Goal: Task Accomplishment & Management: Use online tool/utility

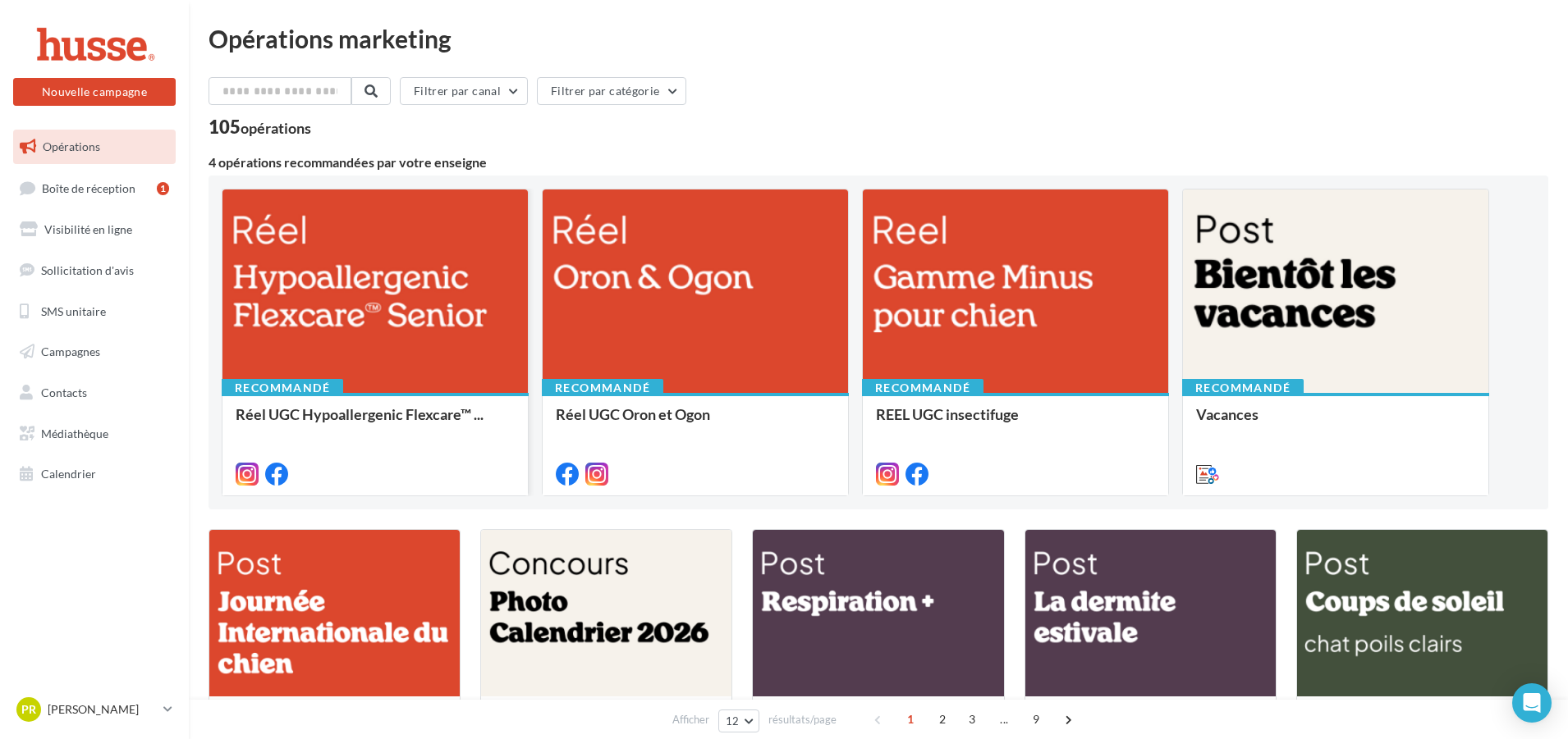
click at [363, 326] on div at bounding box center [375, 291] width 306 height 205
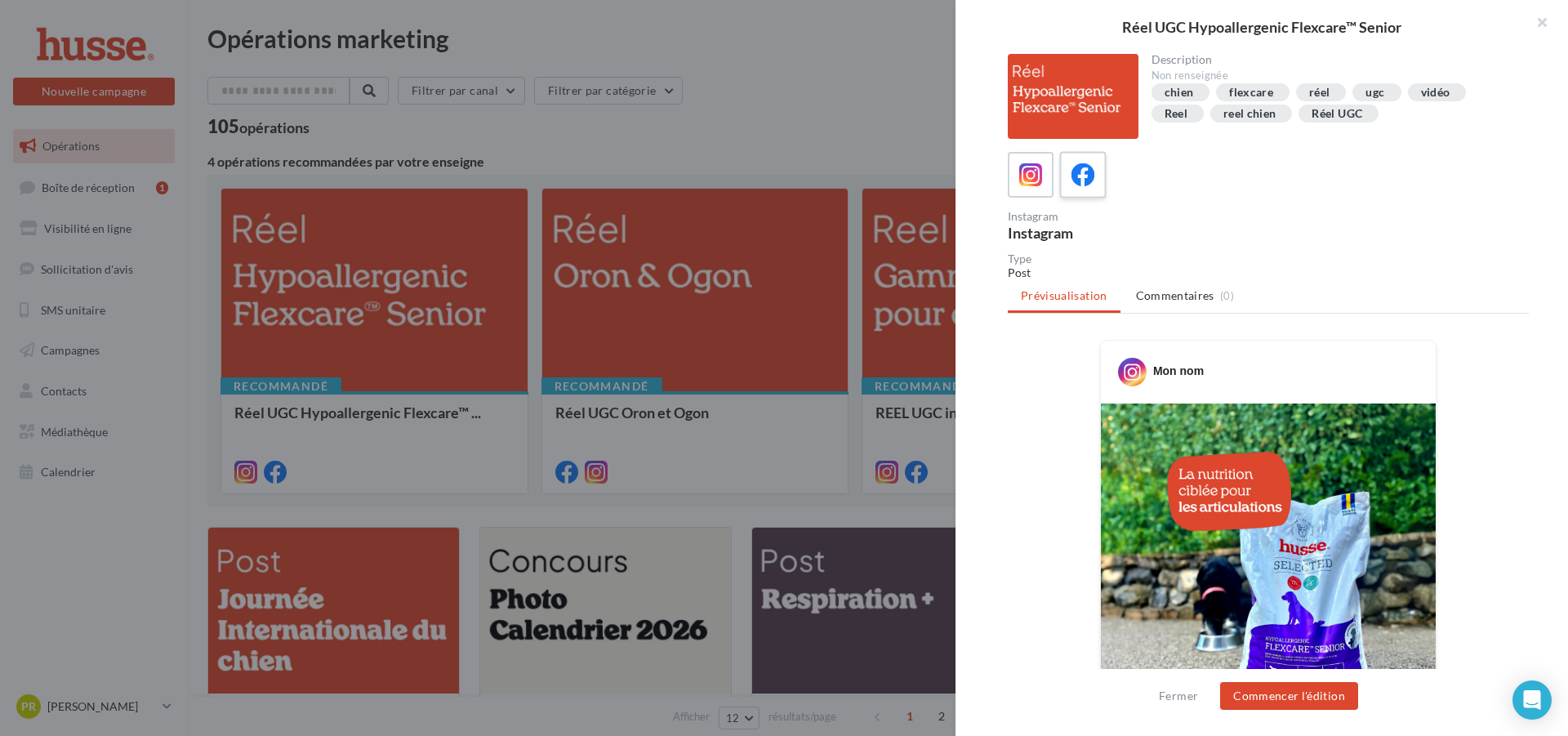
click at [1081, 179] on icon at bounding box center [1083, 175] width 24 height 24
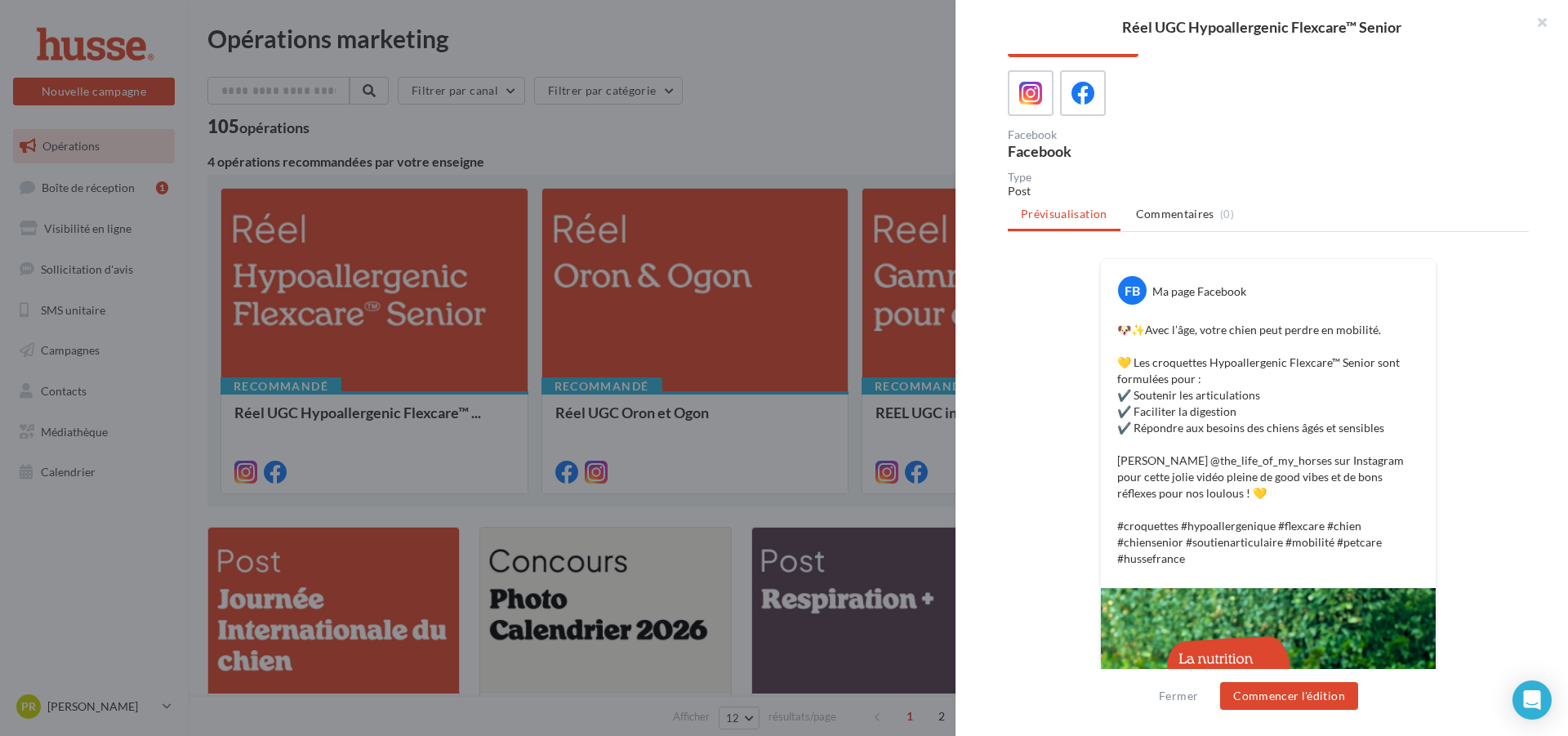
scroll to position [164, 0]
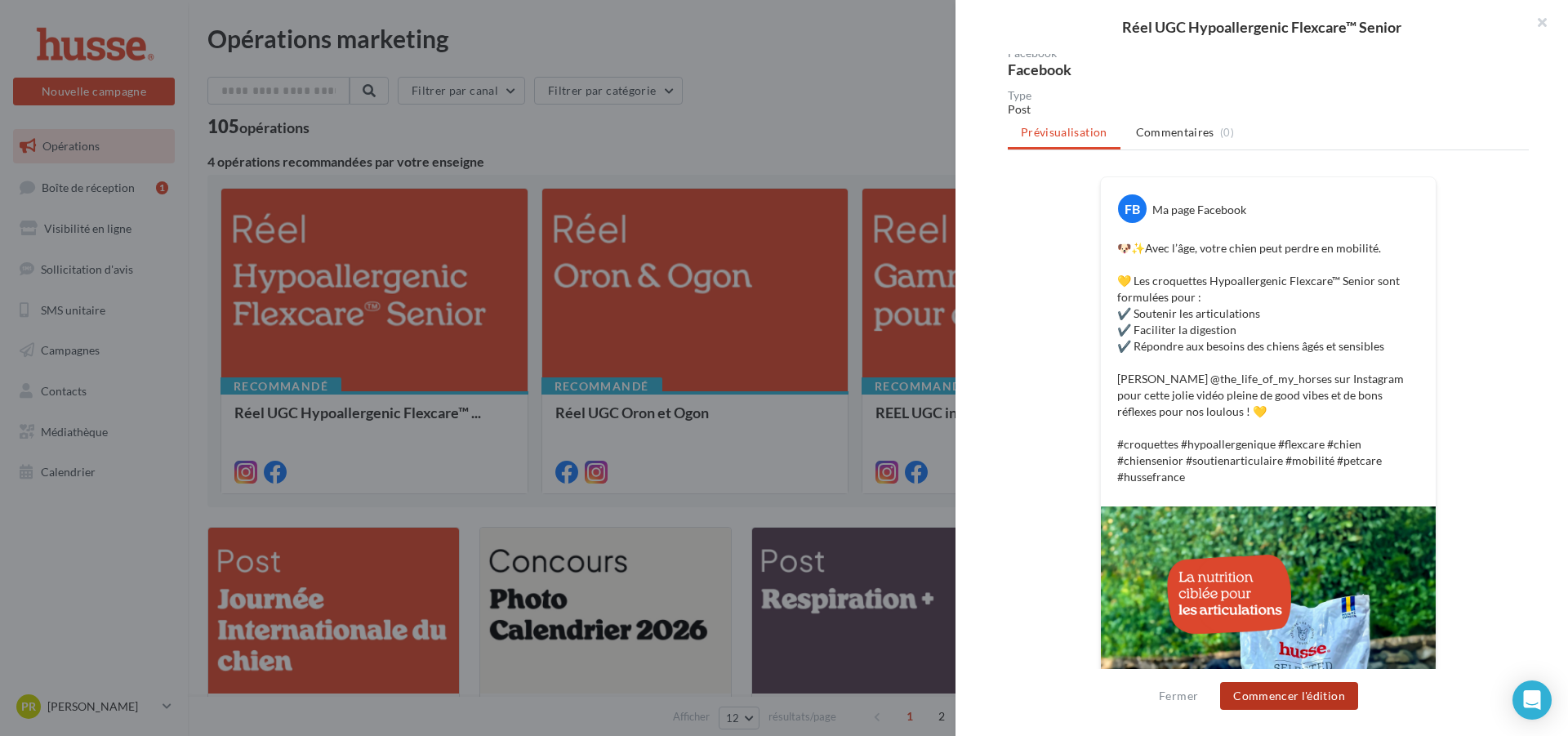
click at [1309, 698] on button "Commencer l'édition" at bounding box center [1290, 696] width 138 height 28
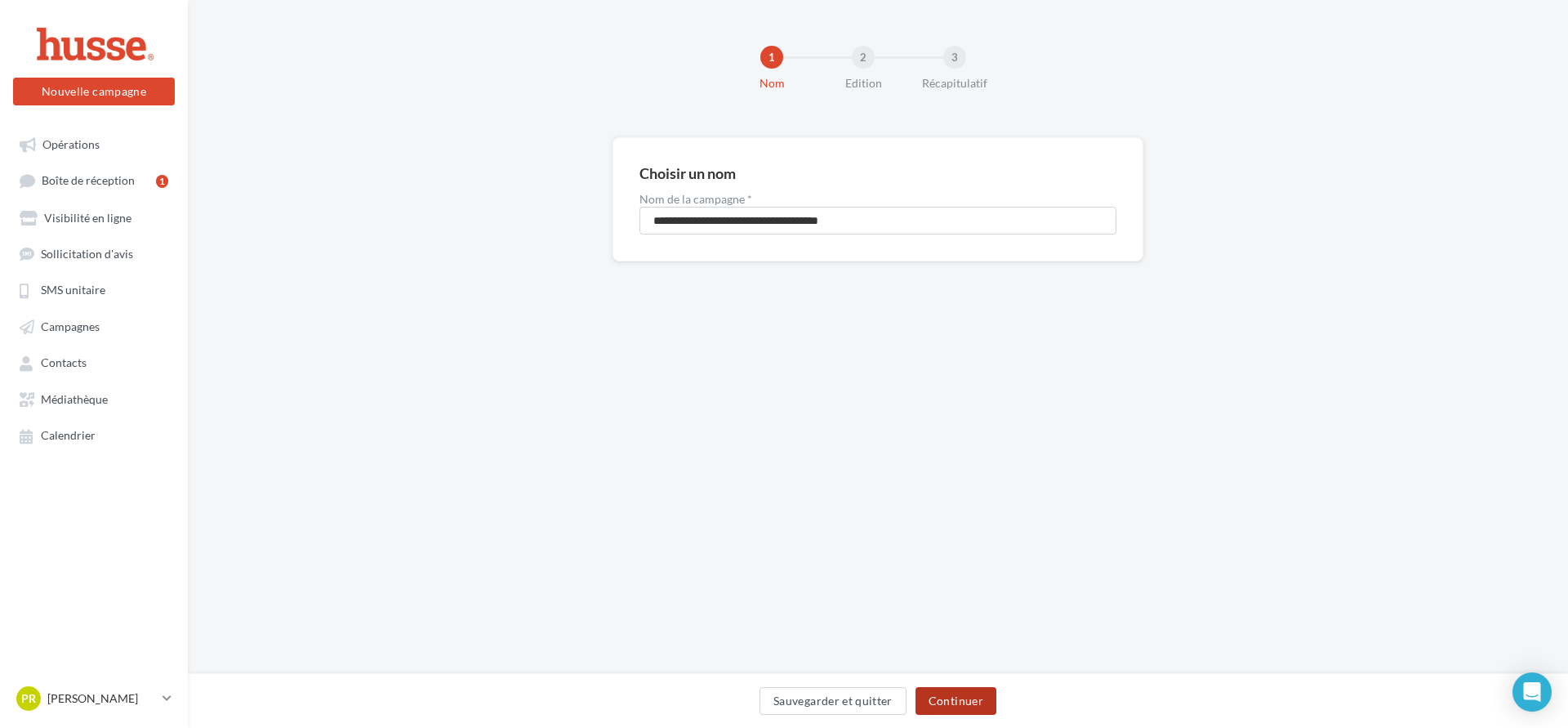
click at [957, 704] on button "Continuer" at bounding box center [956, 700] width 81 height 28
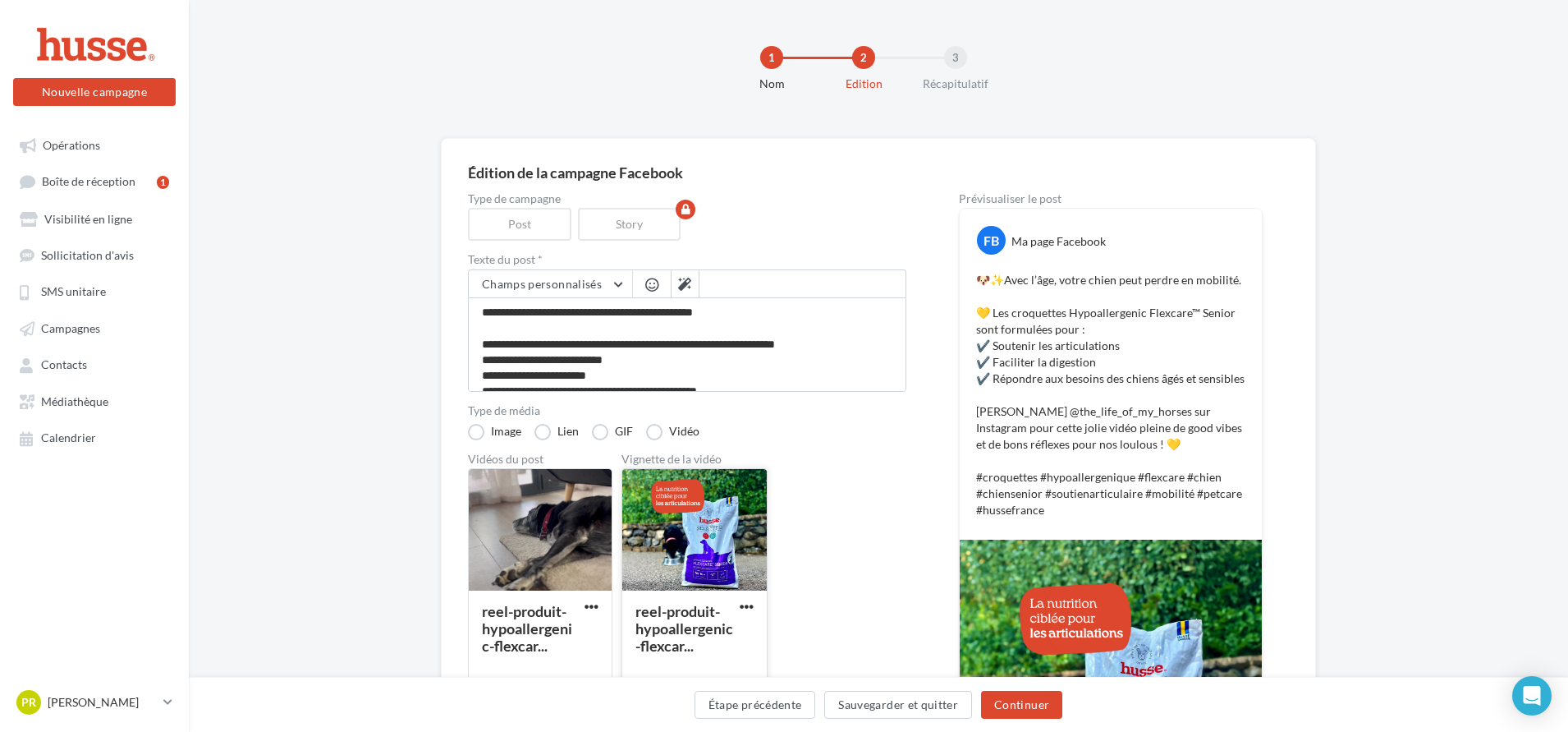
scroll to position [164, 0]
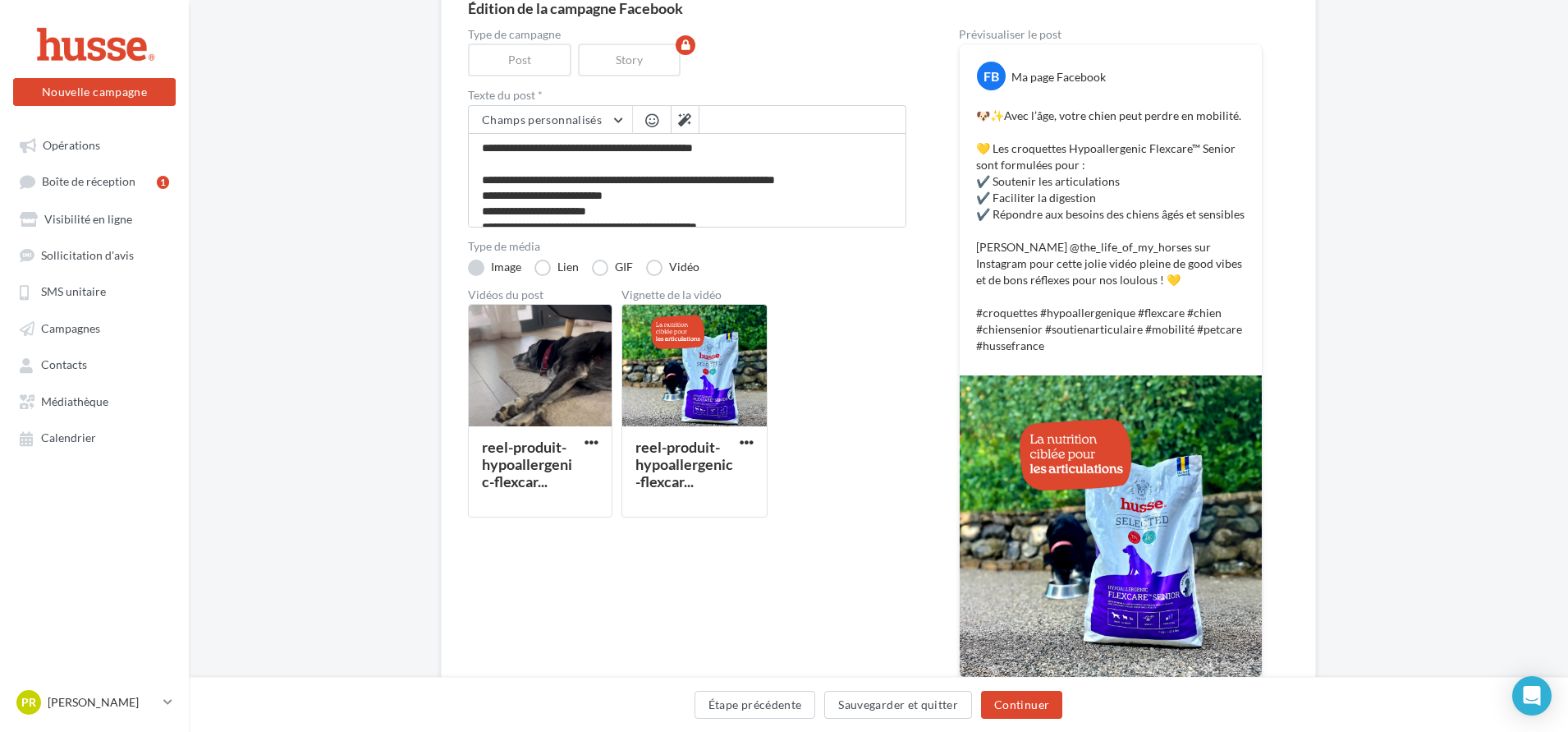
click at [475, 269] on label "Image" at bounding box center [494, 267] width 53 height 16
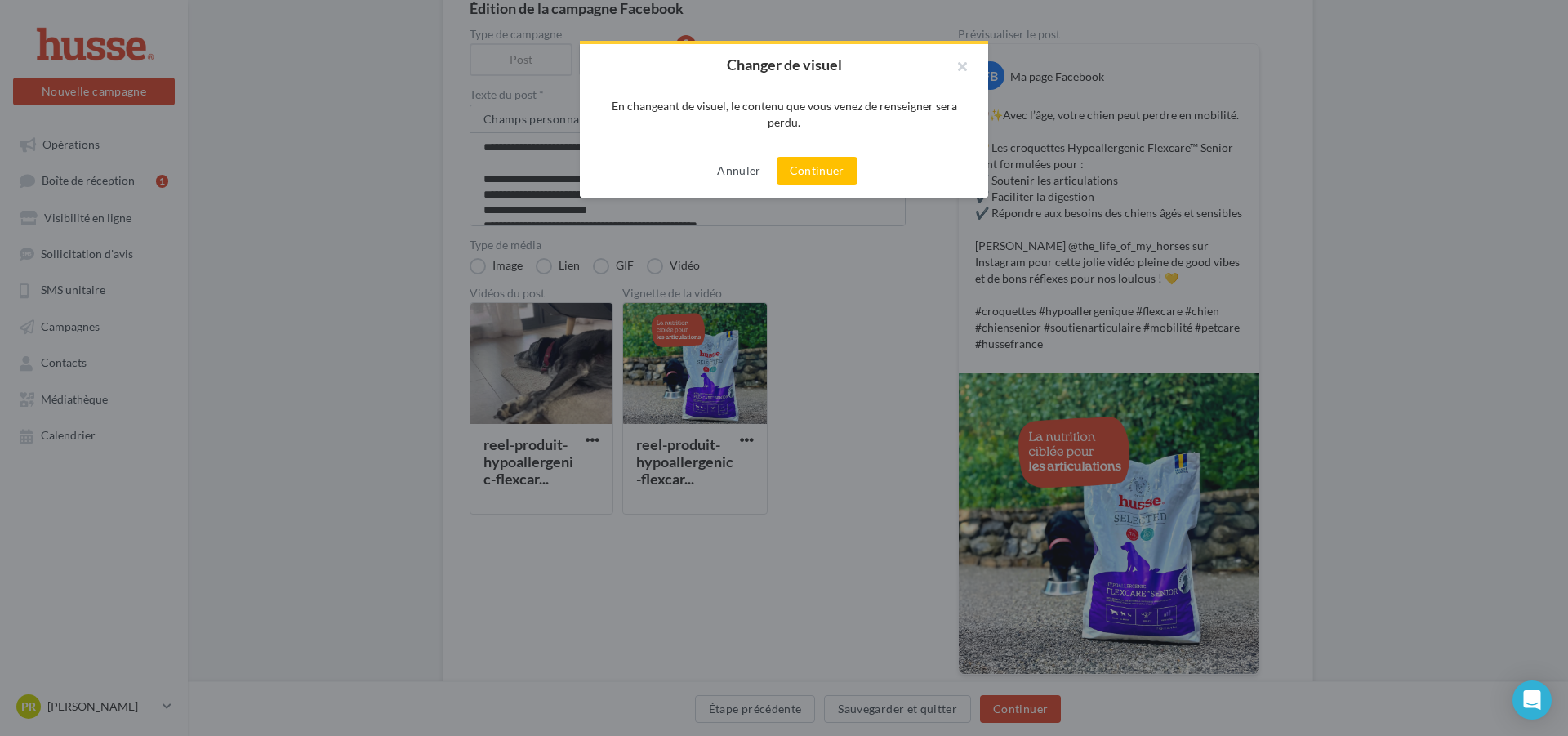
click at [737, 174] on button "Annuler" at bounding box center [739, 170] width 56 height 19
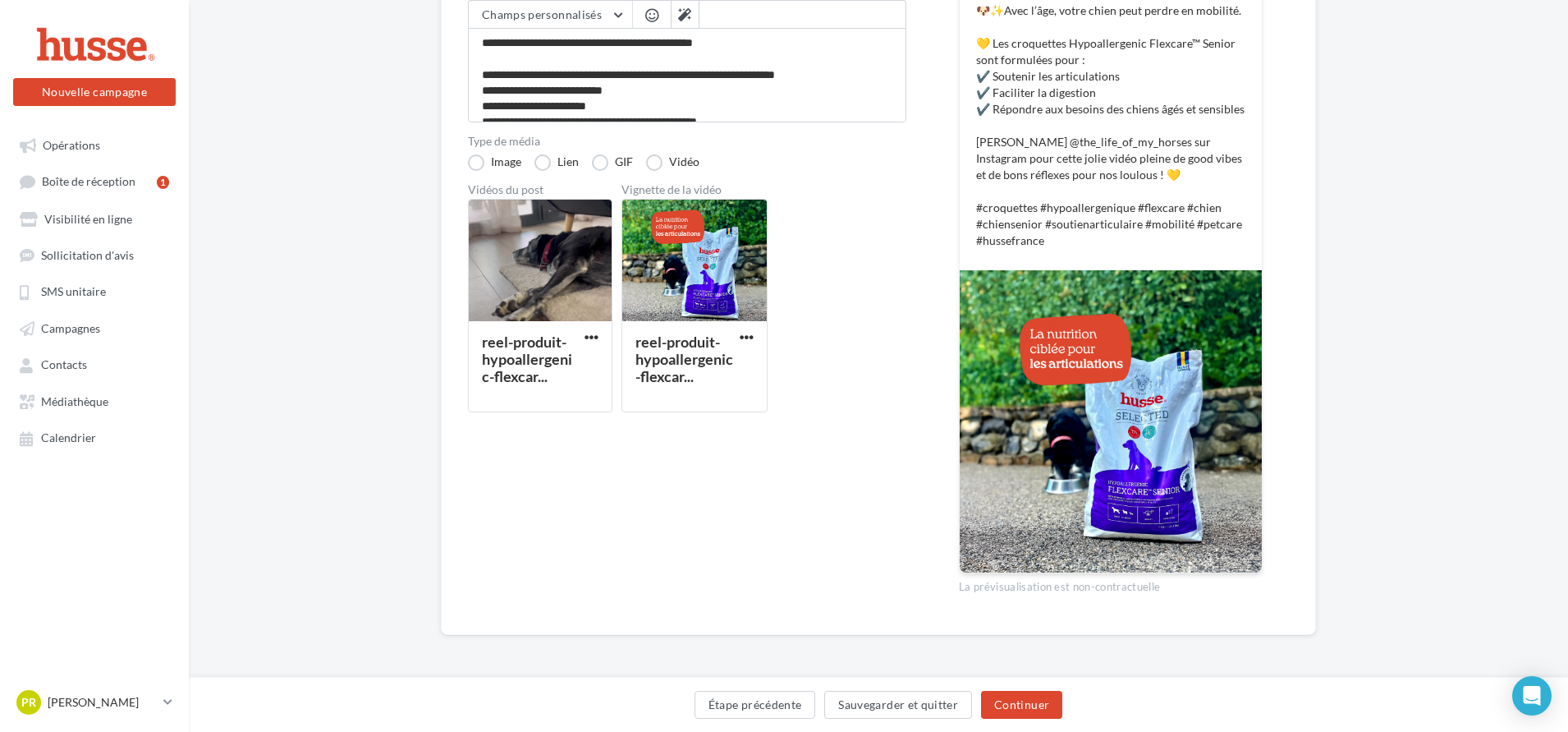
scroll to position [188, 0]
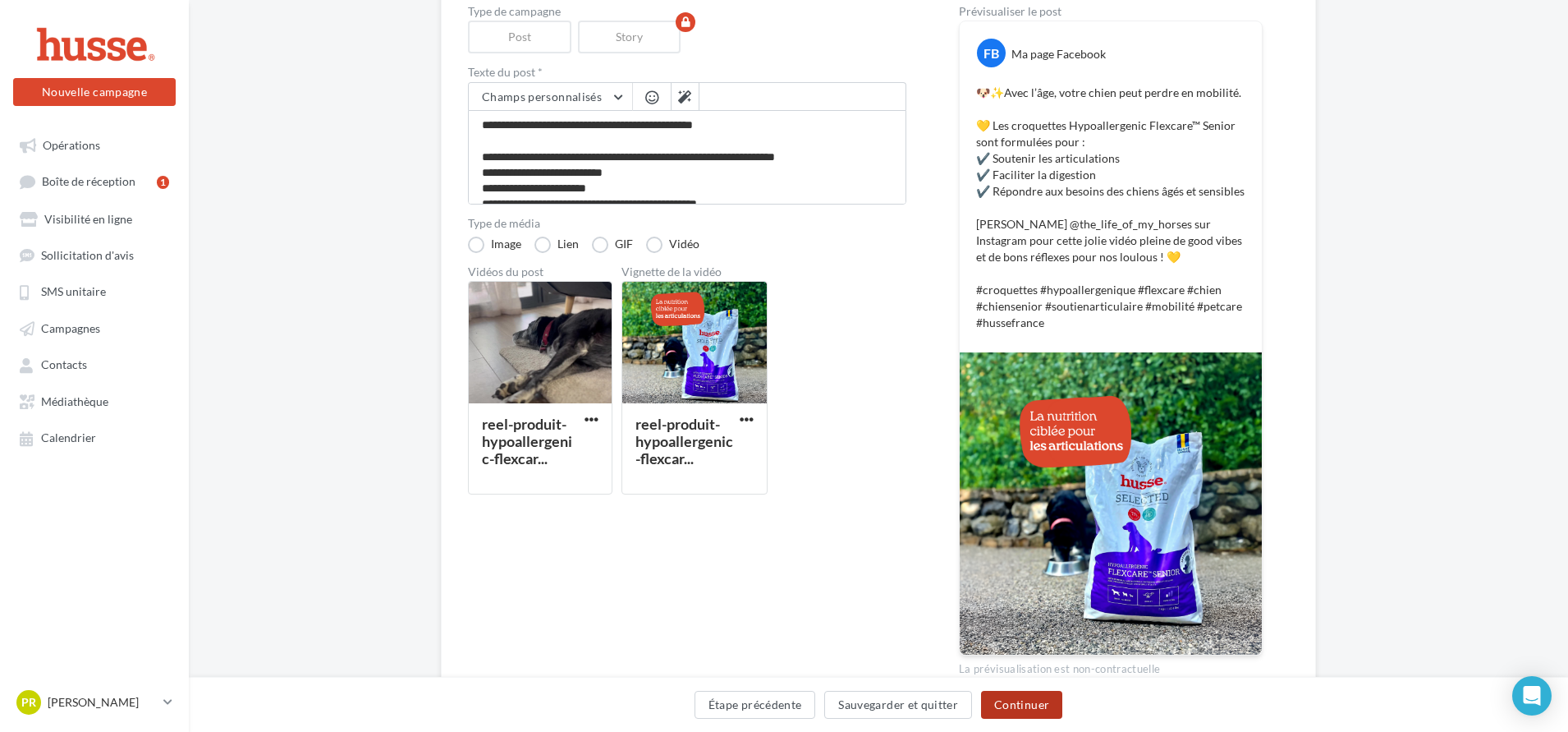
drag, startPoint x: 1013, startPoint y: 702, endPoint x: 1025, endPoint y: 701, distance: 12.0
click at [1025, 701] on button "Continuer" at bounding box center [1021, 704] width 82 height 28
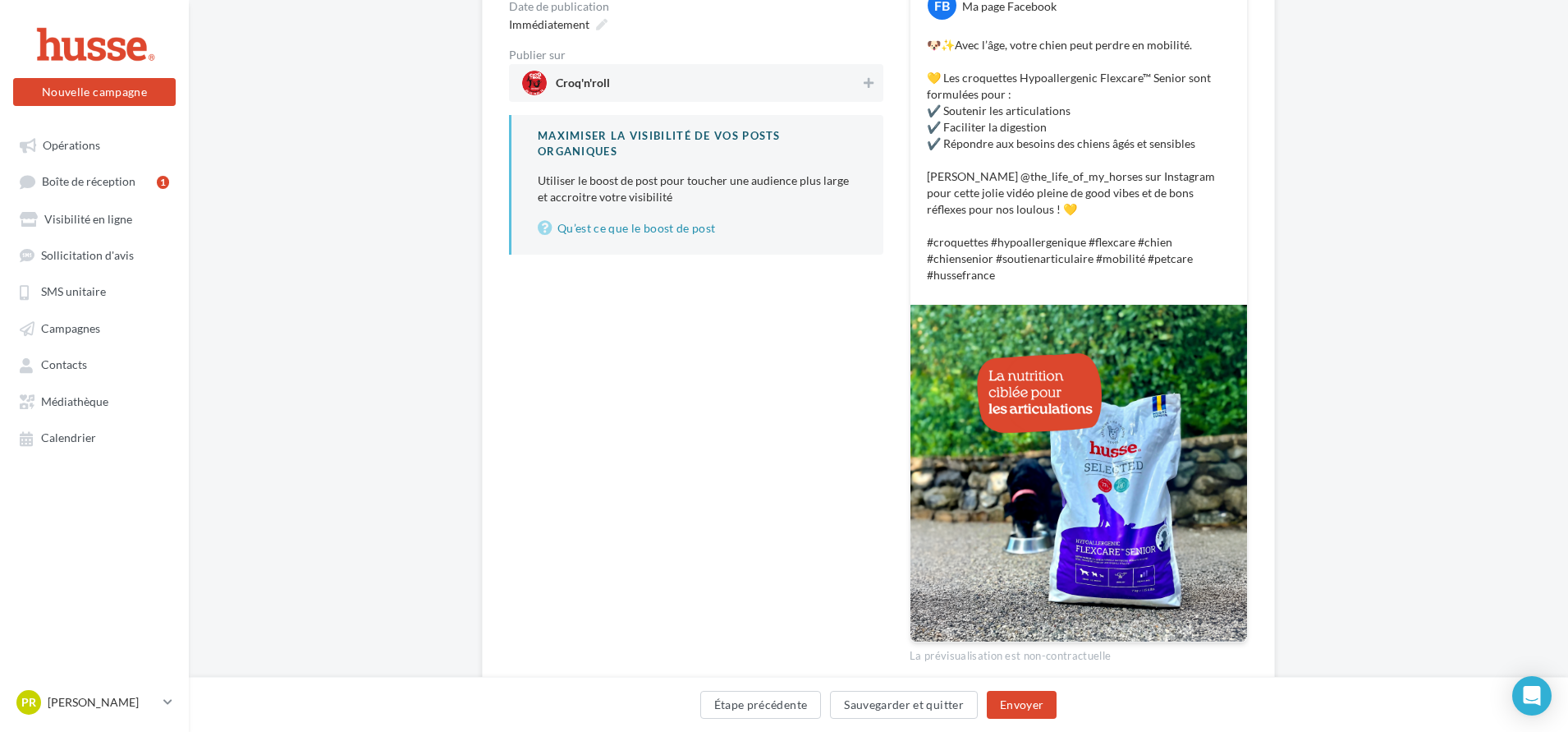
scroll to position [302, 0]
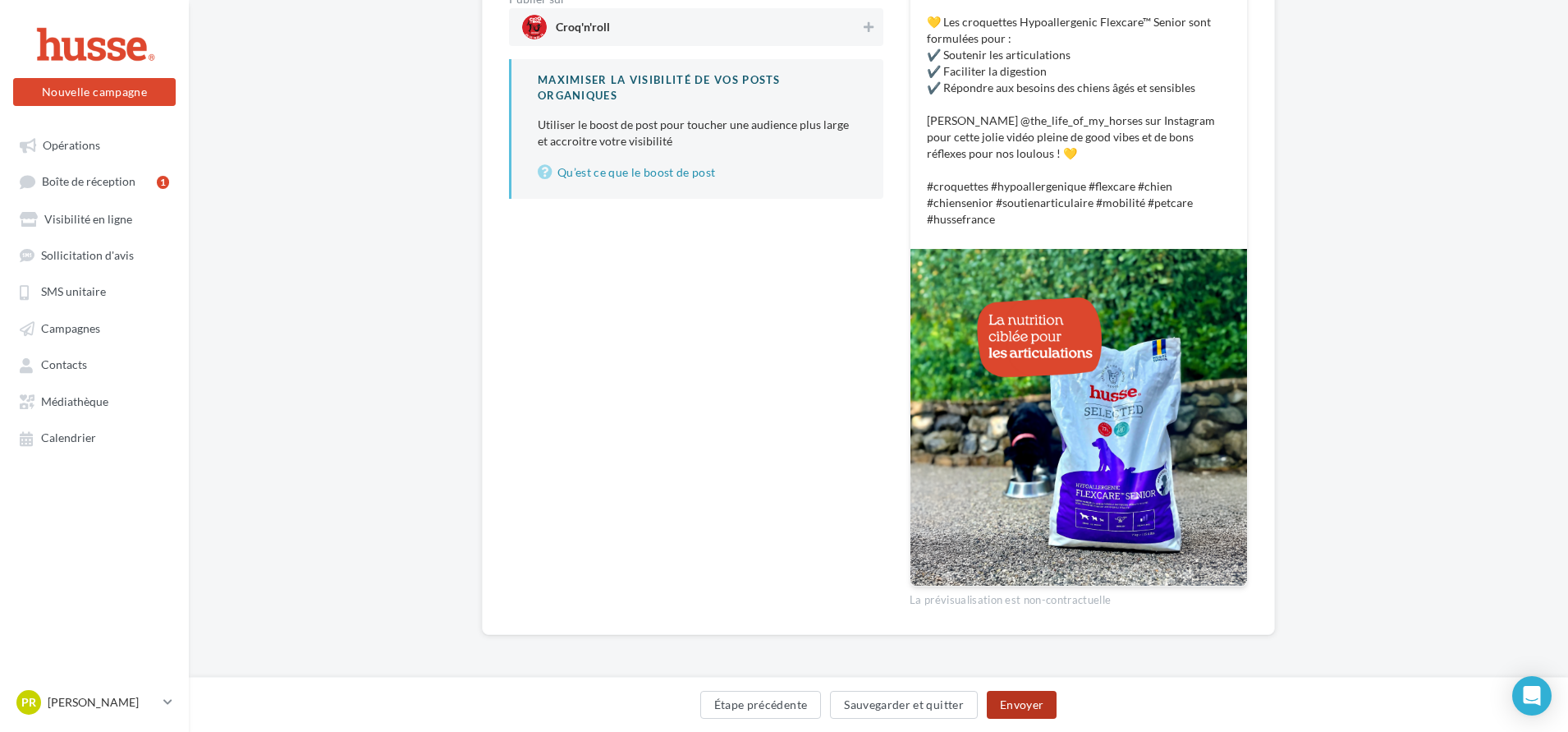
click at [1007, 706] on button "Envoyer" at bounding box center [1021, 704] width 70 height 28
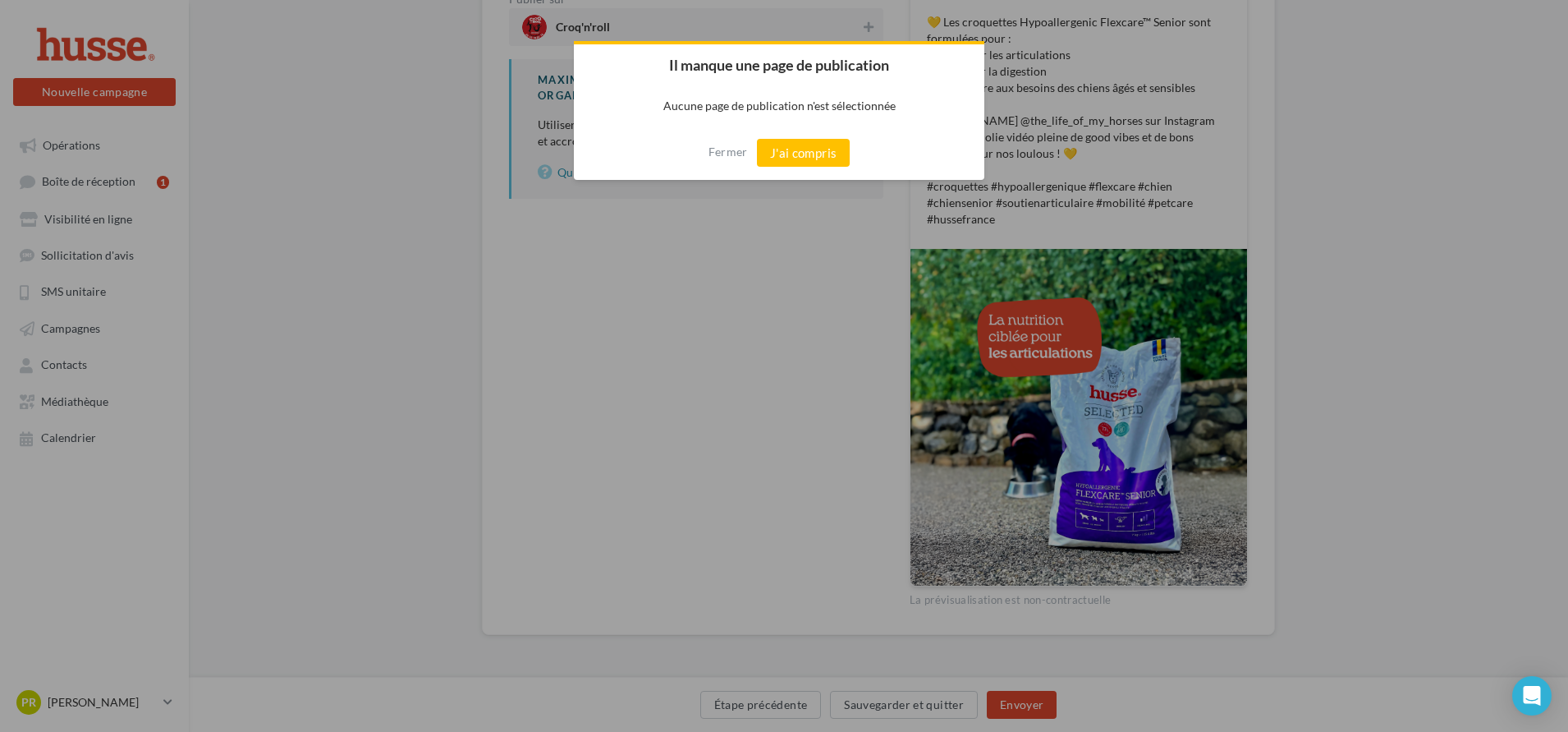
scroll to position [294, 0]
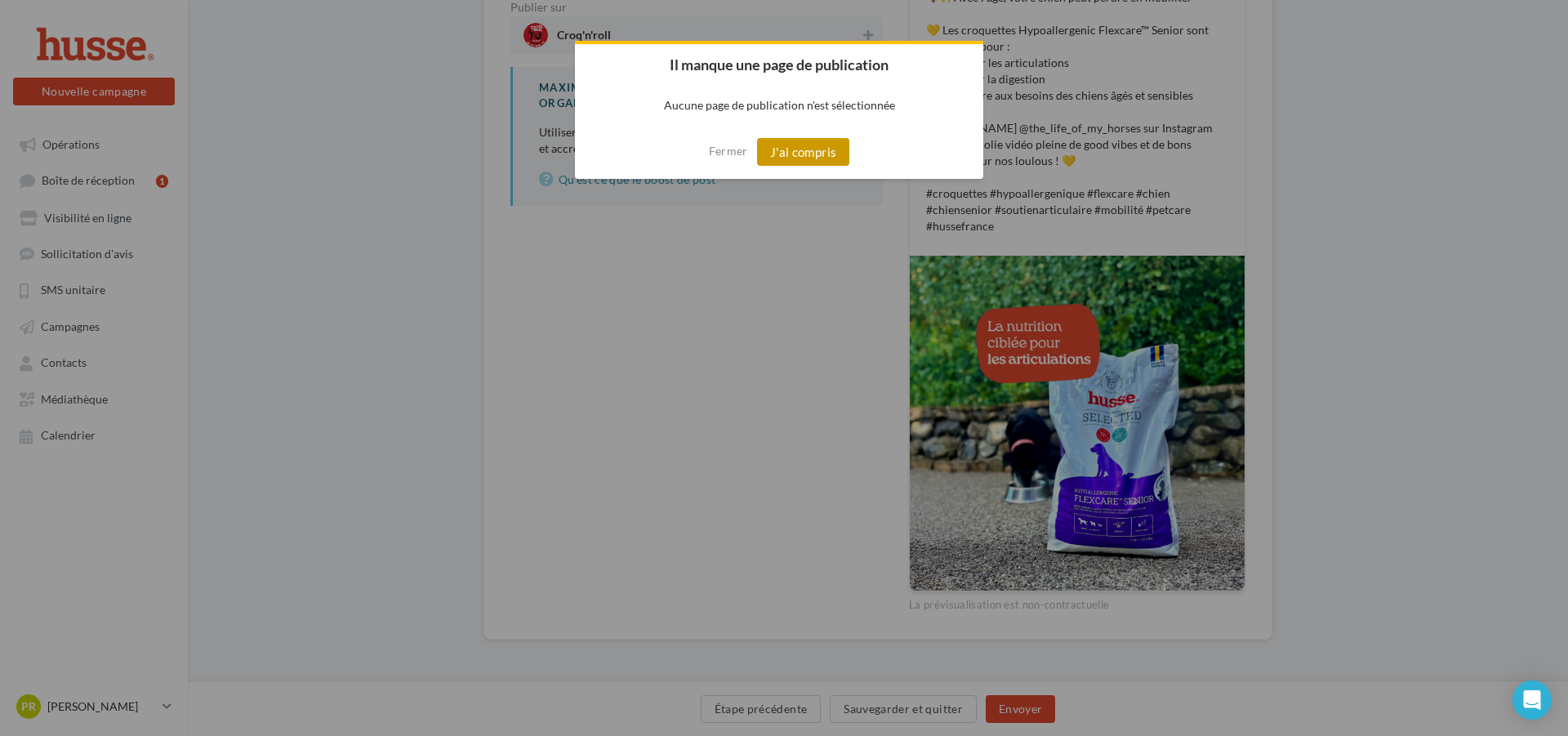
click at [802, 150] on button "J'ai compris" at bounding box center [804, 151] width 93 height 28
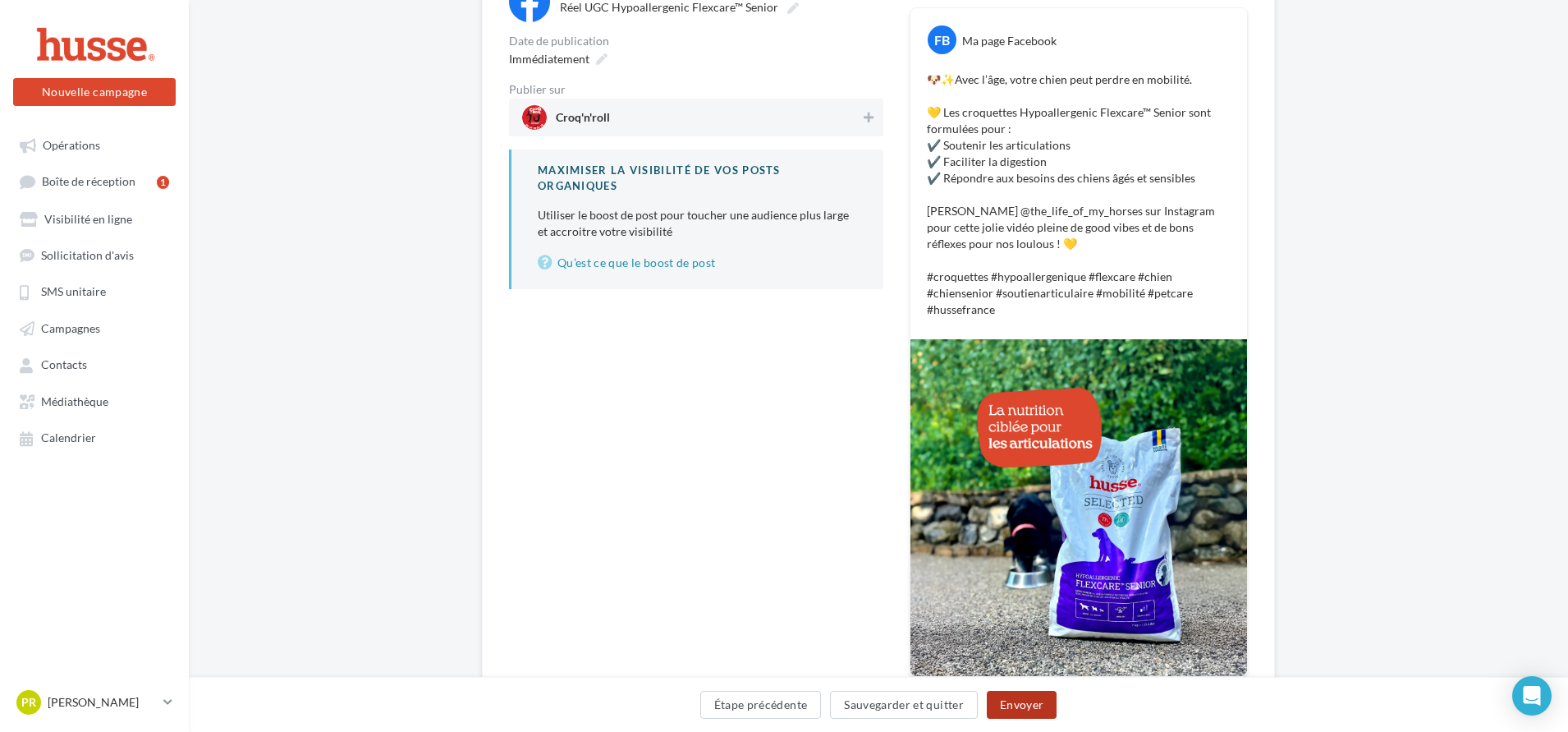
scroll to position [130, 0]
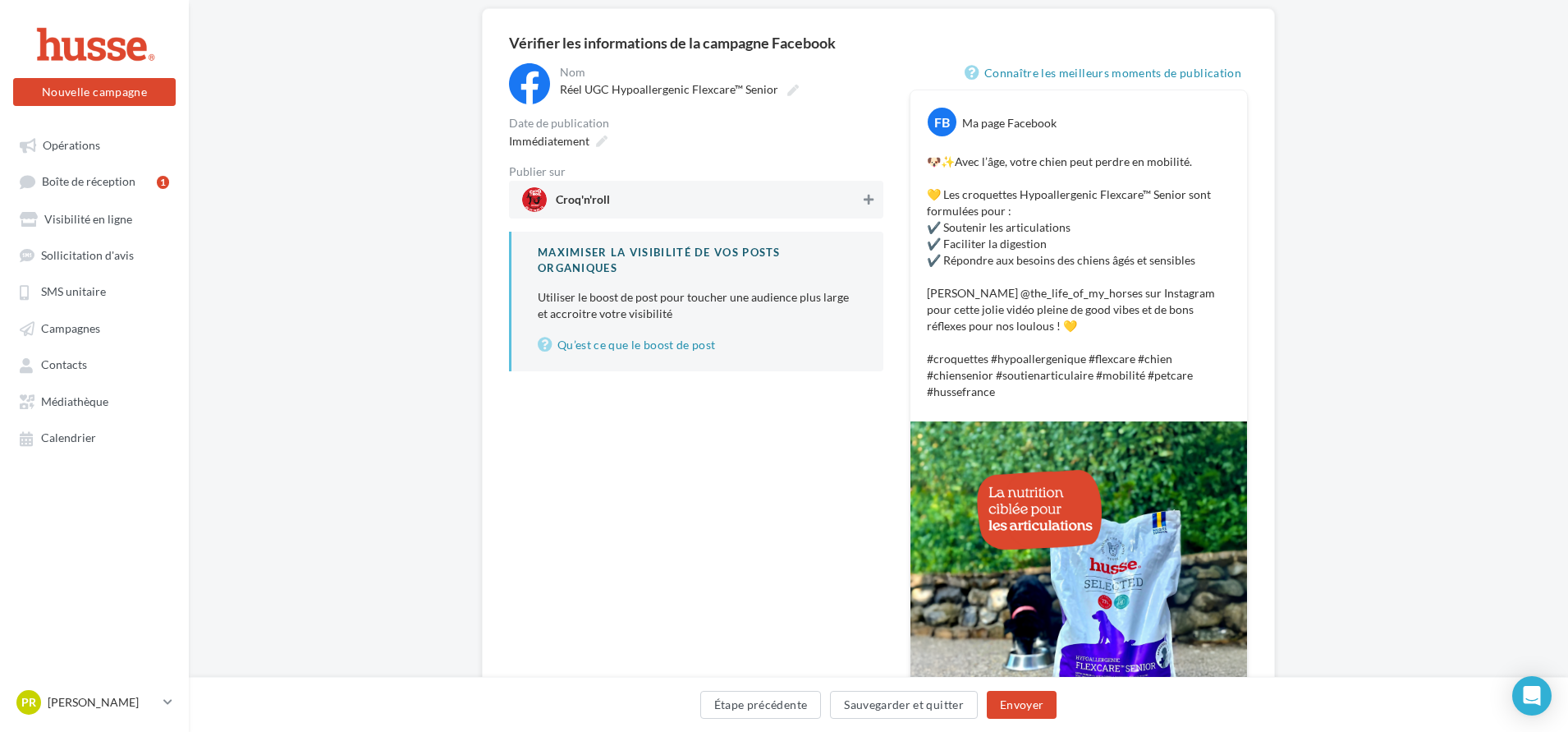
click at [865, 199] on icon at bounding box center [868, 200] width 10 height 12
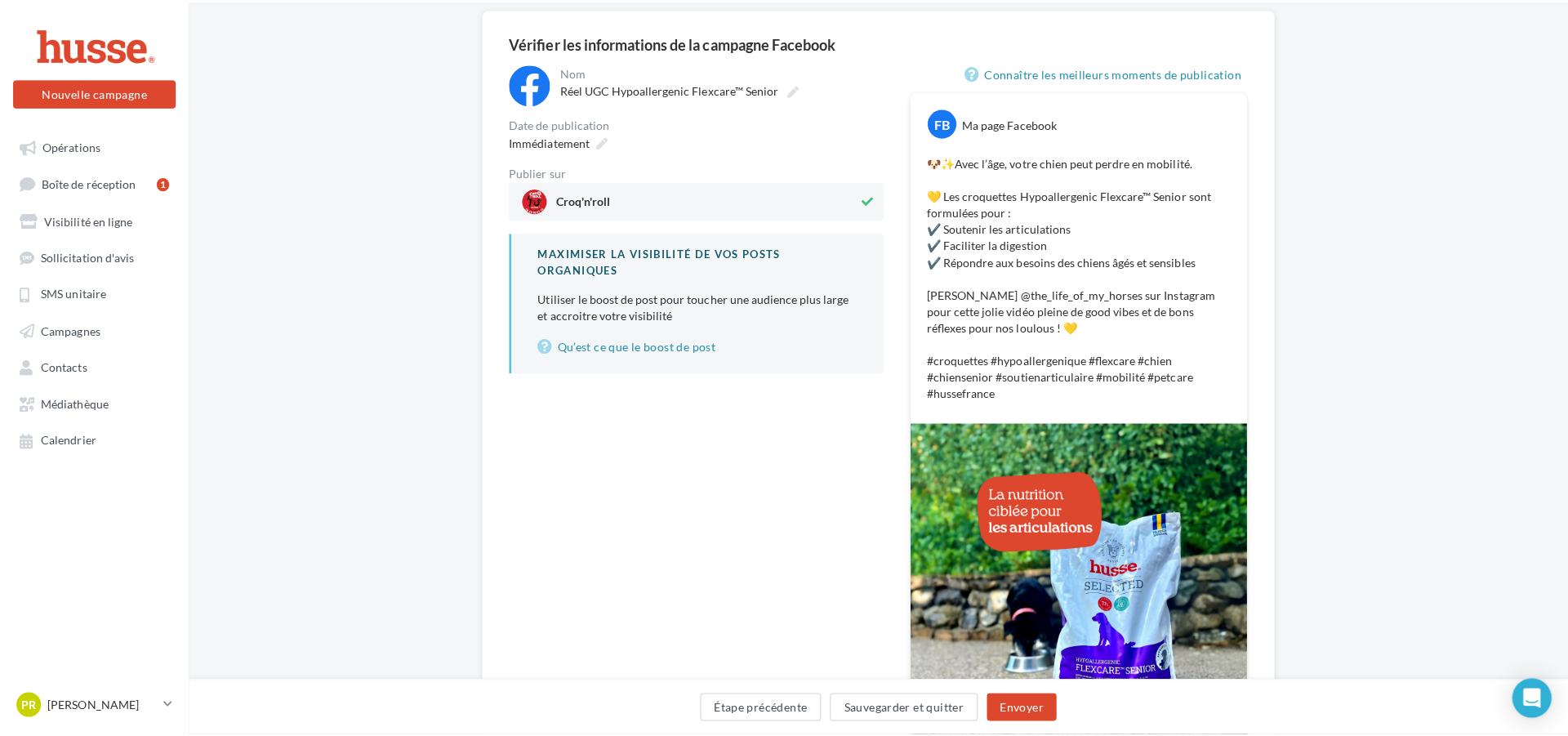
scroll to position [211, 0]
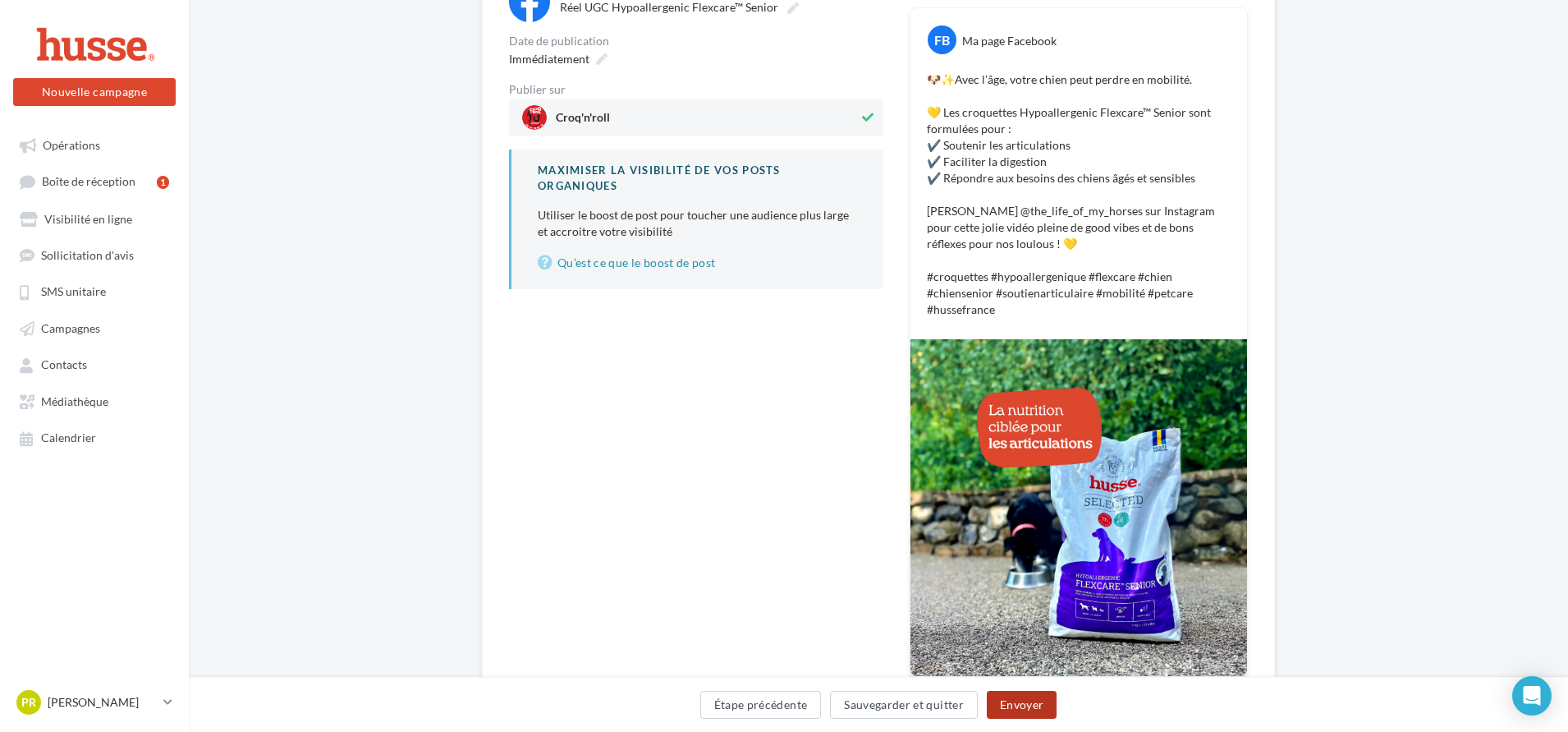
click at [1018, 705] on button "Envoyer" at bounding box center [1021, 704] width 70 height 28
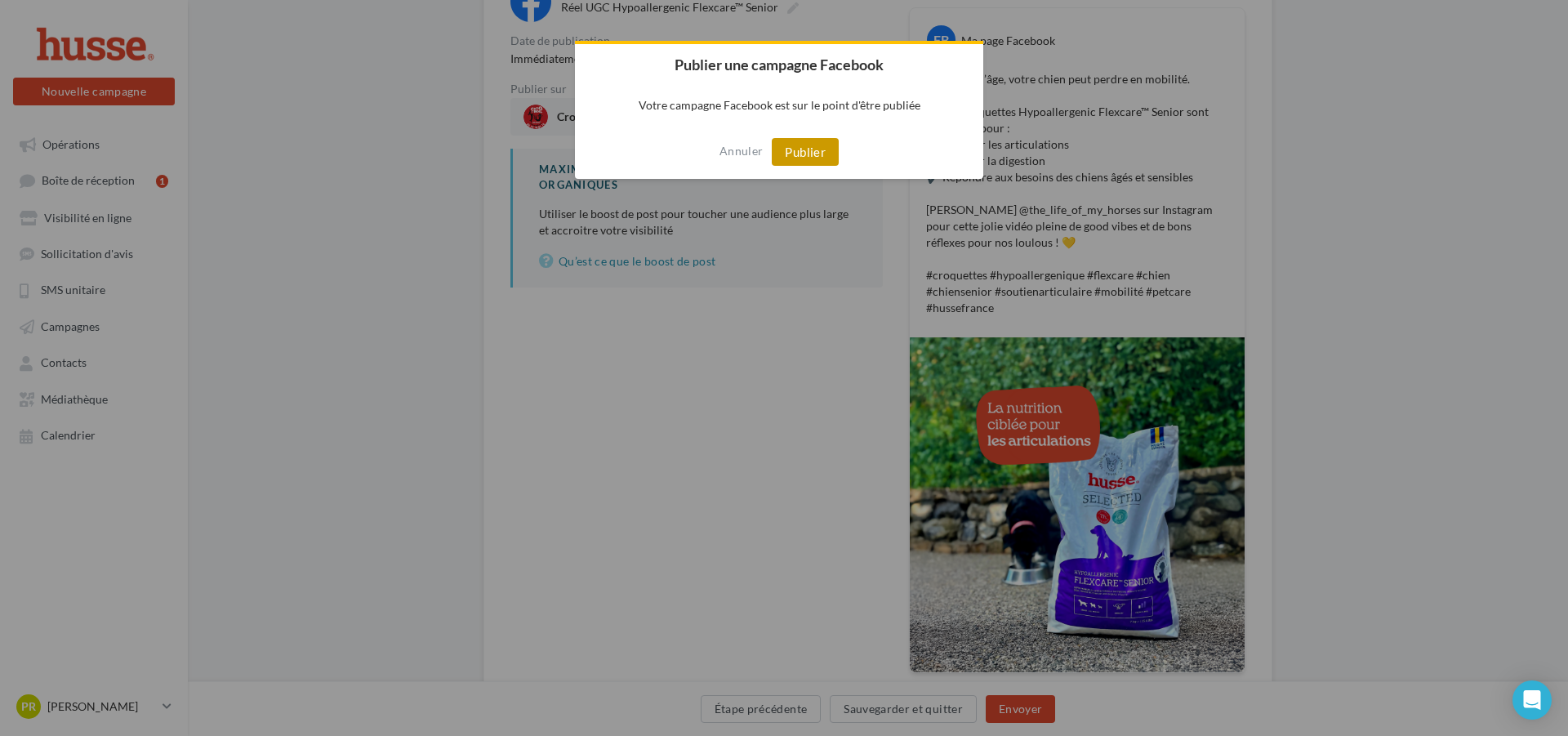
click at [807, 151] on button "Publier" at bounding box center [806, 151] width 67 height 28
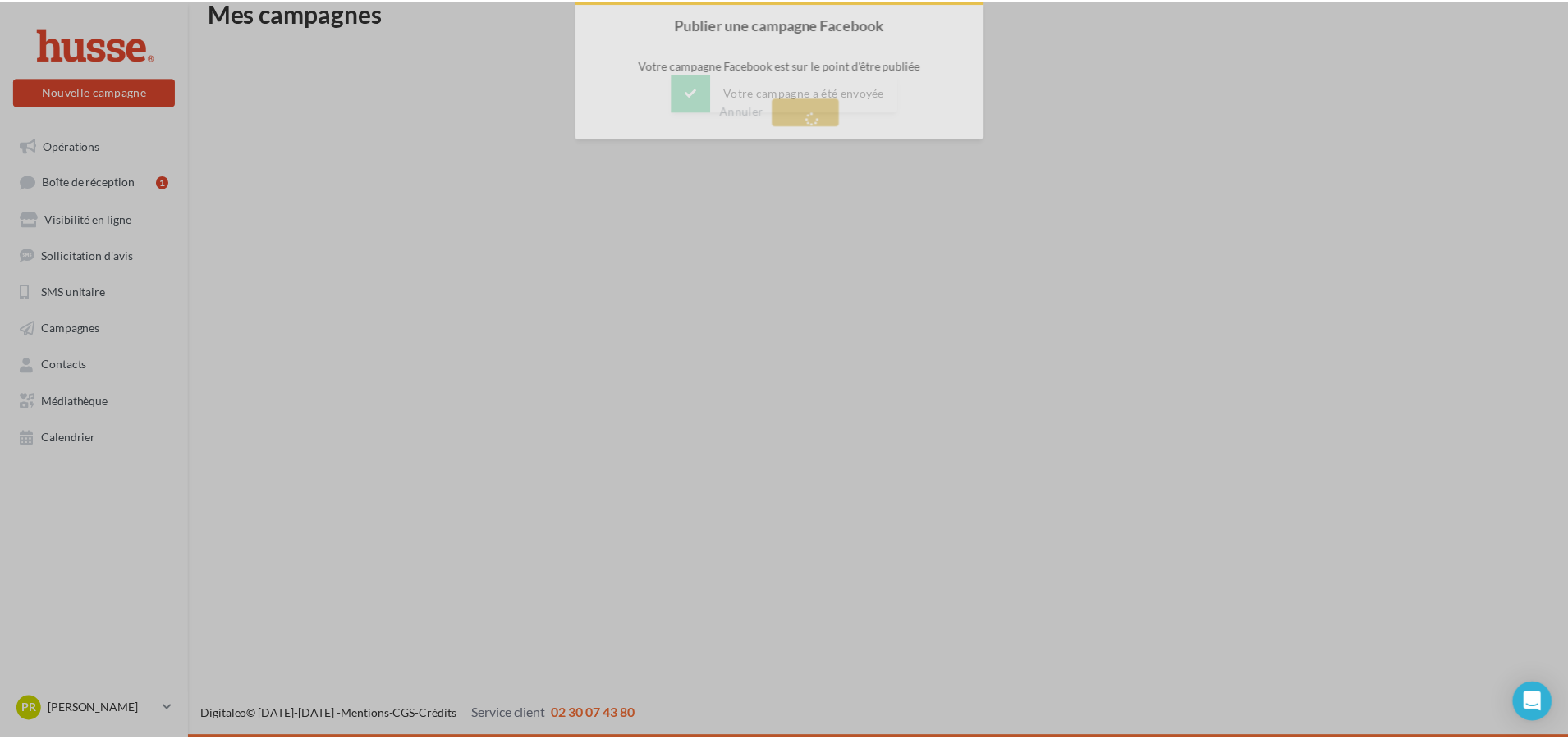
scroll to position [26, 0]
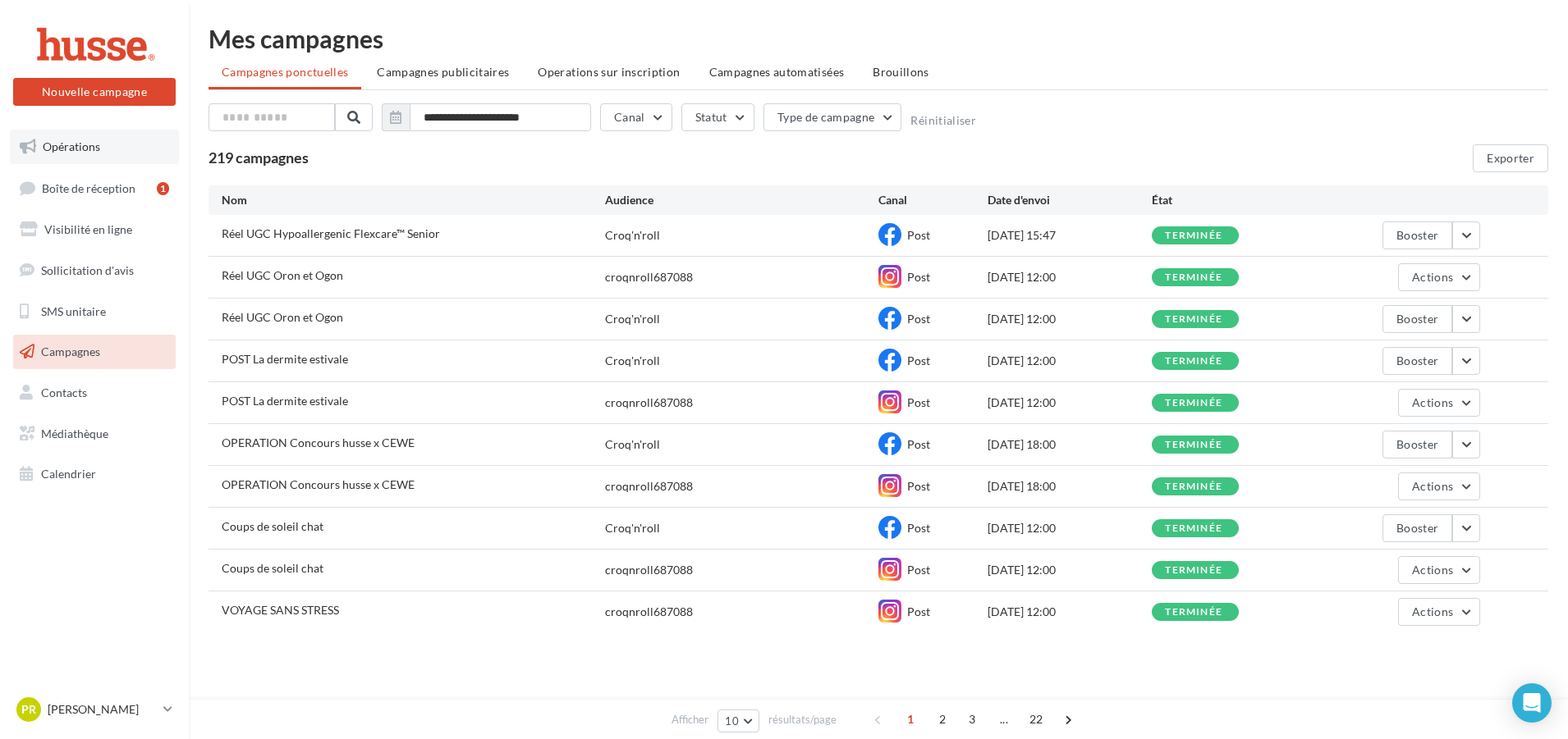
click at [76, 145] on span "Opérations" at bounding box center [71, 146] width 58 height 14
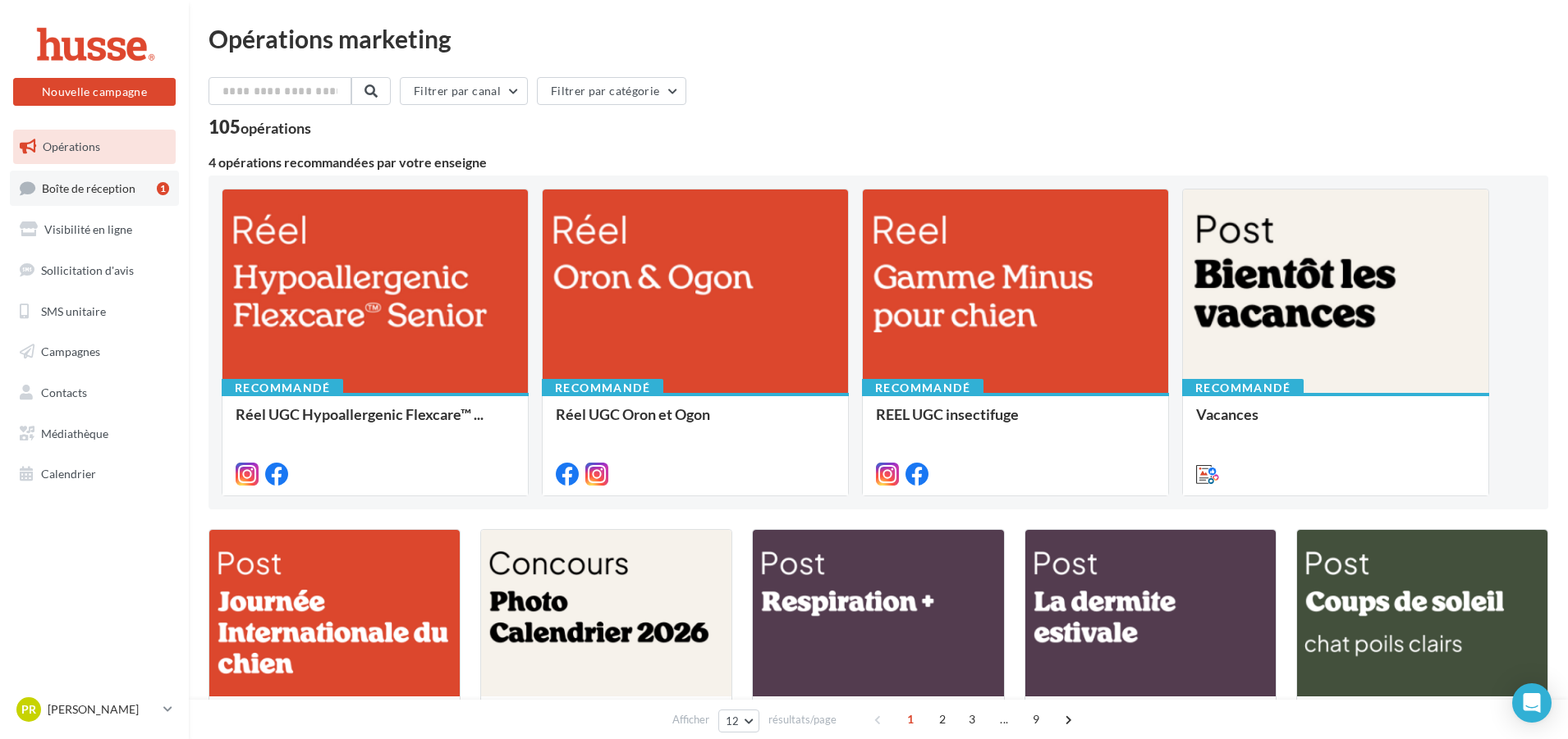
click at [77, 192] on span "Boîte de réception" at bounding box center [88, 187] width 93 height 14
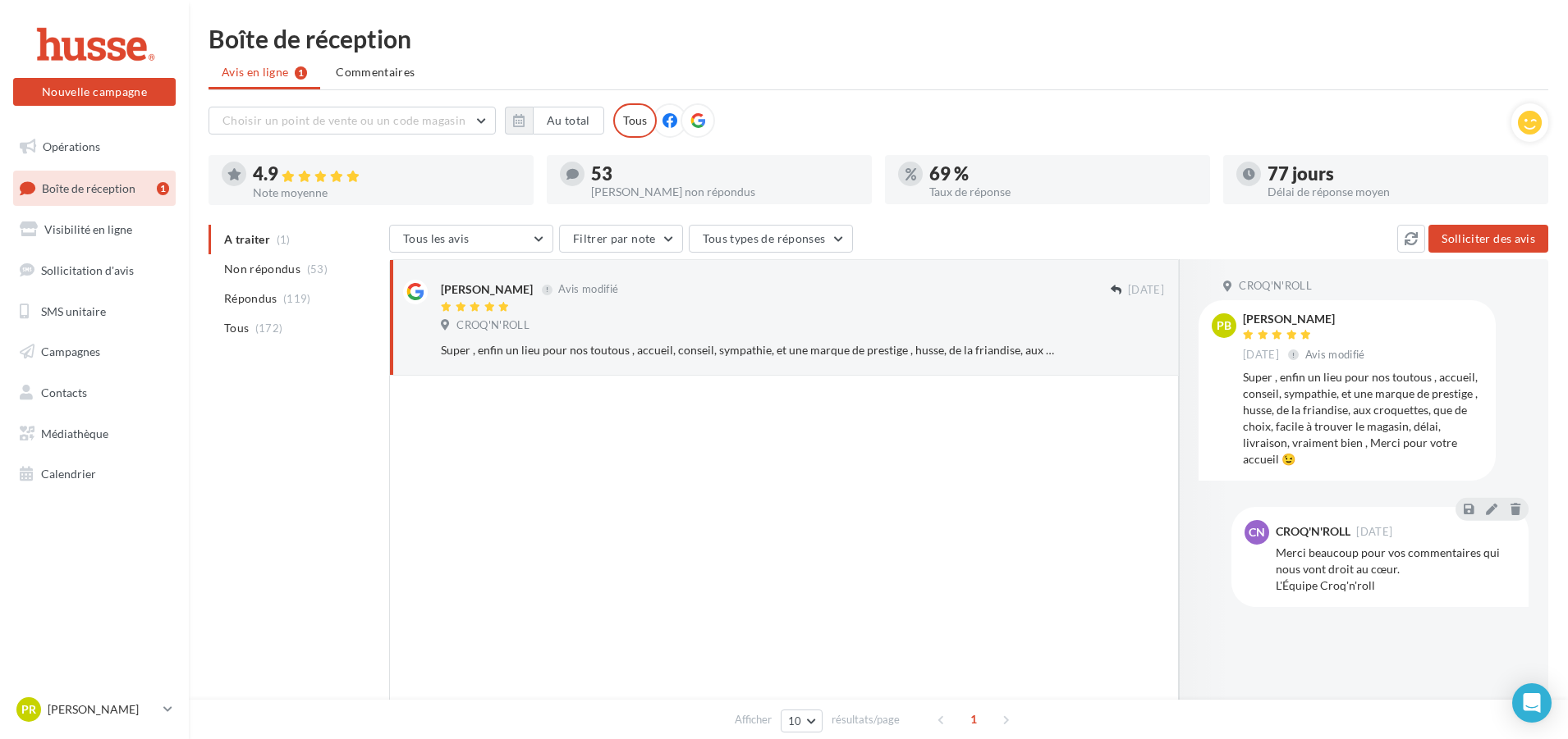
click at [82, 188] on span "Boîte de réception" at bounding box center [88, 187] width 93 height 14
click at [64, 354] on span "Campagnes" at bounding box center [70, 352] width 59 height 14
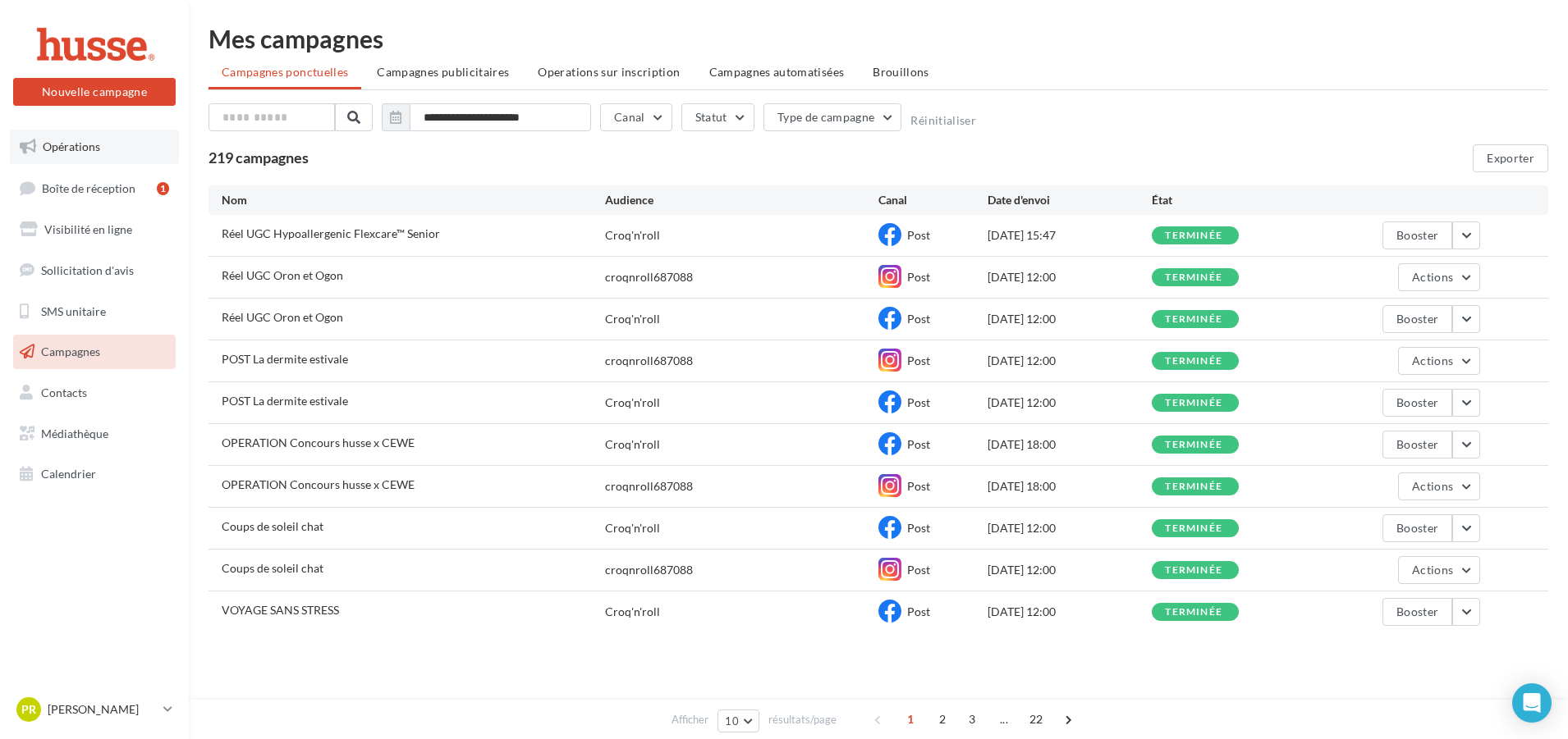
click at [76, 152] on span "Opérations" at bounding box center [71, 146] width 58 height 14
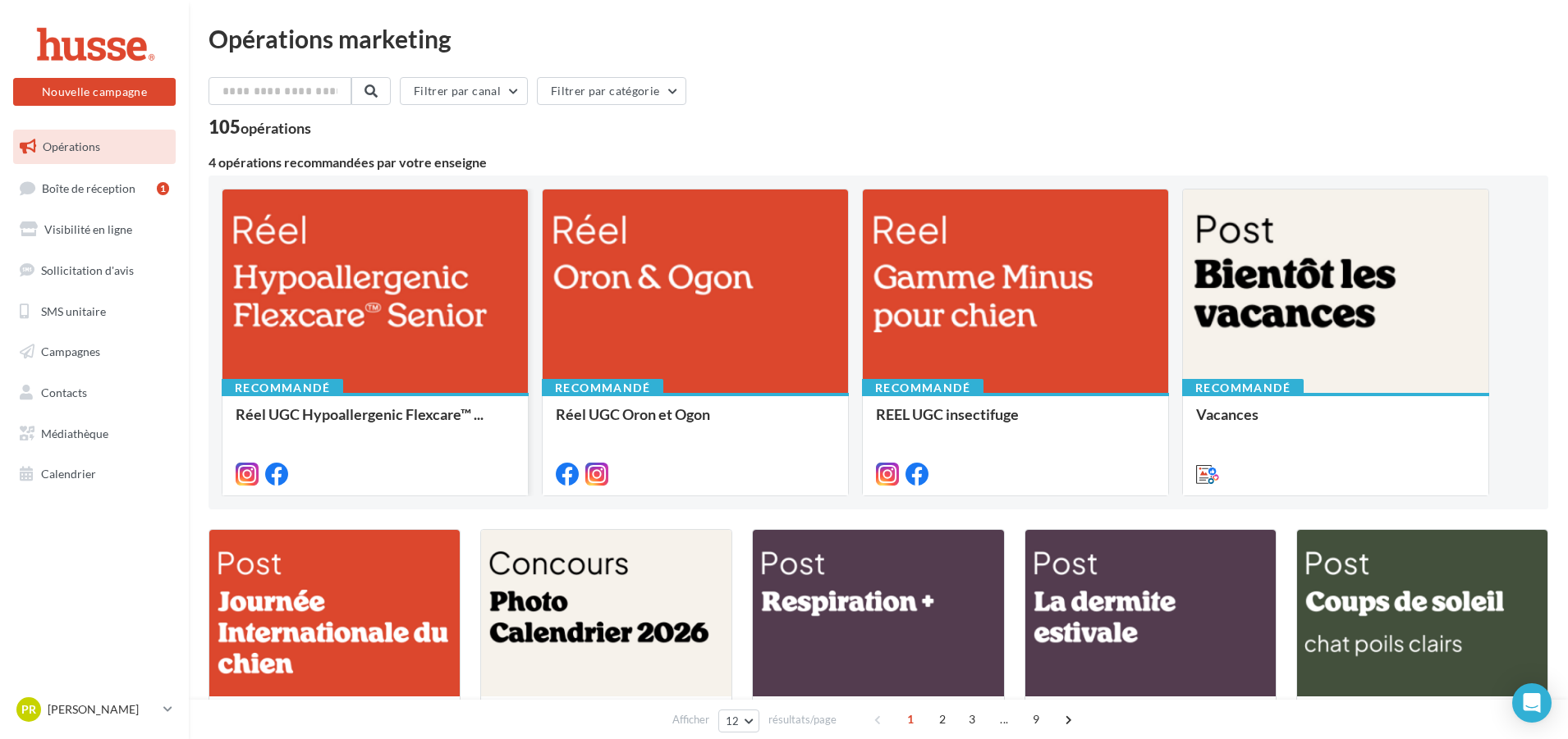
click at [347, 339] on div at bounding box center [375, 291] width 306 height 205
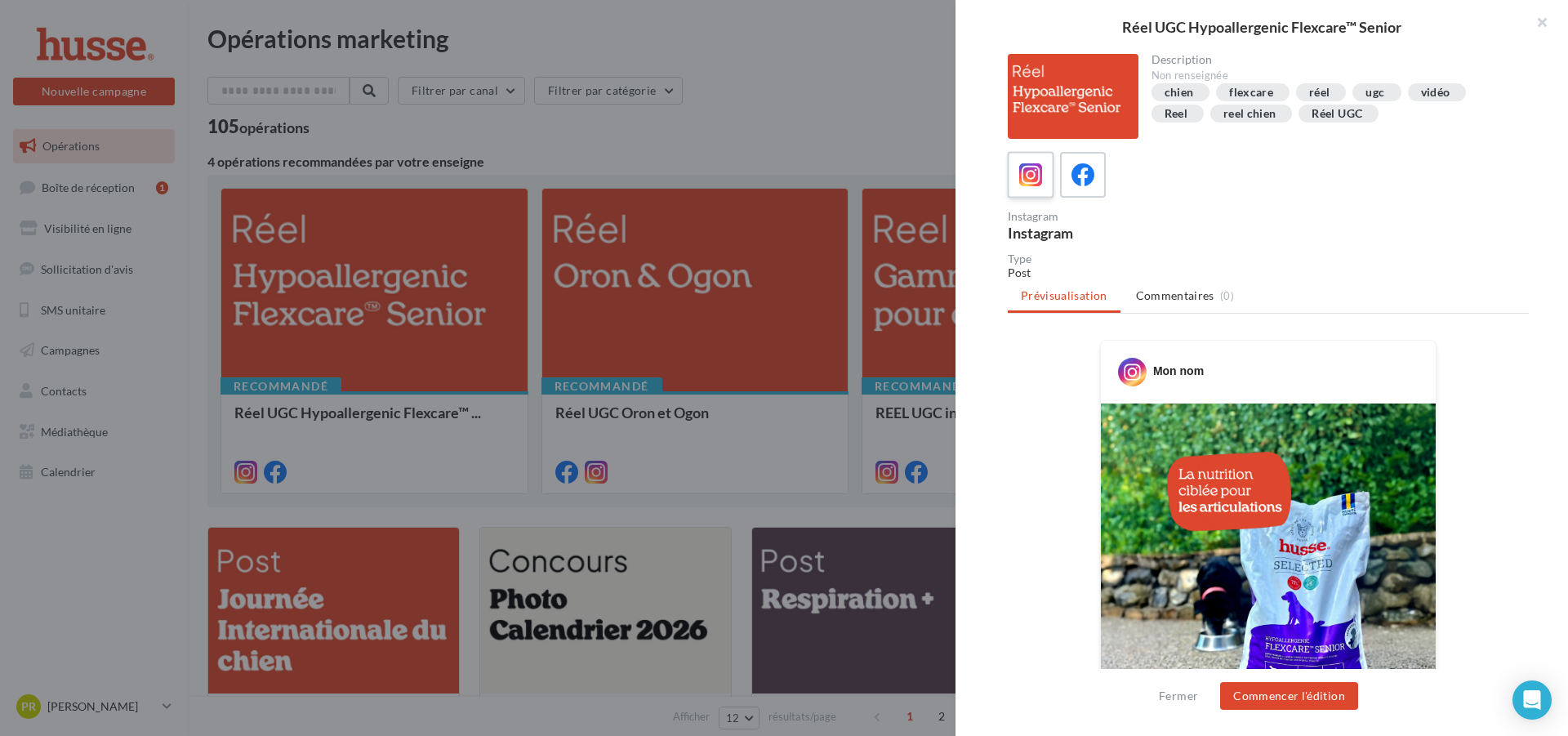
click at [1026, 182] on icon at bounding box center [1031, 175] width 24 height 24
click at [1279, 696] on button "Commencer l'édition" at bounding box center [1290, 696] width 138 height 28
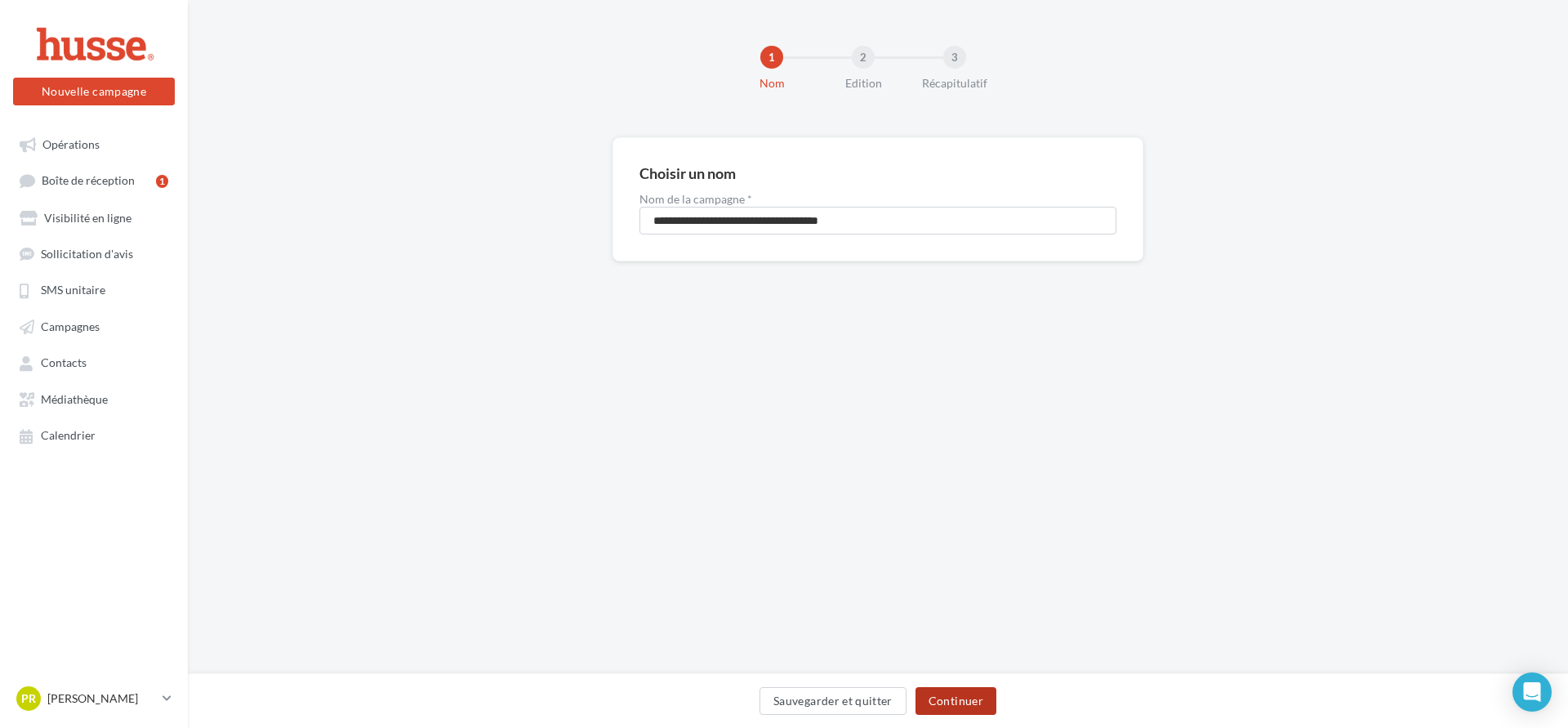
click at [968, 701] on button "Continuer" at bounding box center [956, 700] width 81 height 28
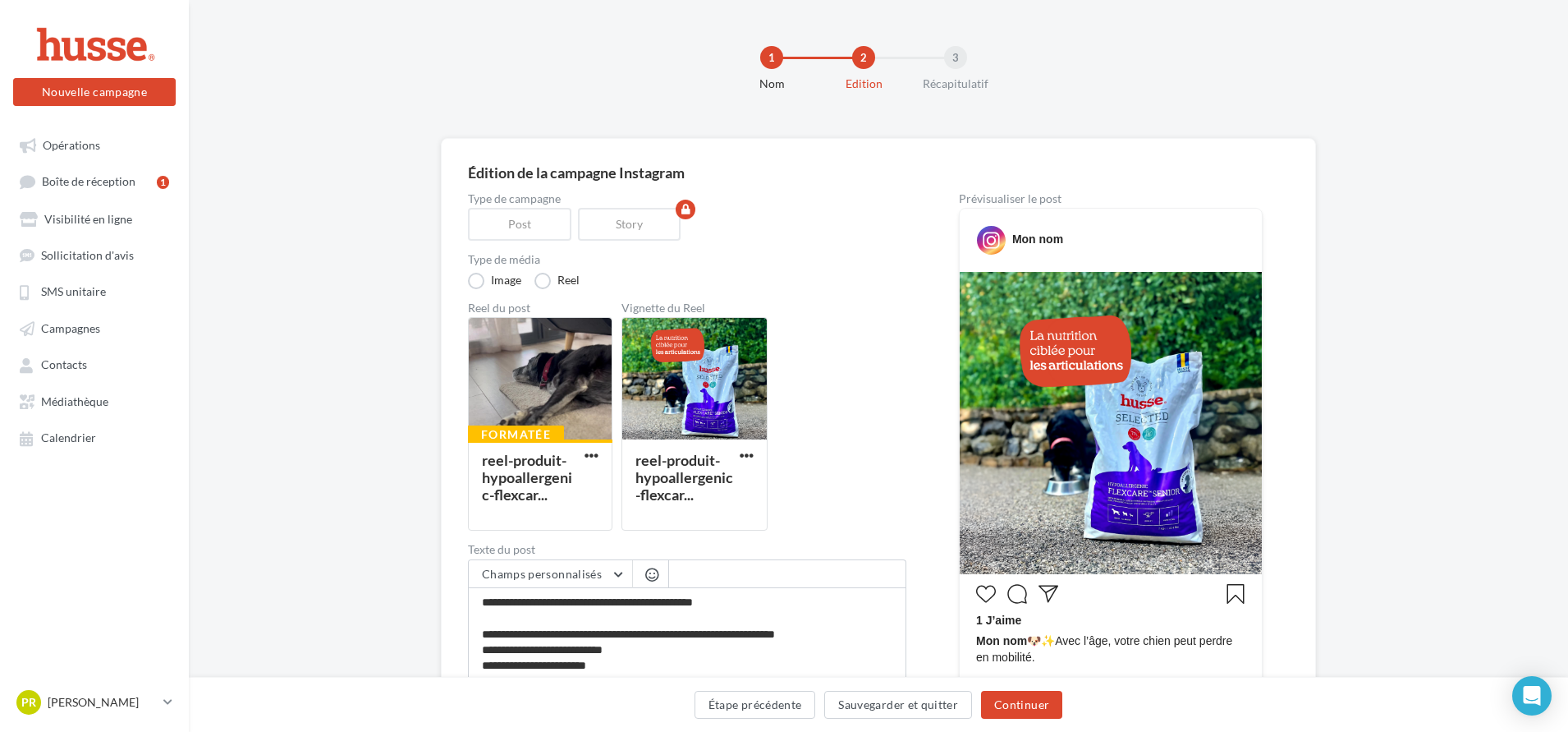
scroll to position [82, 0]
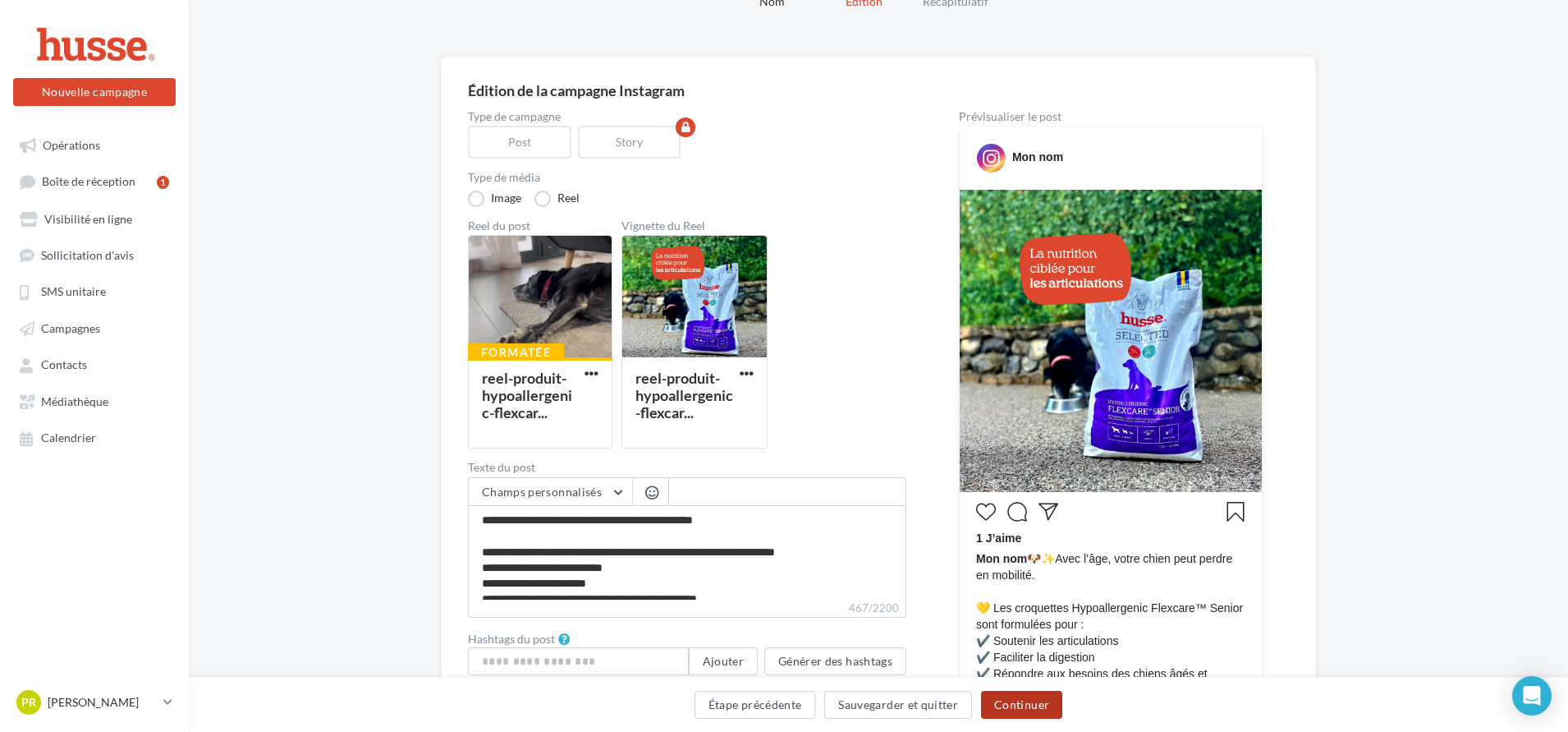
click at [1019, 707] on button "Continuer" at bounding box center [1021, 704] width 82 height 28
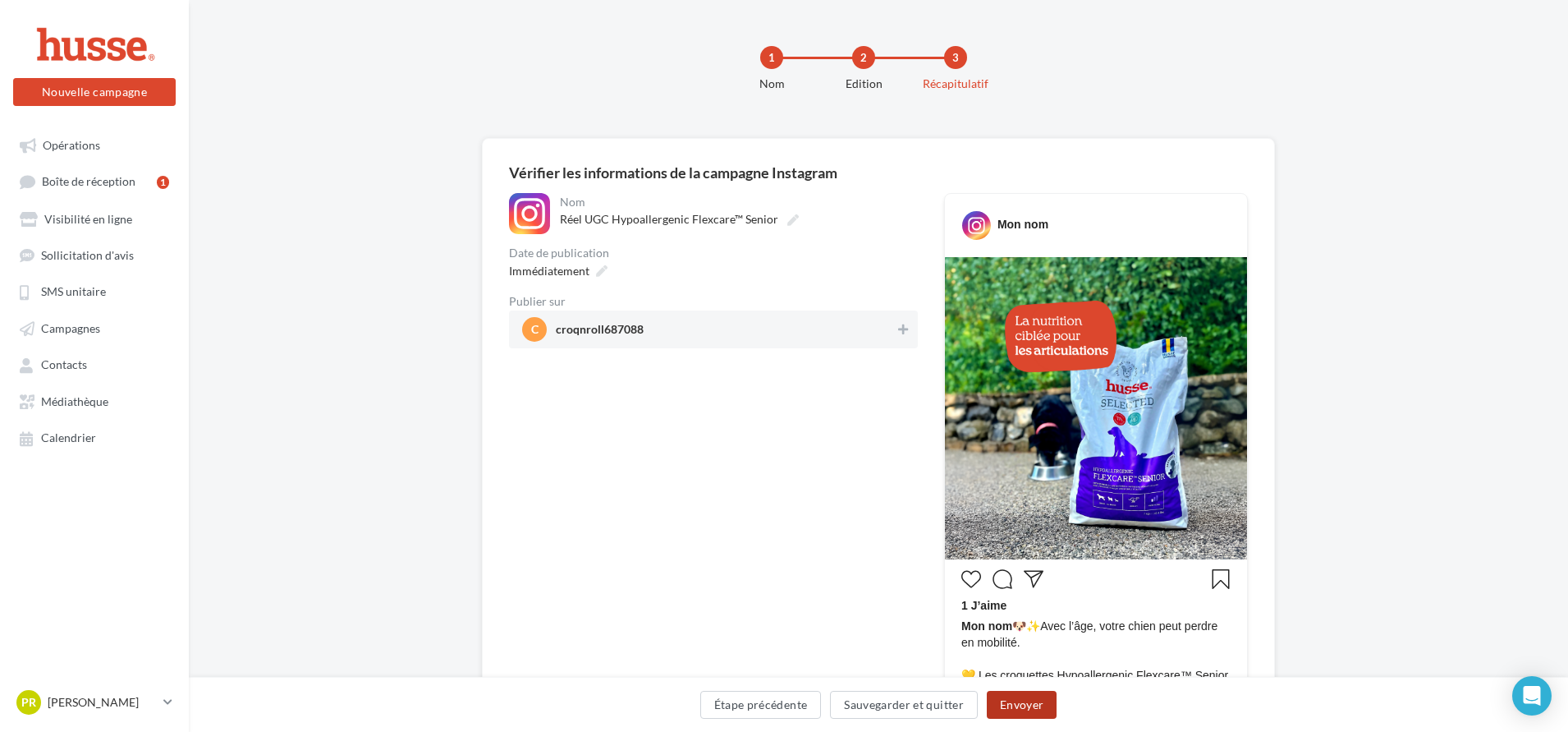
click at [1038, 704] on button "Envoyer" at bounding box center [1021, 704] width 70 height 28
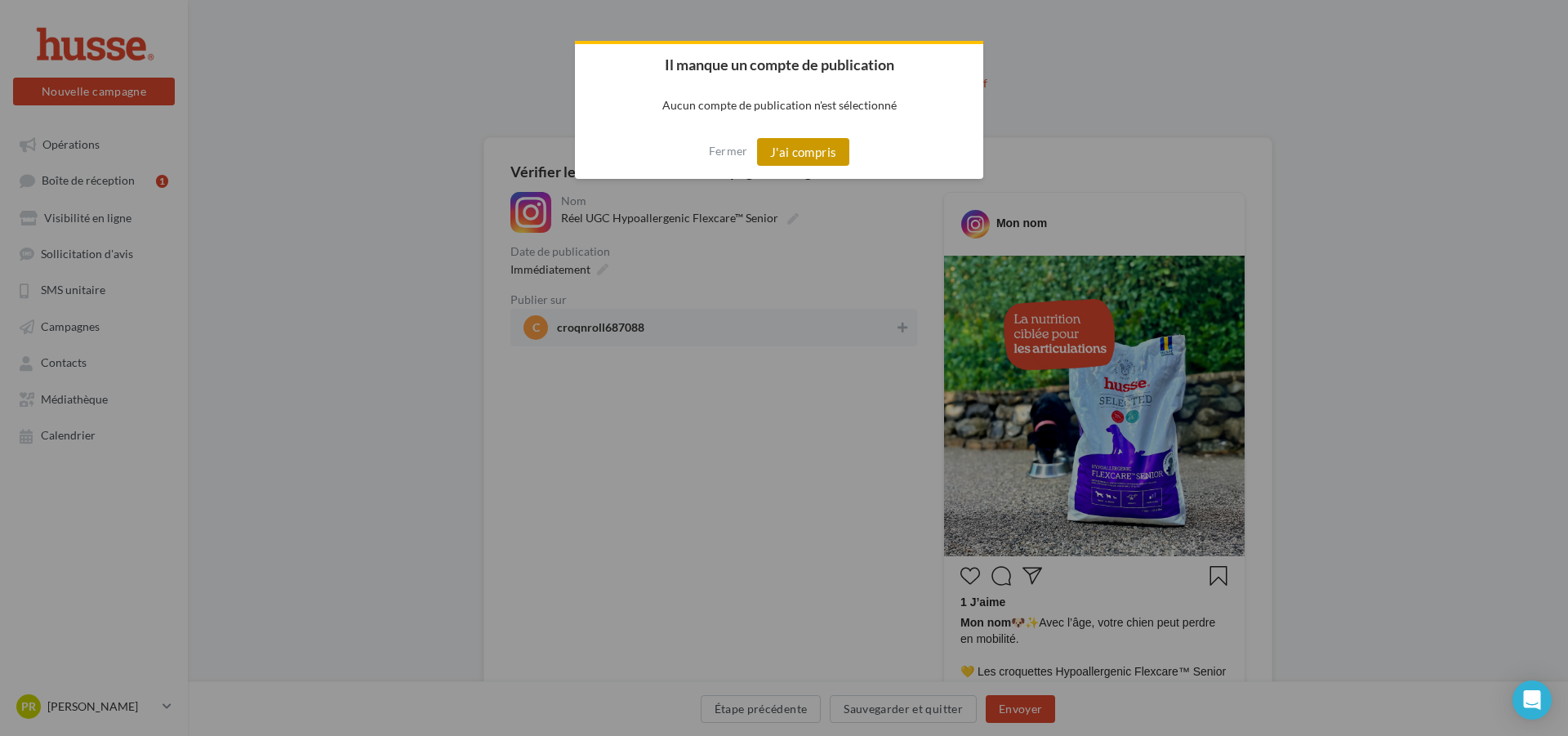
click at [780, 152] on button "J'ai compris" at bounding box center [804, 151] width 93 height 28
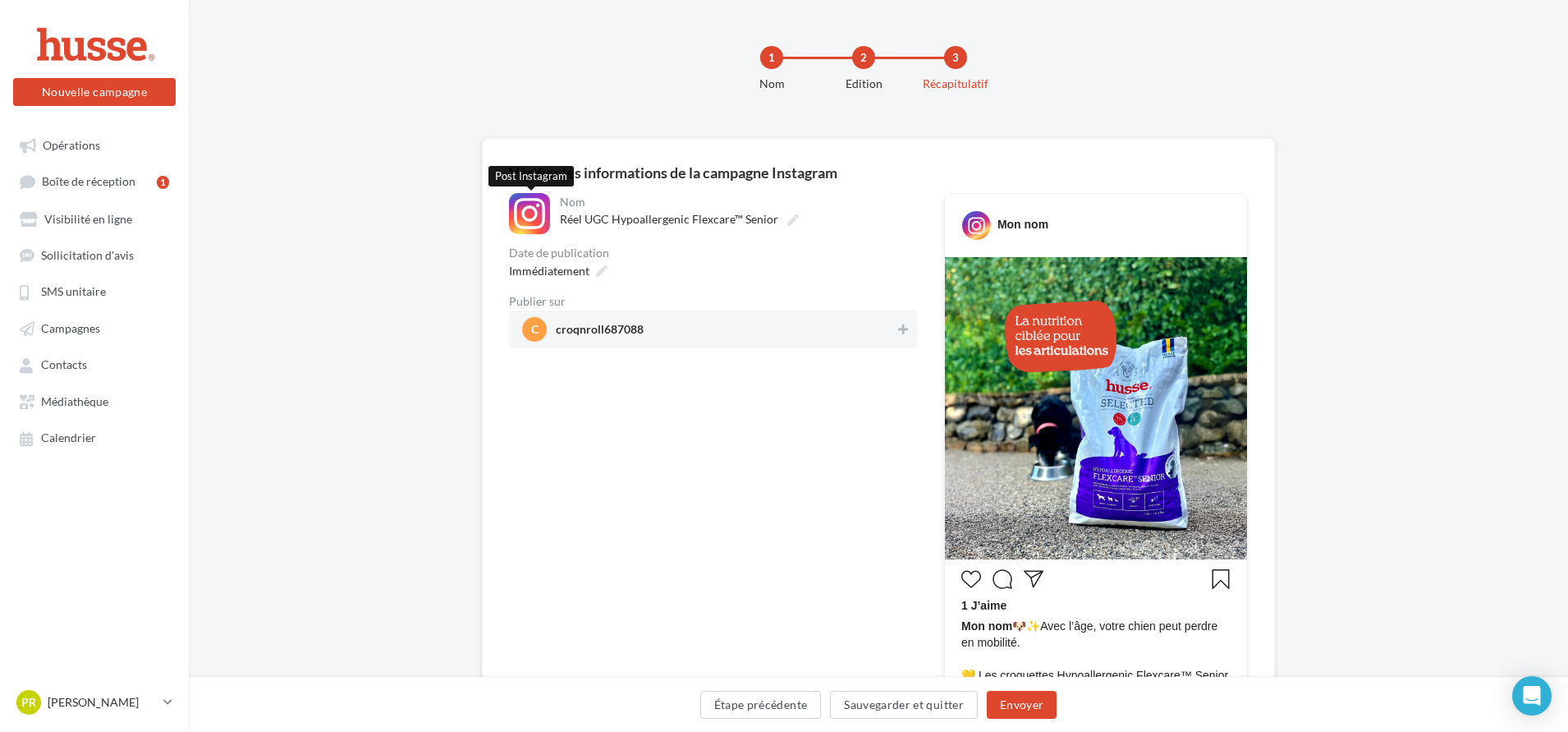
click at [536, 205] on div at bounding box center [529, 214] width 41 height 41
click at [902, 327] on icon at bounding box center [903, 329] width 10 height 12
click at [537, 328] on span "c" at bounding box center [535, 329] width 8 height 12
click at [519, 215] on div at bounding box center [529, 214] width 41 height 41
click at [534, 333] on span "c" at bounding box center [535, 329] width 8 height 12
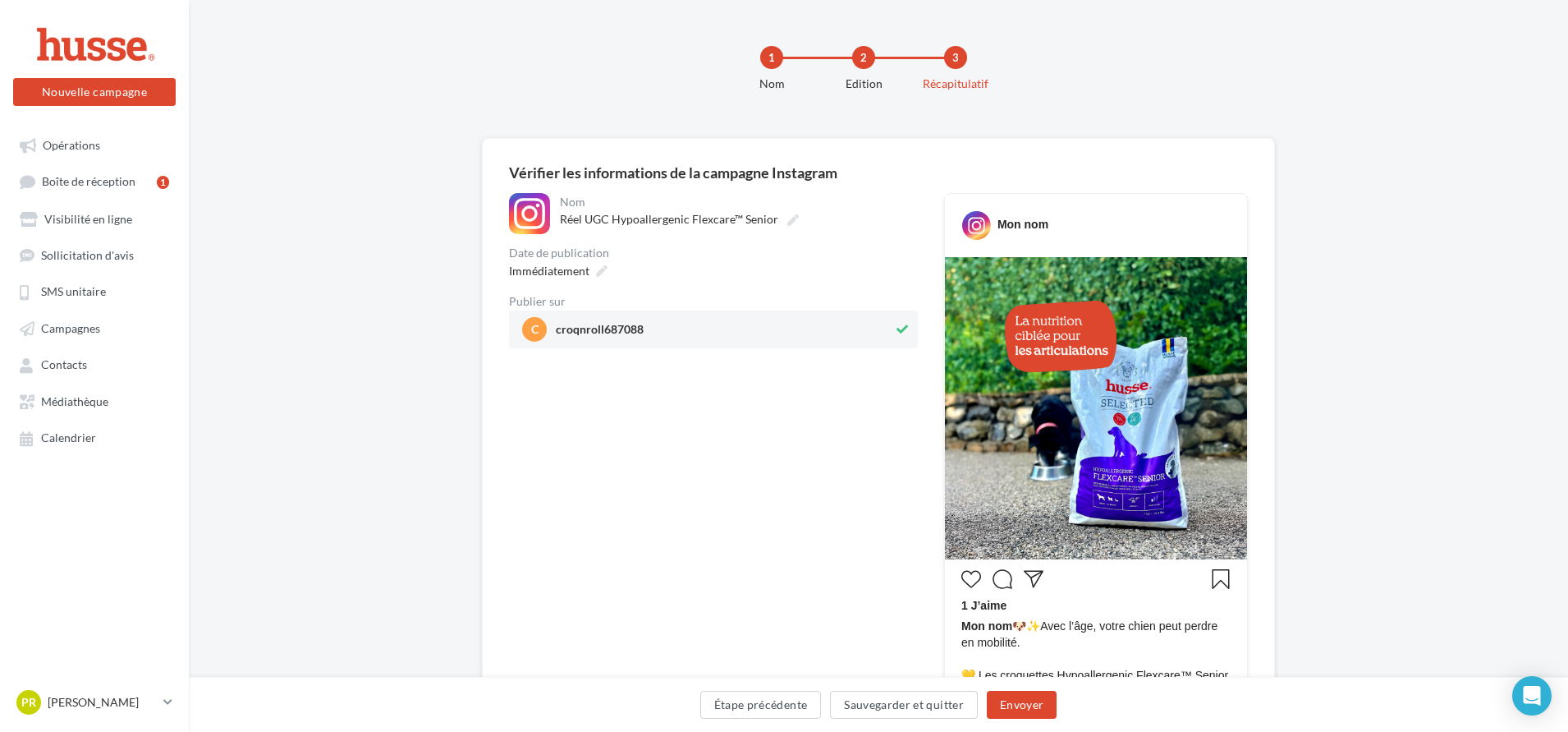
click at [898, 329] on icon at bounding box center [902, 329] width 12 height 12
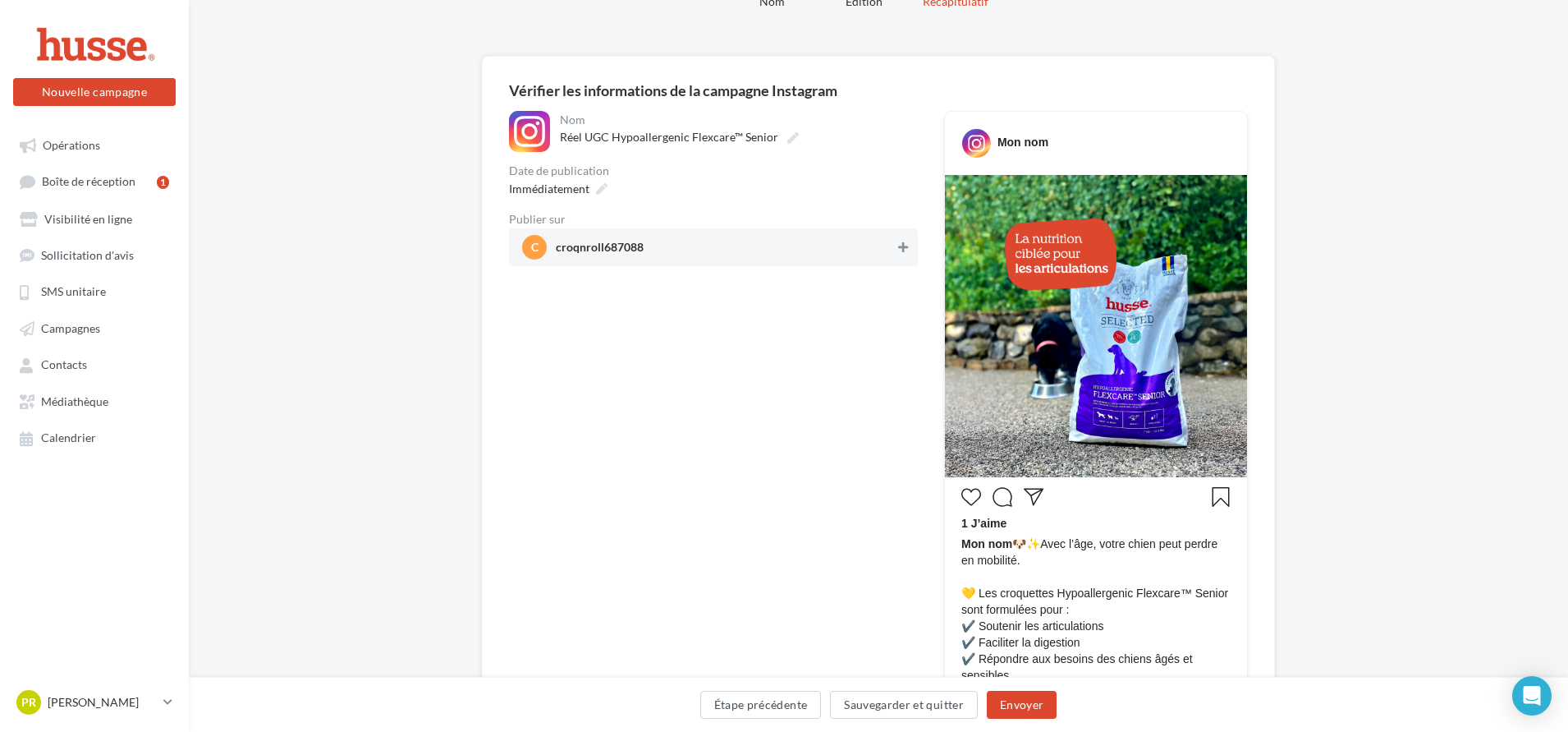
scroll to position [164, 0]
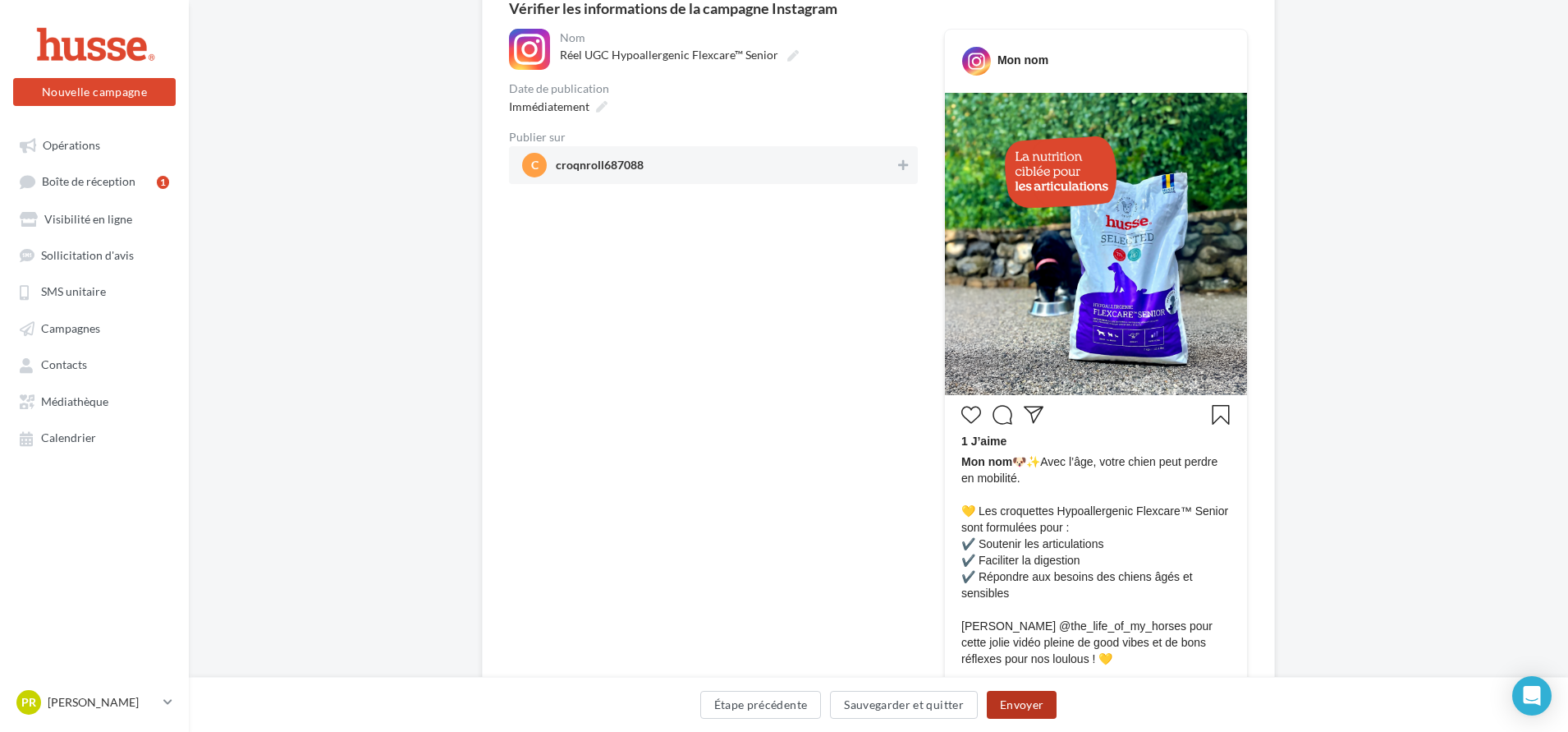
click at [1041, 703] on button "Envoyer" at bounding box center [1021, 704] width 70 height 28
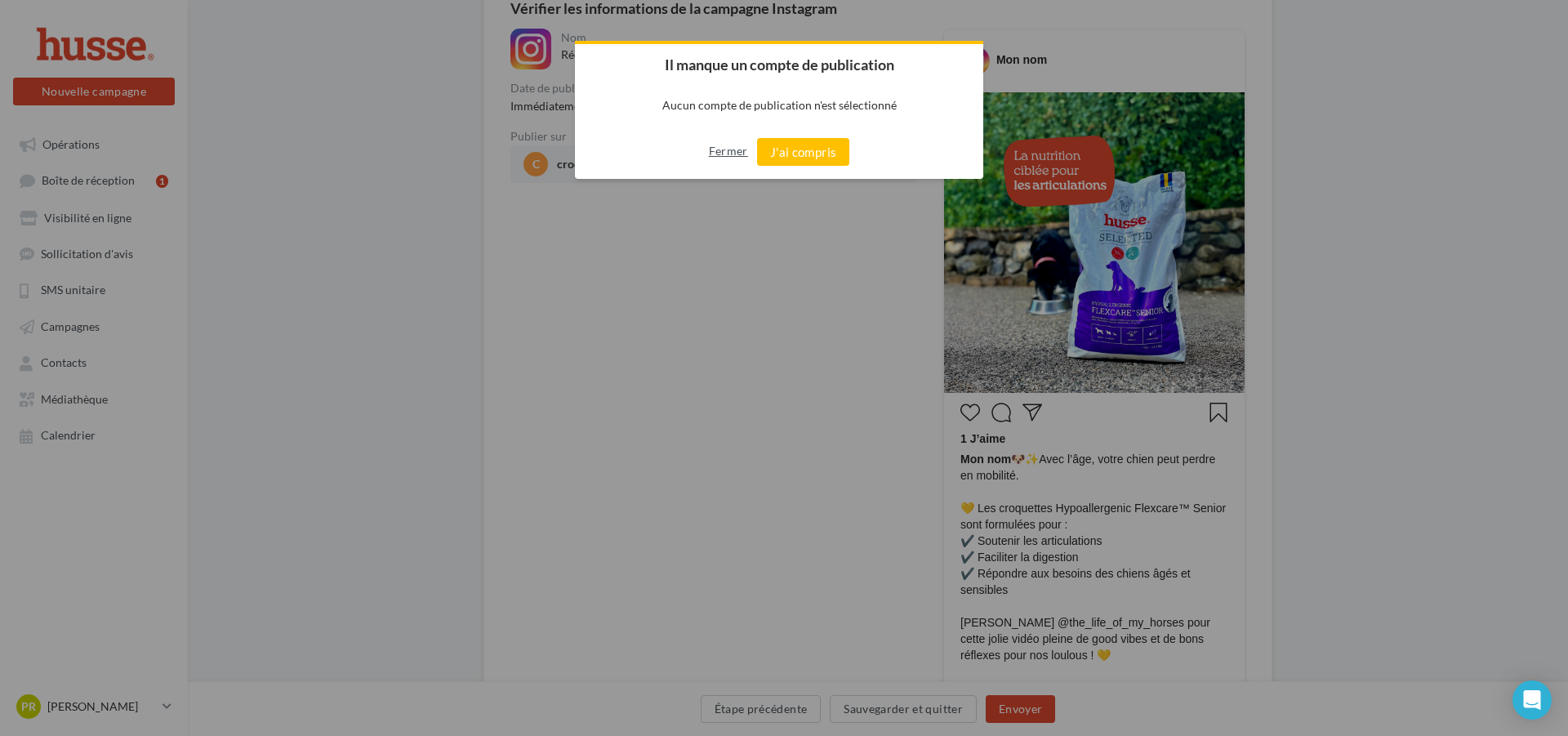
click at [719, 154] on button "Fermer" at bounding box center [728, 150] width 39 height 26
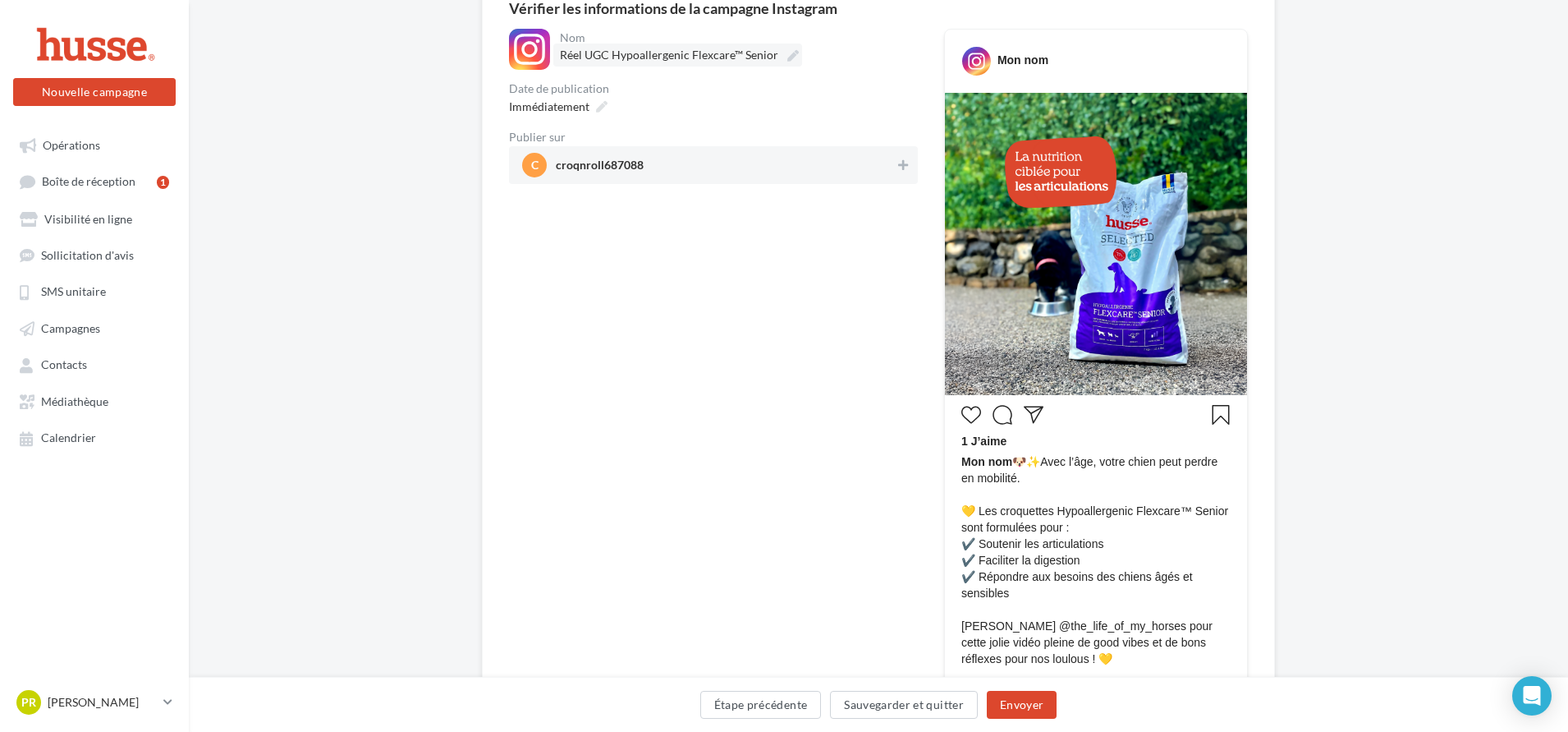
click at [566, 53] on span "Réel UGC Hypoallergenic Flexcare™ Senior" at bounding box center [668, 55] width 218 height 14
click at [566, 53] on input "**********" at bounding box center [632, 57] width 144 height 28
click at [531, 56] on div at bounding box center [529, 49] width 41 height 41
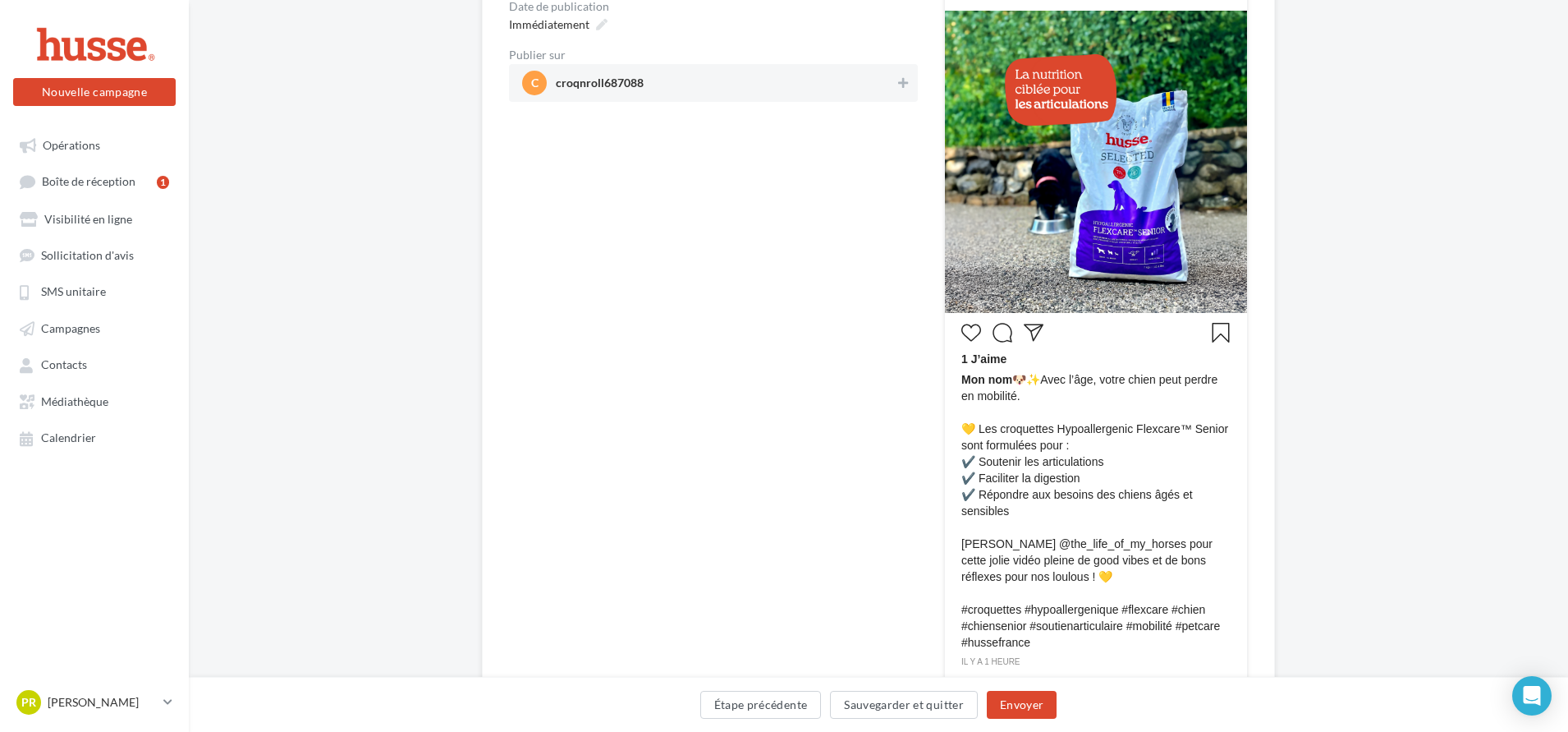
scroll to position [407, 0]
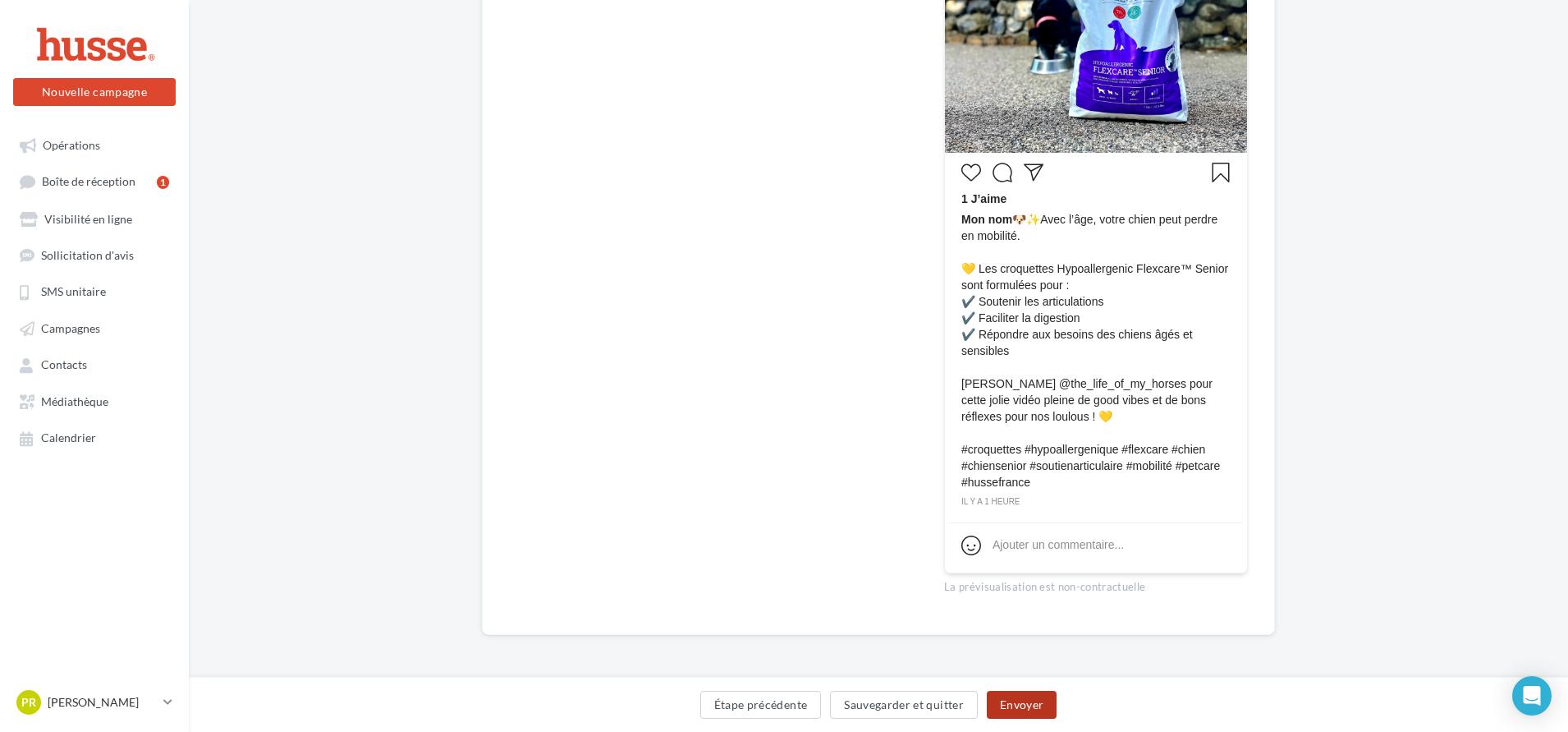
click at [1007, 706] on button "Envoyer" at bounding box center [1021, 704] width 70 height 28
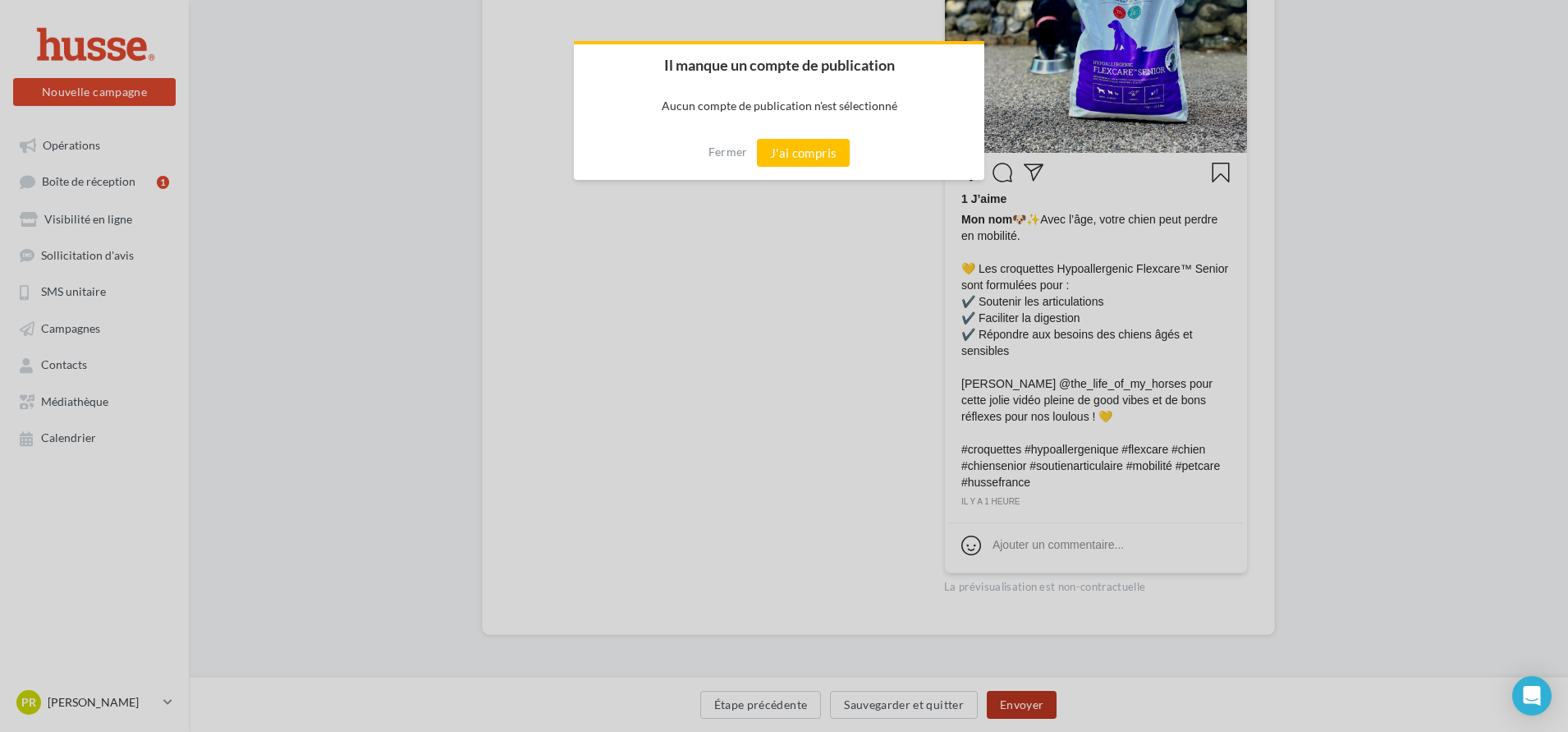
scroll to position [398, 0]
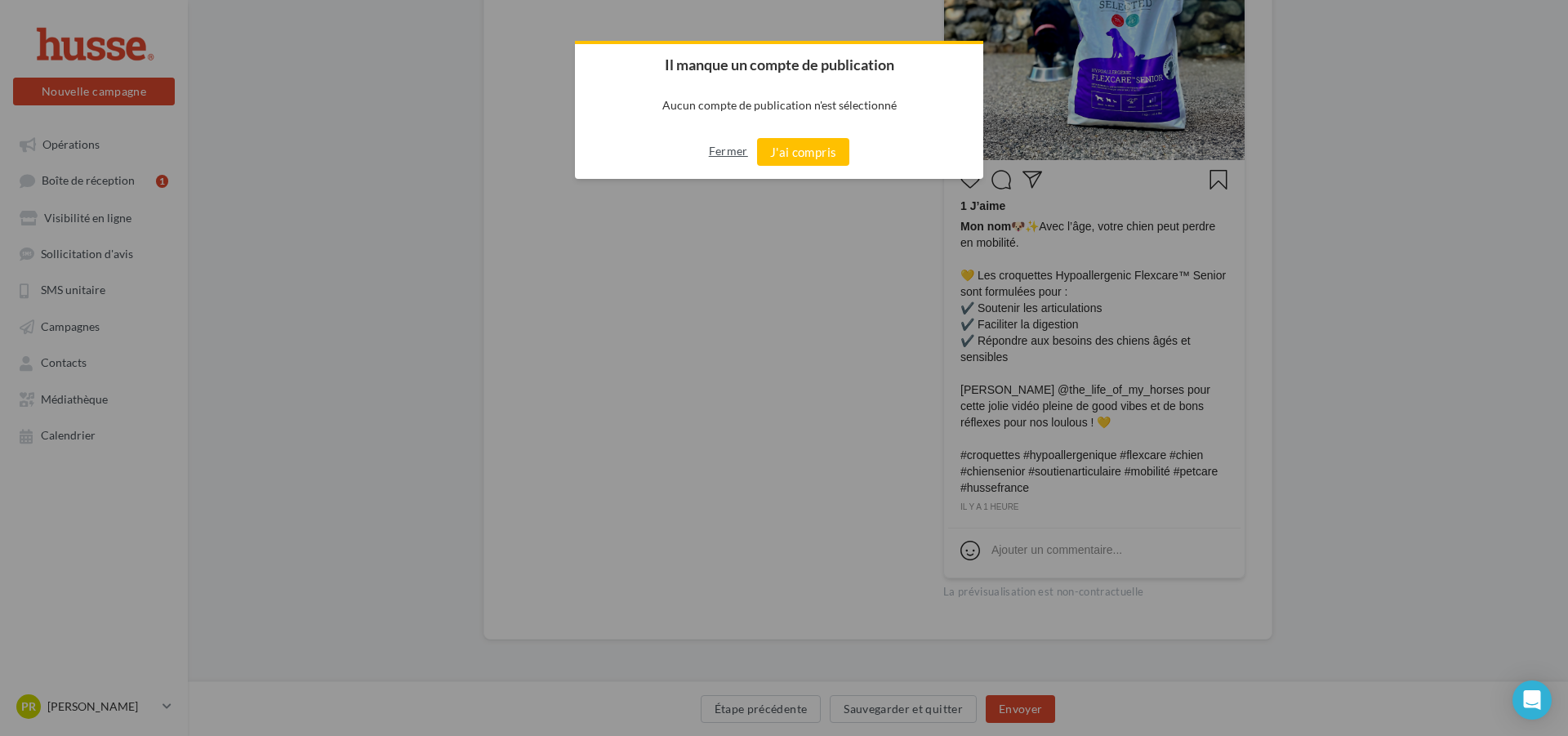
click at [735, 153] on button "Fermer" at bounding box center [728, 150] width 39 height 26
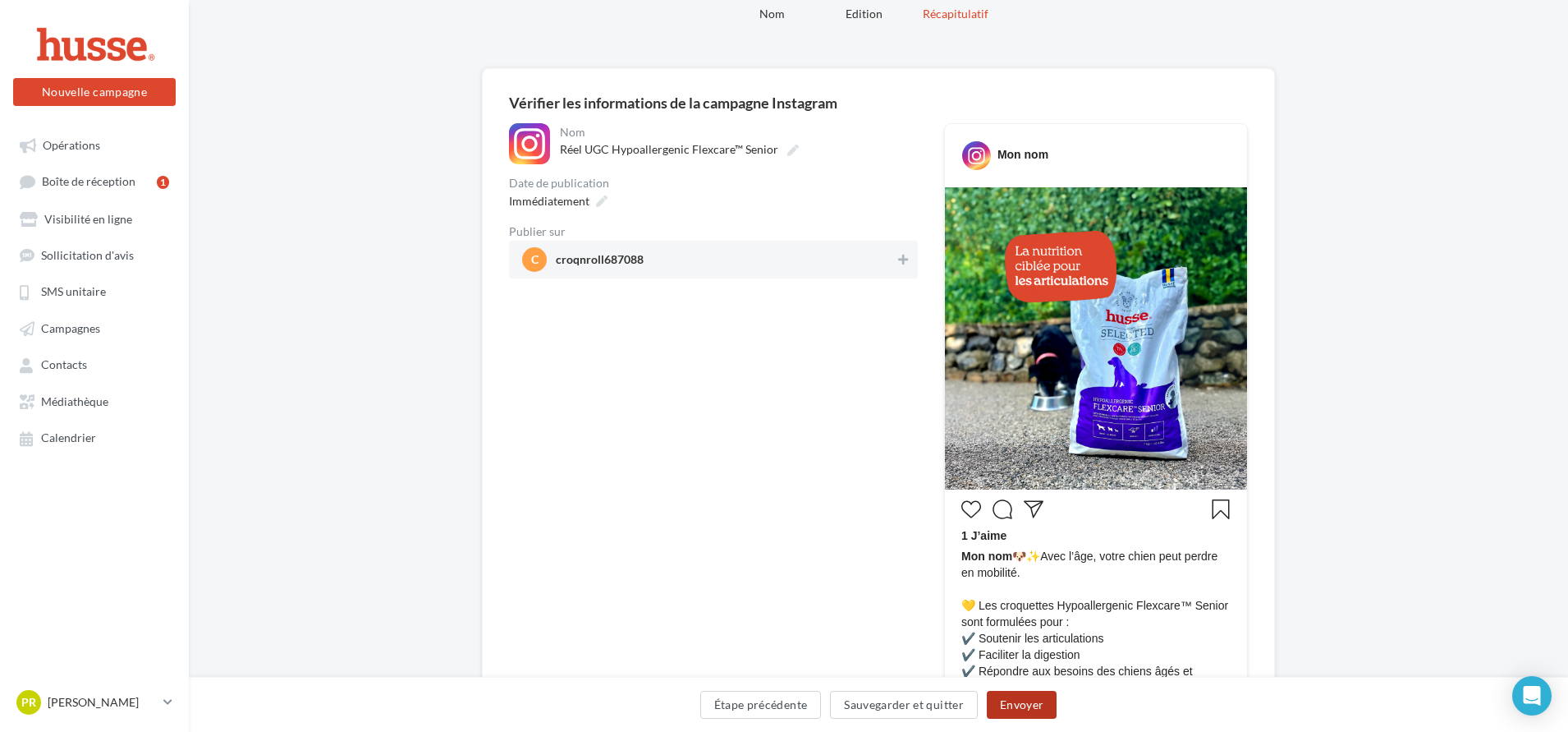
scroll to position [0, 0]
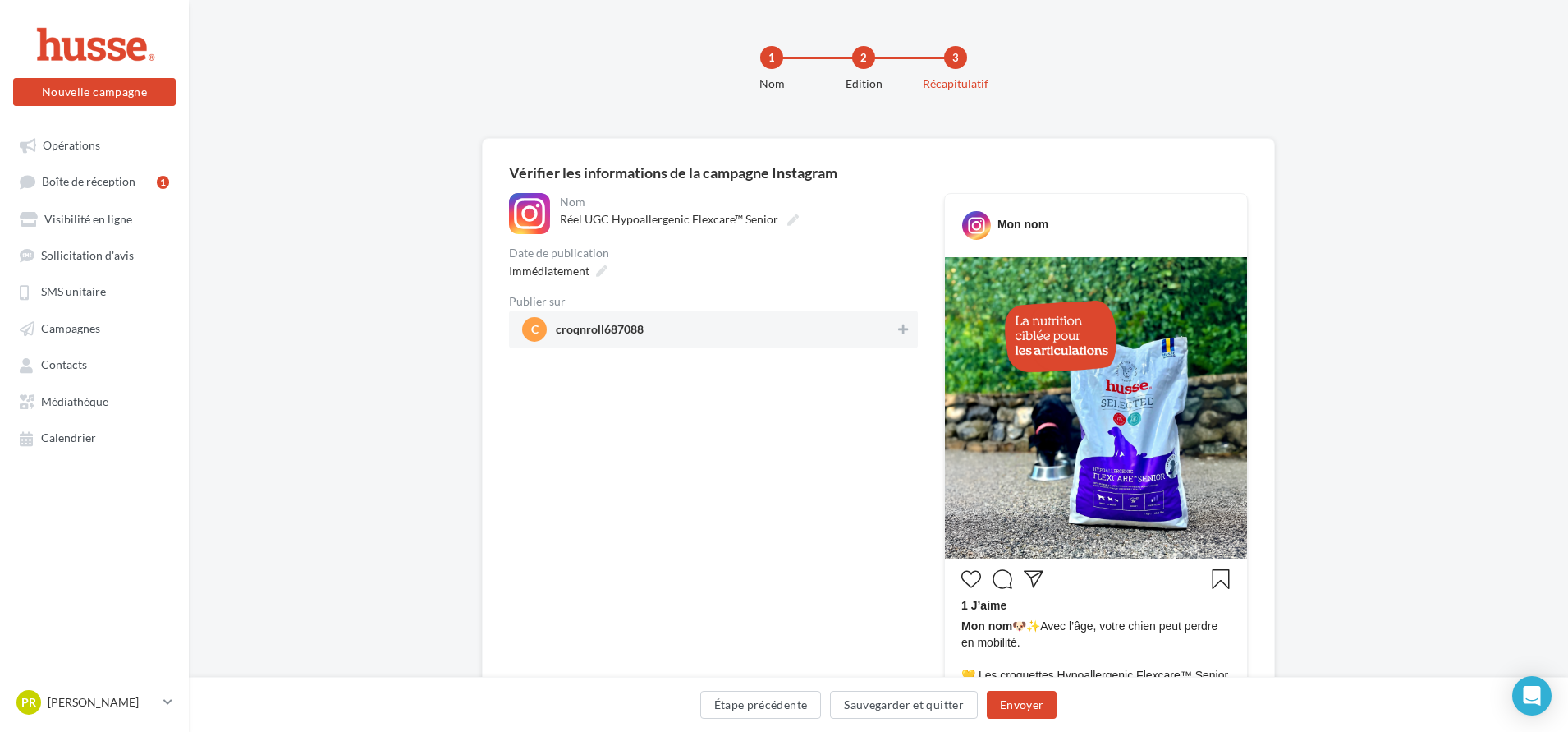
scroll to position [82, 0]
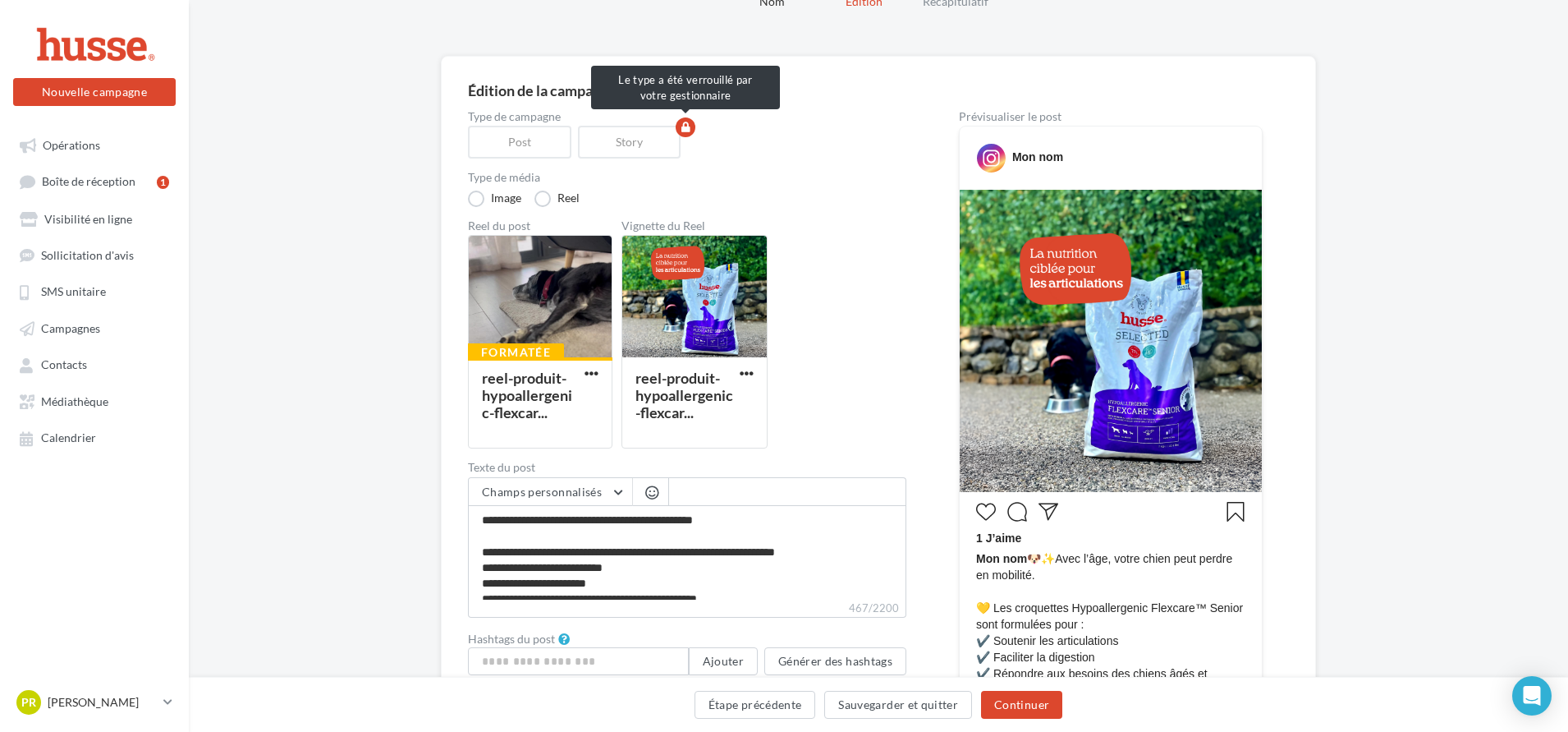
click at [520, 146] on div "Post" at bounding box center [523, 142] width 110 height 33
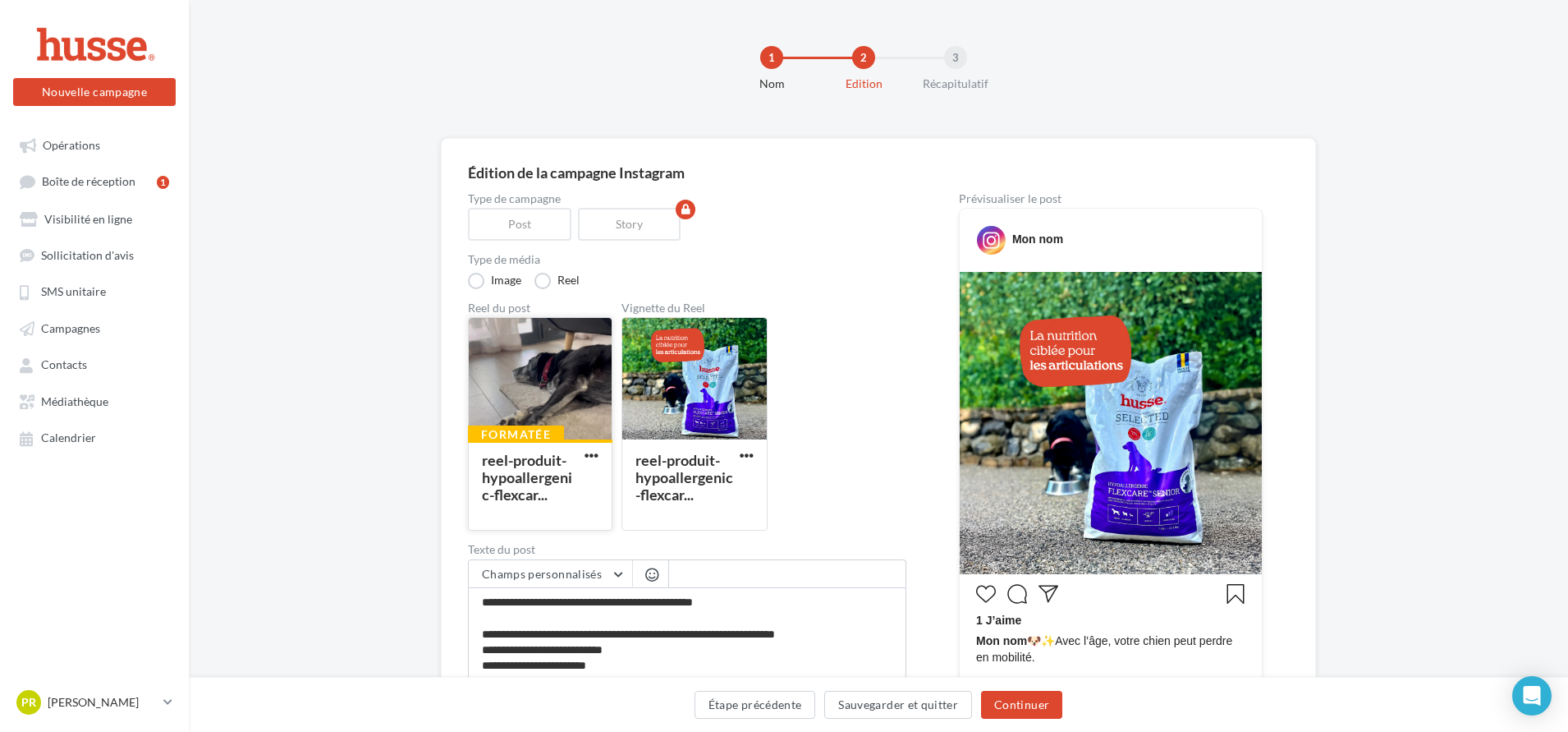
scroll to position [164, 0]
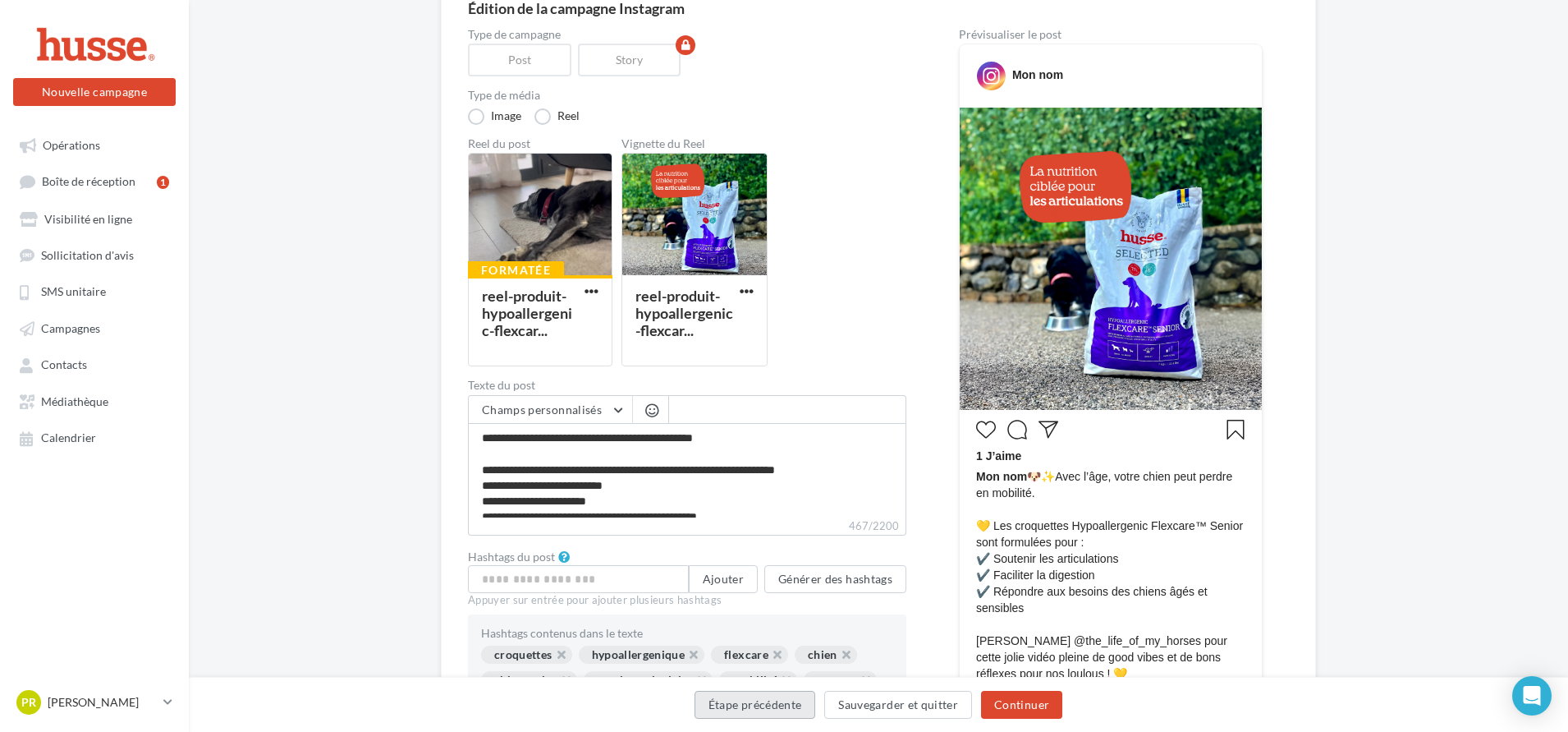
click at [737, 704] on button "Étape précédente" at bounding box center [755, 704] width 121 height 28
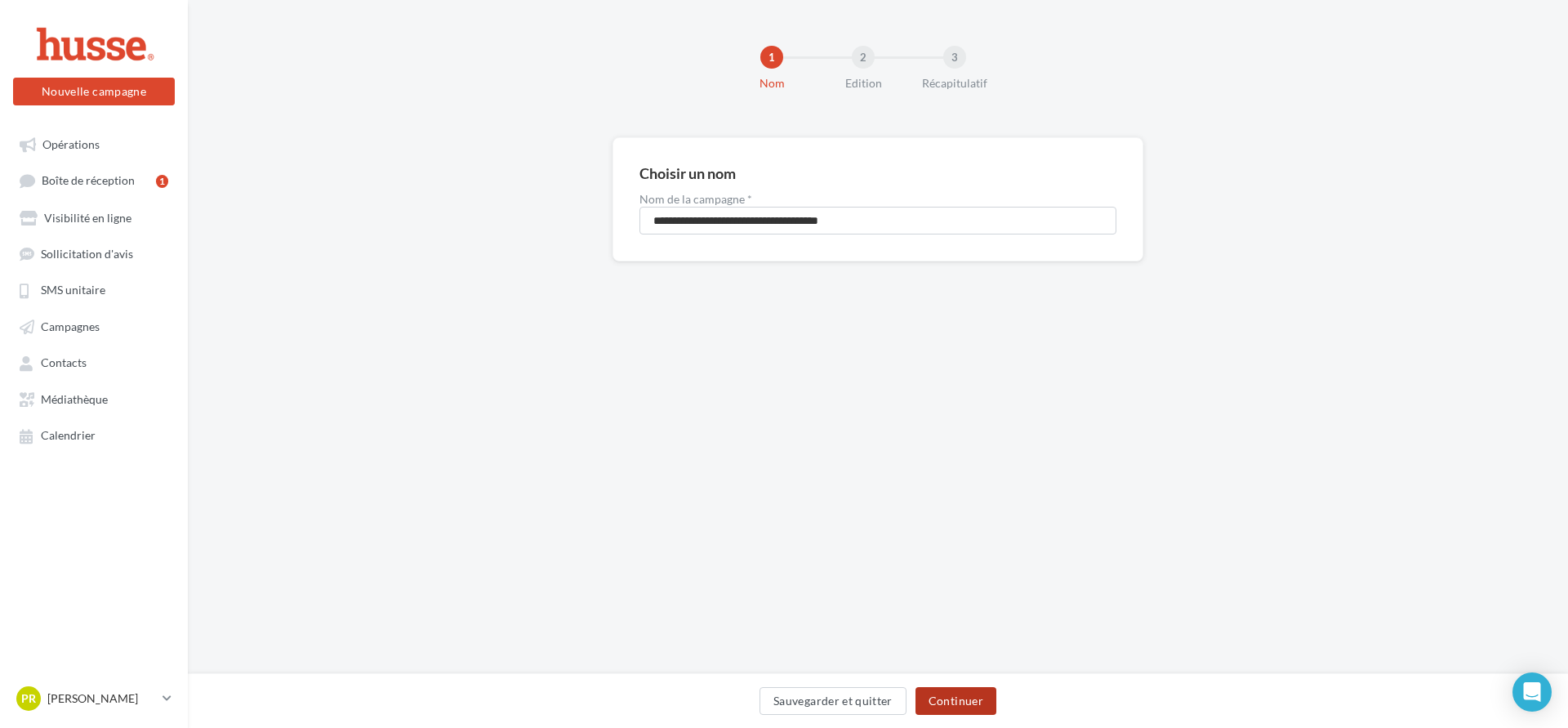
click at [956, 695] on button "Continuer" at bounding box center [956, 700] width 81 height 28
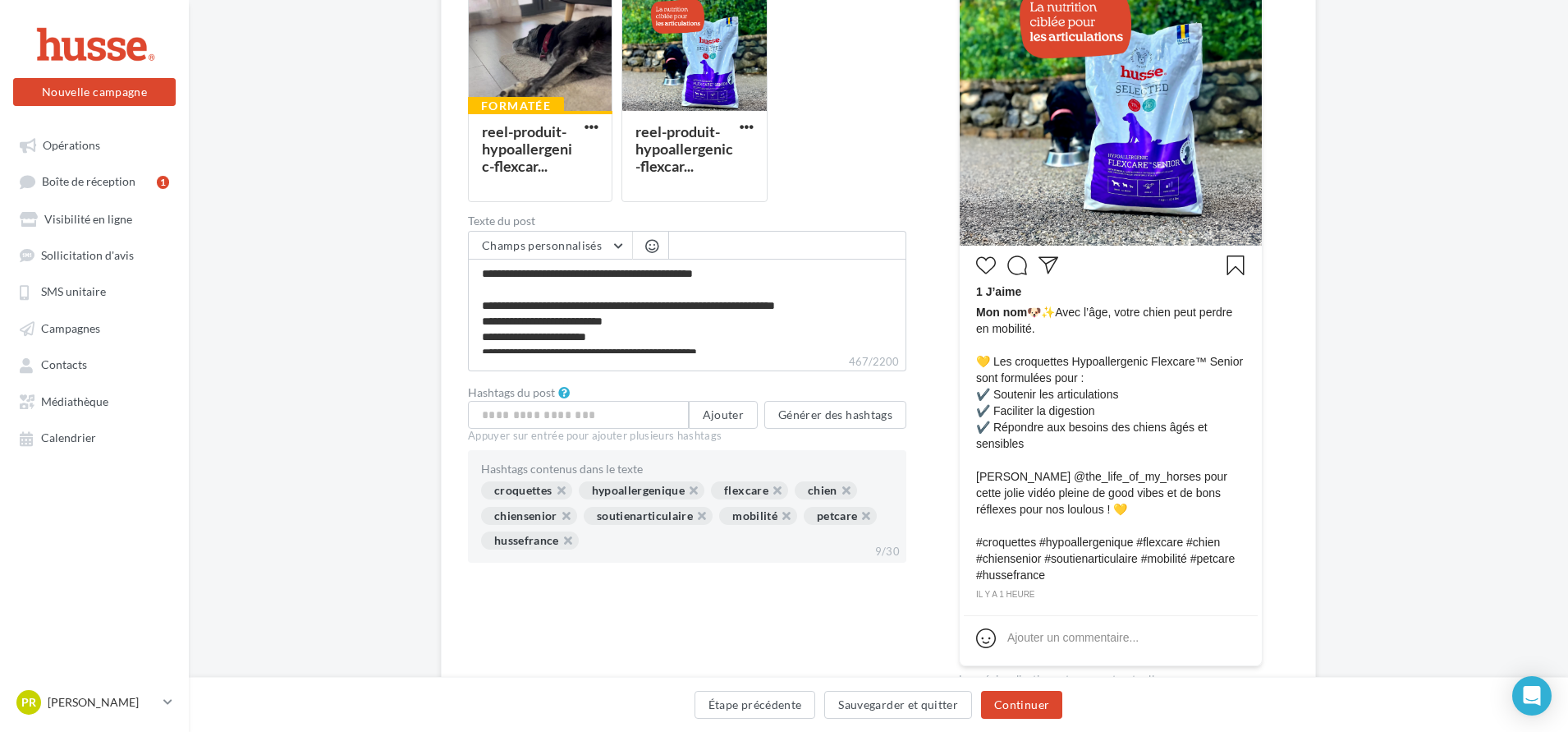
scroll to position [411, 0]
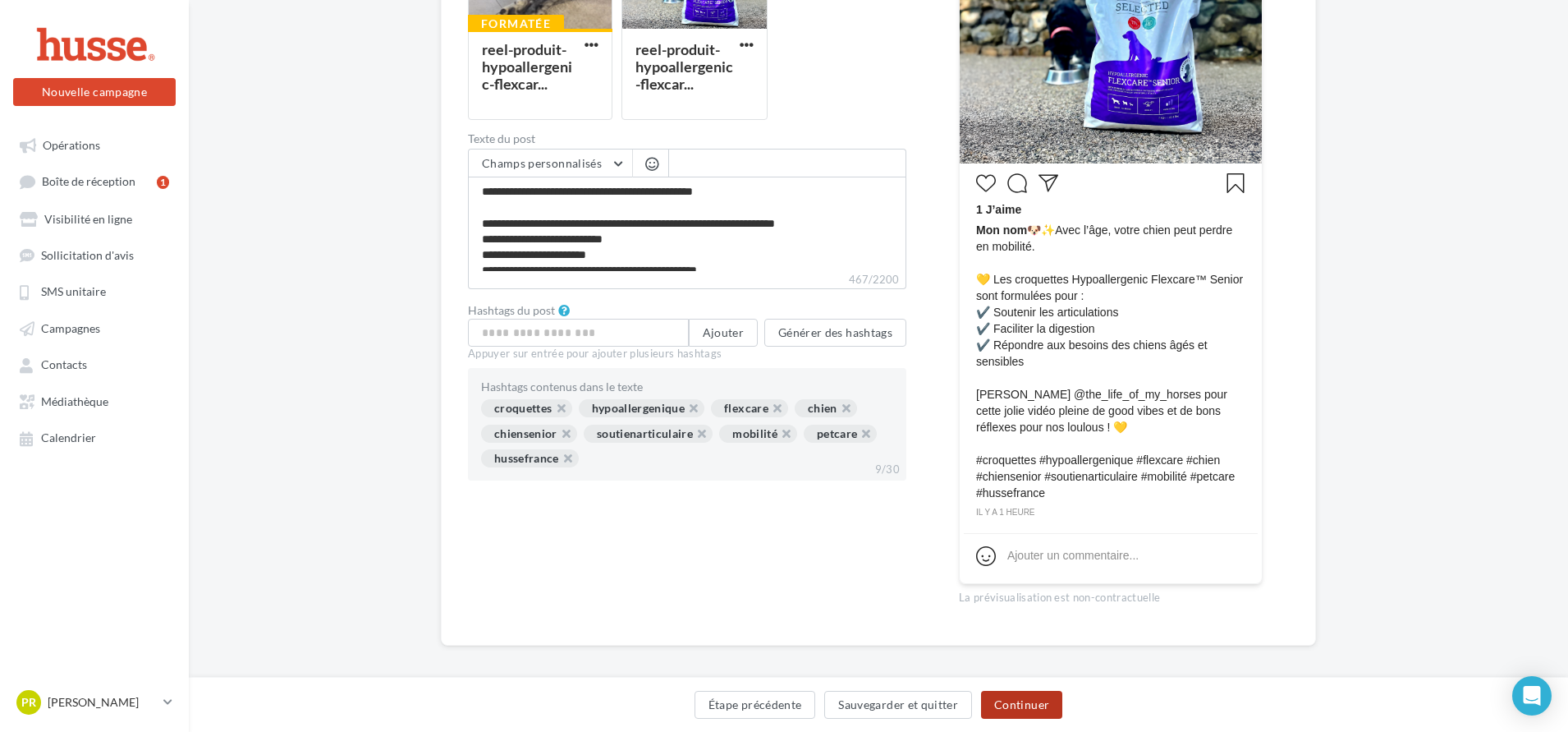
click at [1032, 708] on button "Continuer" at bounding box center [1021, 704] width 82 height 28
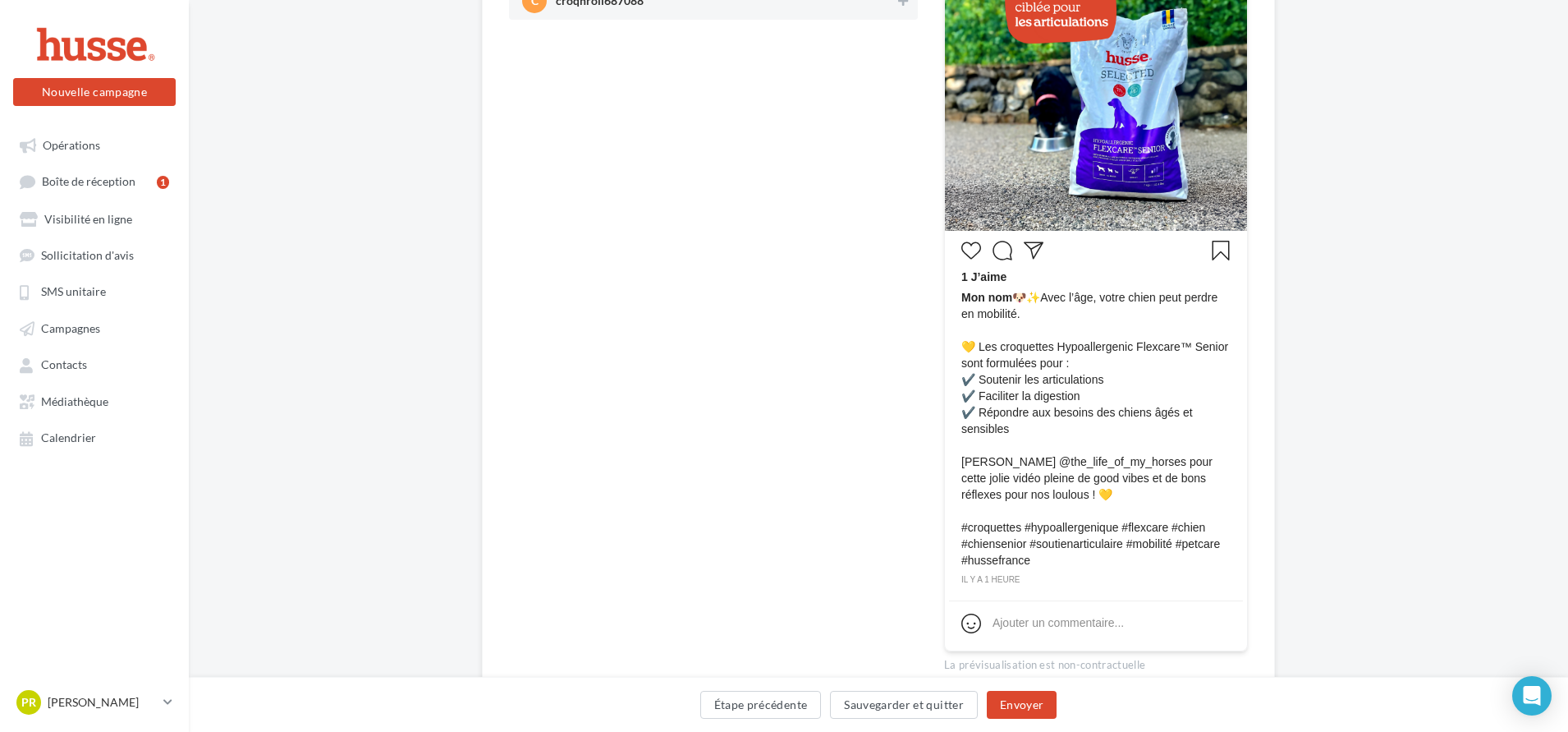
scroll to position [407, 0]
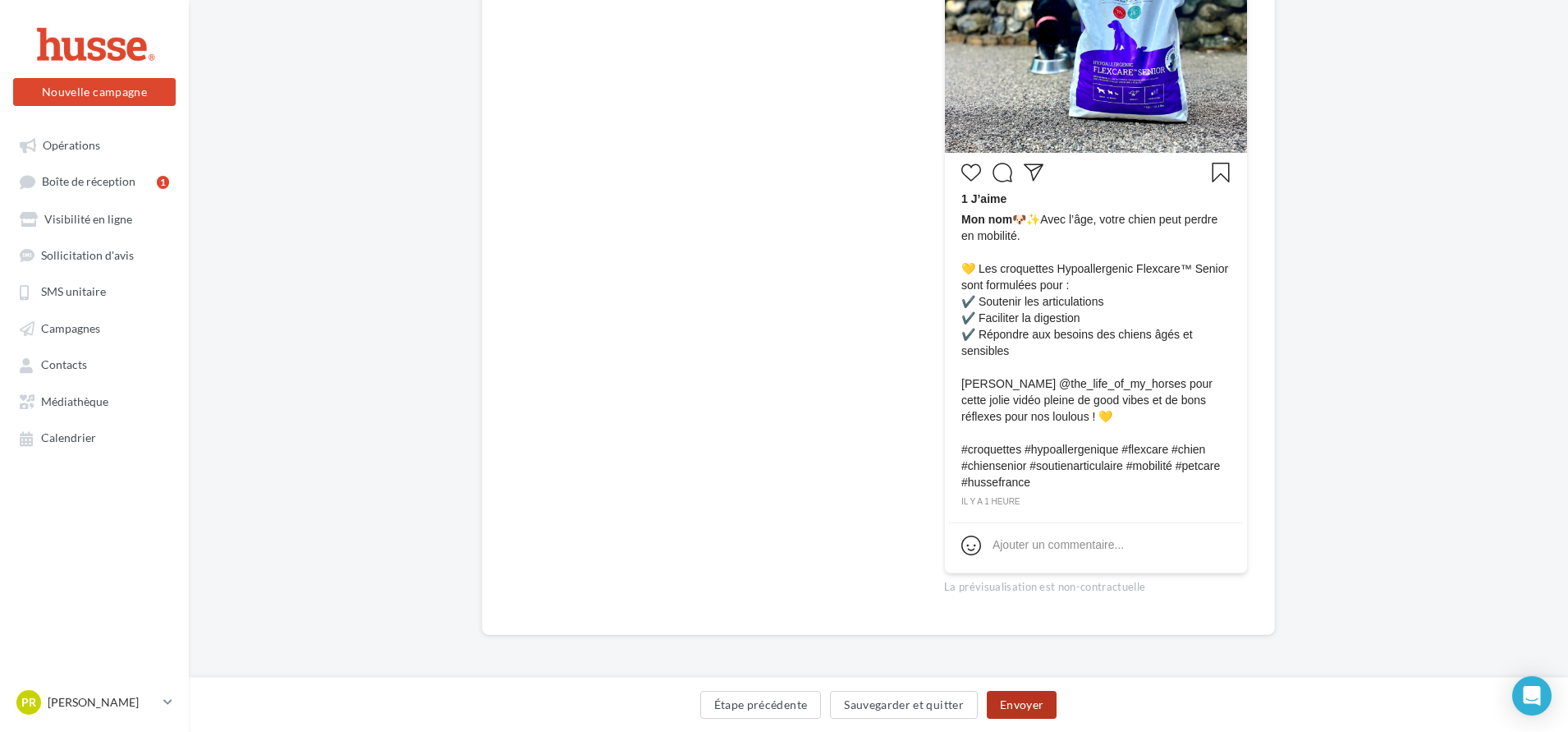
click at [1029, 705] on button "Envoyer" at bounding box center [1021, 704] width 70 height 28
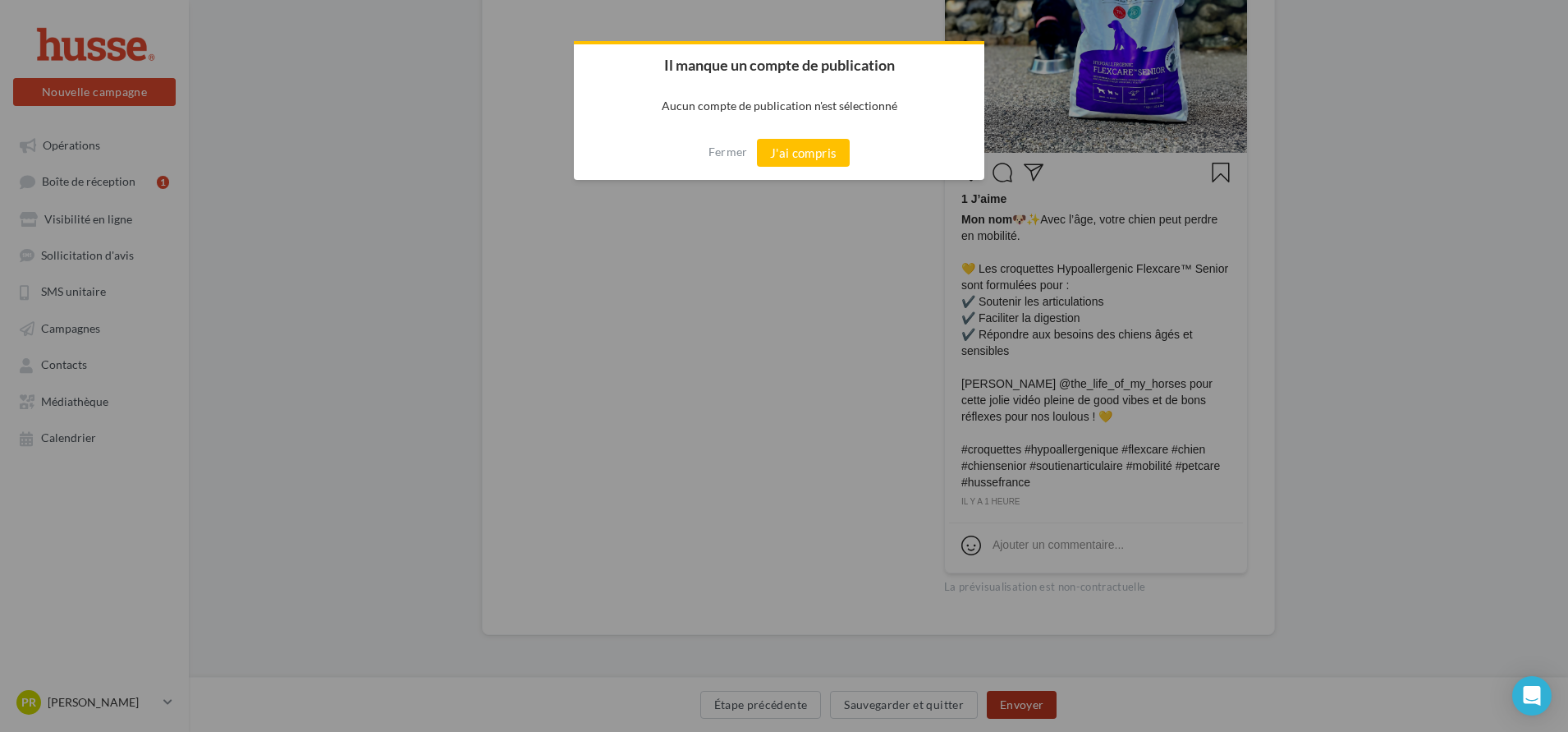
scroll to position [398, 0]
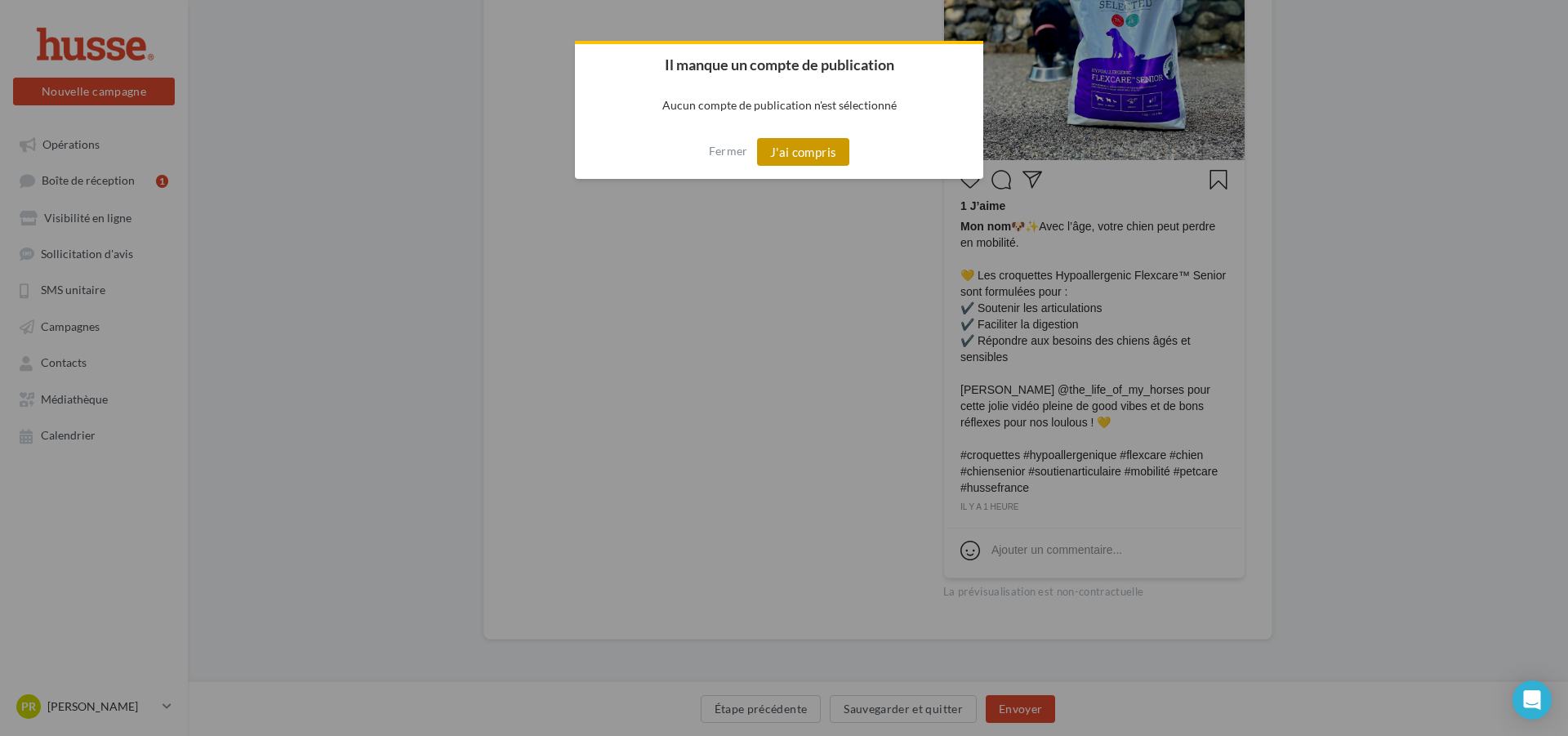
click at [795, 154] on button "J'ai compris" at bounding box center [804, 151] width 93 height 28
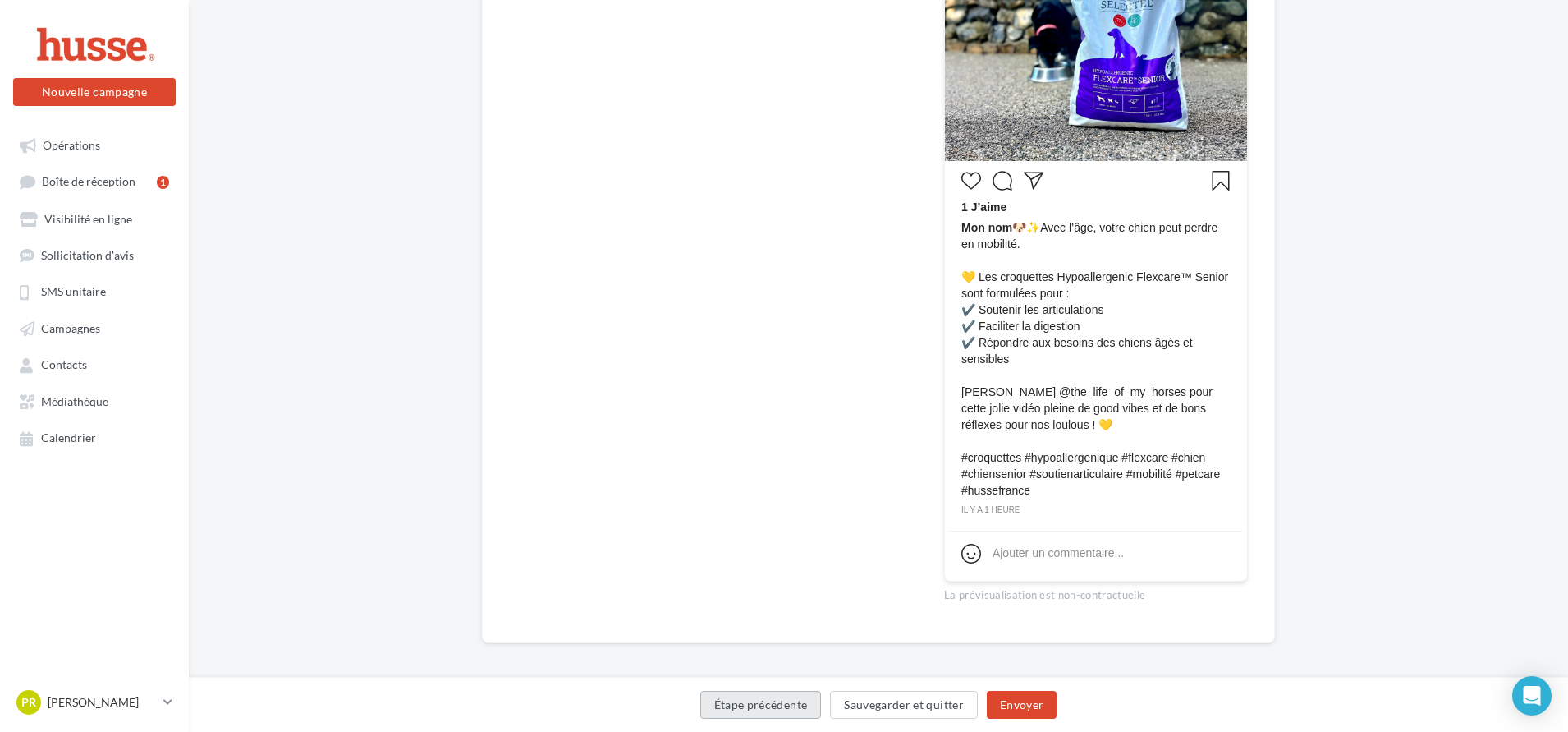
click at [759, 705] on button "Étape précédente" at bounding box center [760, 704] width 121 height 28
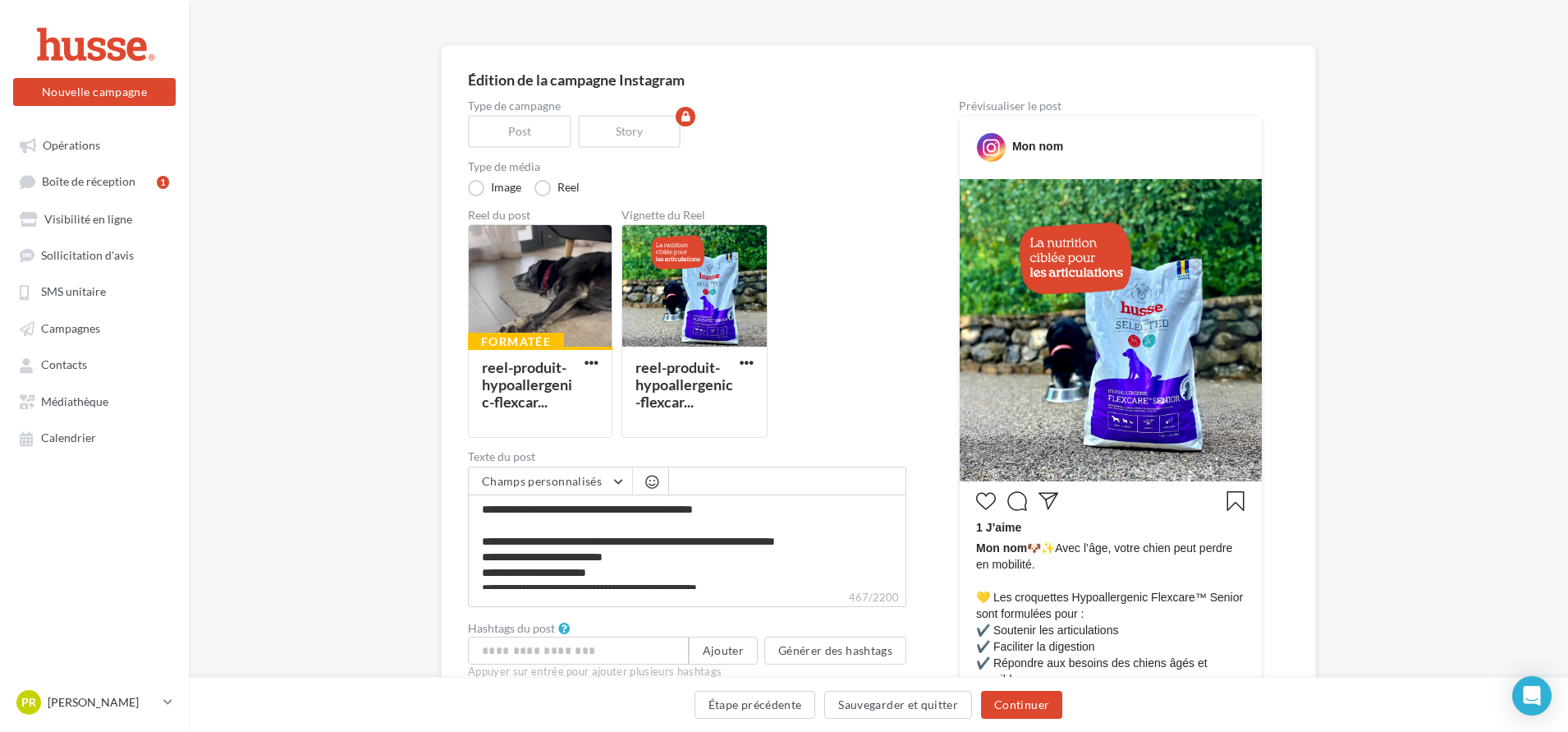
scroll to position [11, 0]
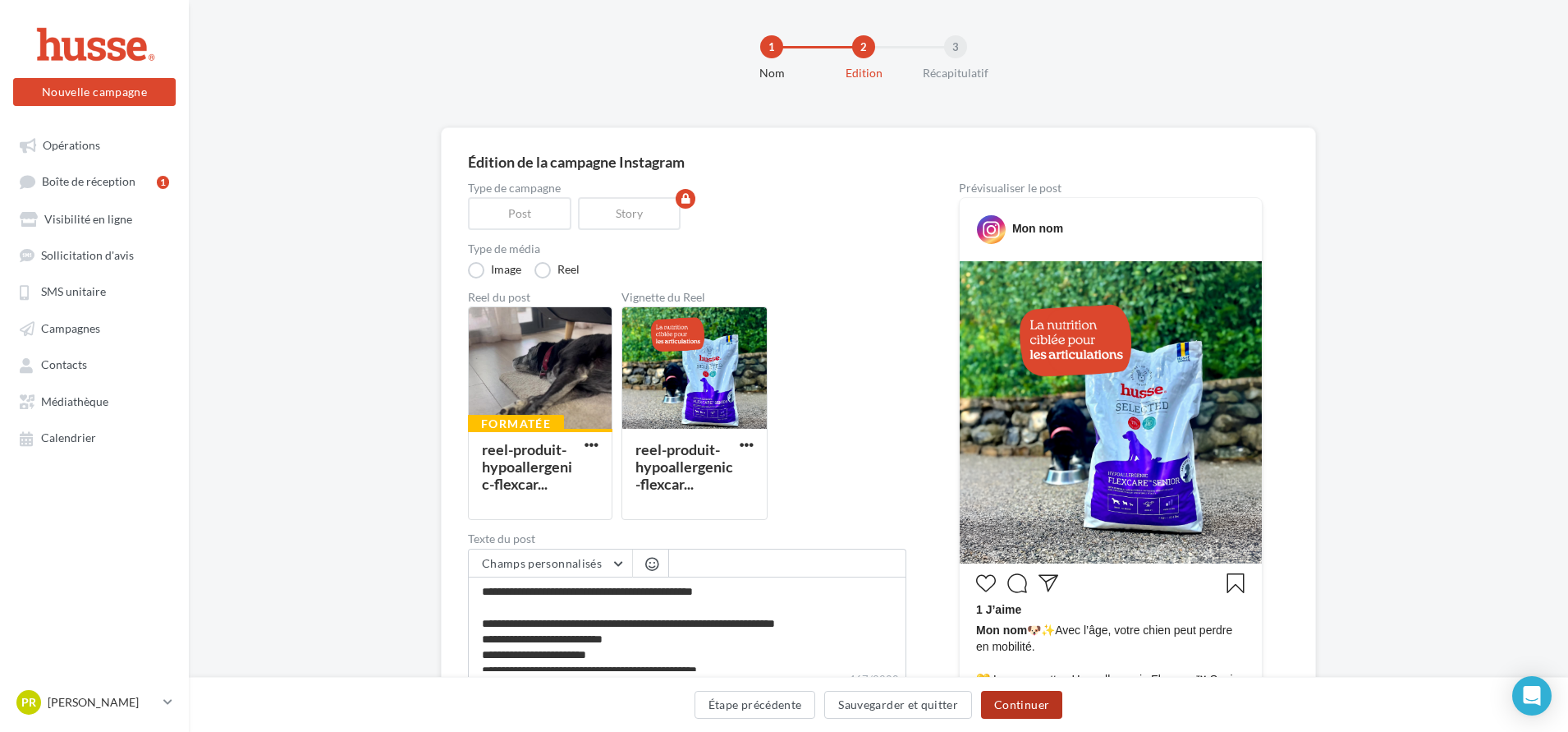
click at [993, 705] on button "Continuer" at bounding box center [1021, 704] width 82 height 28
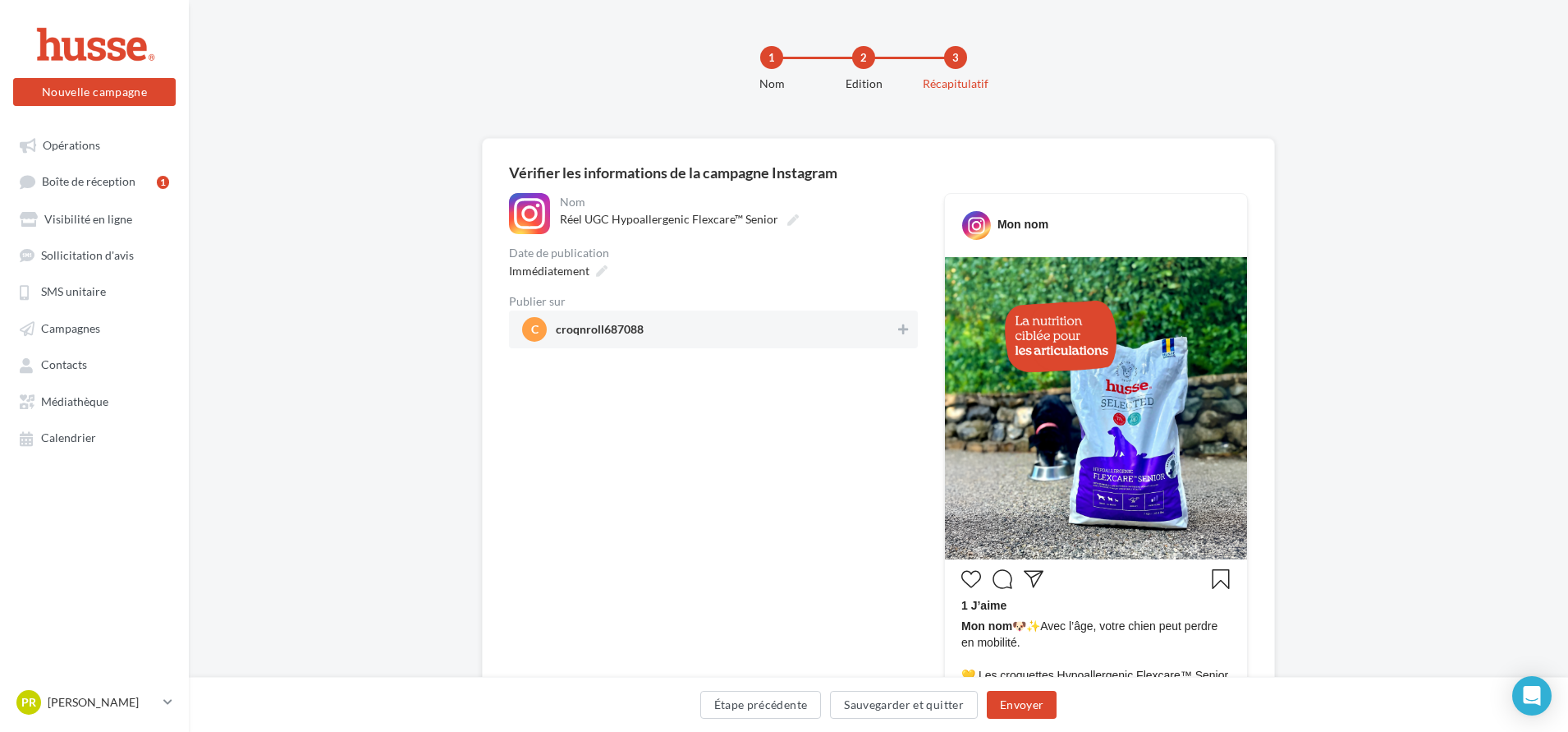
click at [568, 332] on span "croqnroll687088" at bounding box center [599, 332] width 87 height 18
click at [648, 328] on span "c croqnroll687088" at bounding box center [708, 330] width 371 height 25
click at [648, 328] on span "c croqnroll687088" at bounding box center [709, 330] width 373 height 25
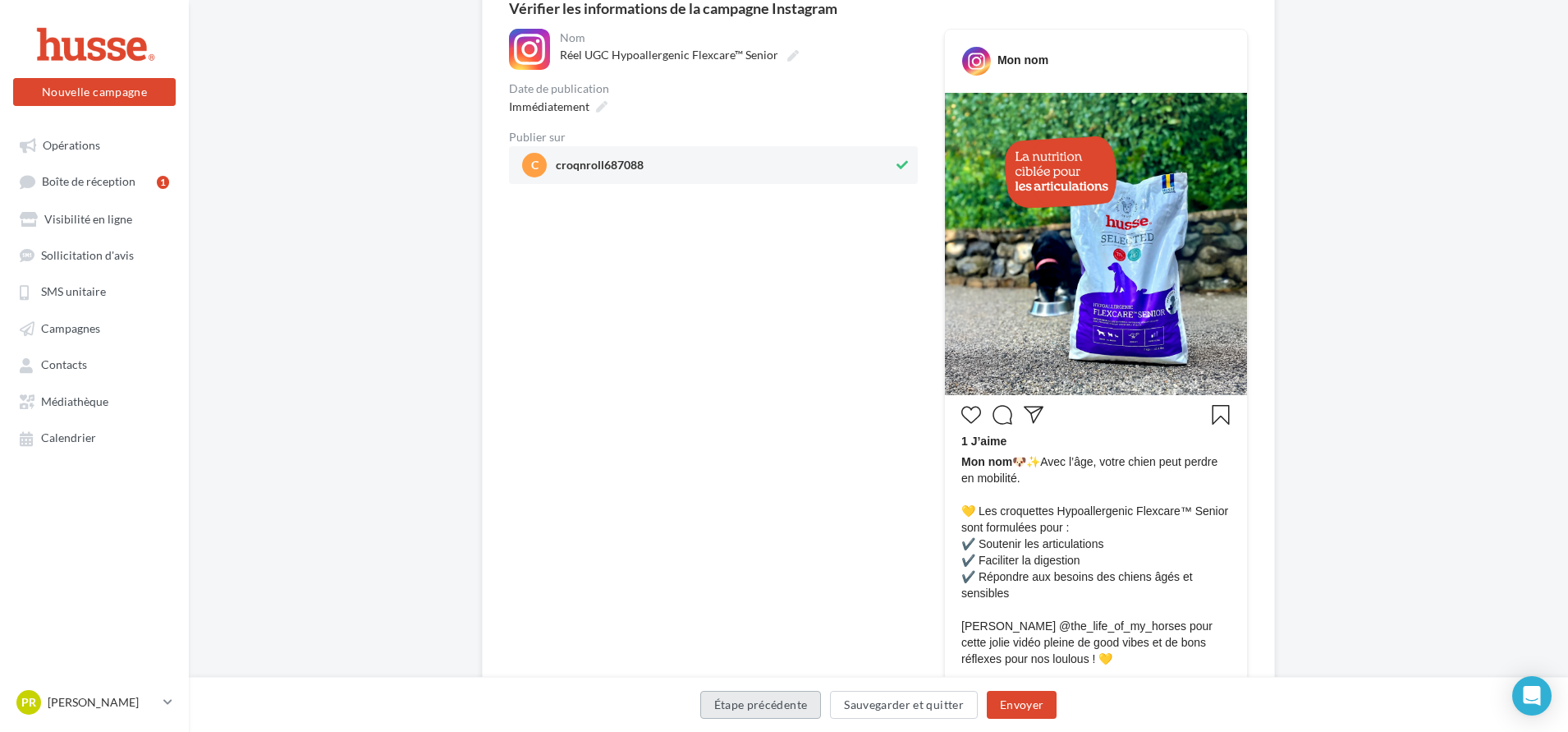
click at [740, 707] on button "Étape précédente" at bounding box center [760, 704] width 121 height 28
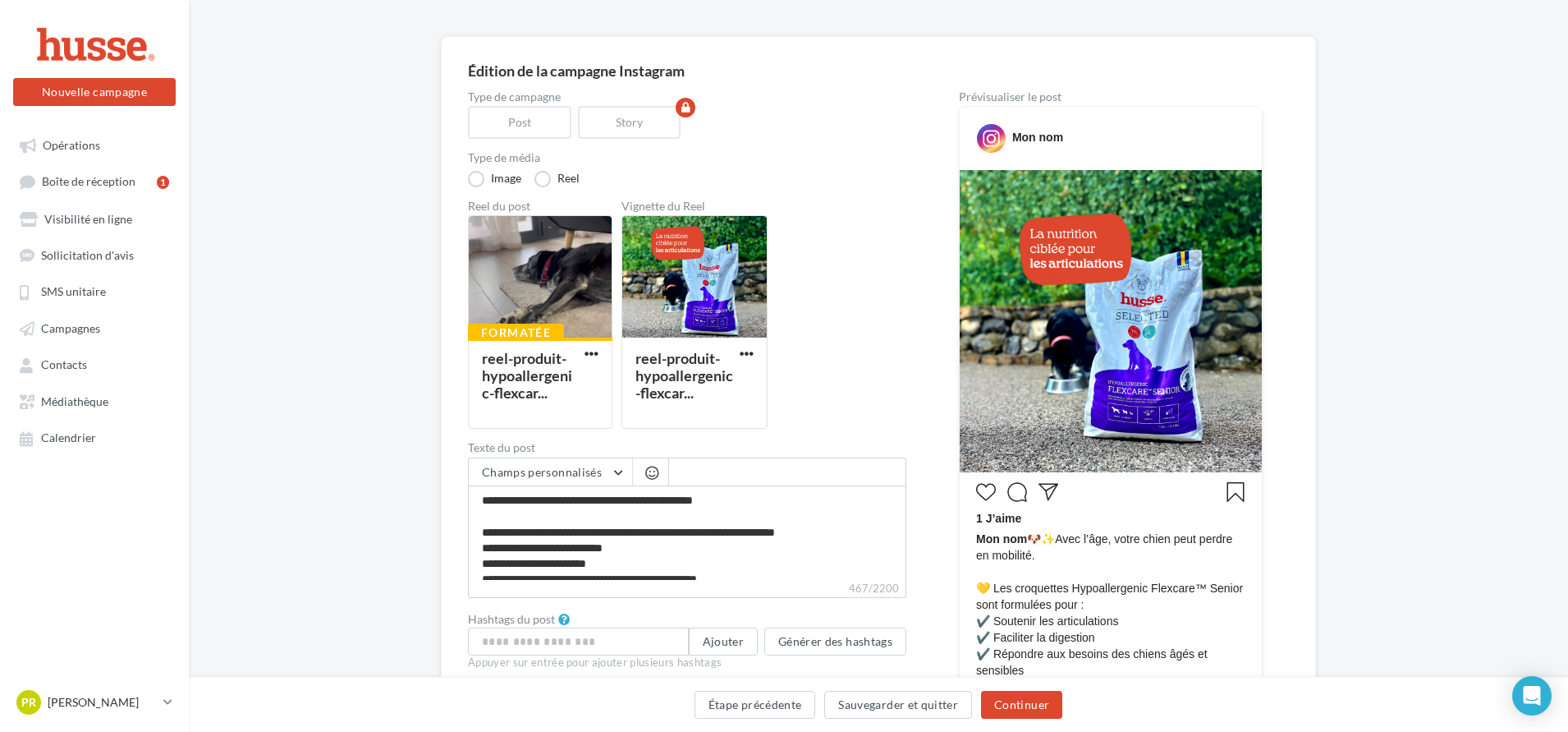
scroll to position [184, 0]
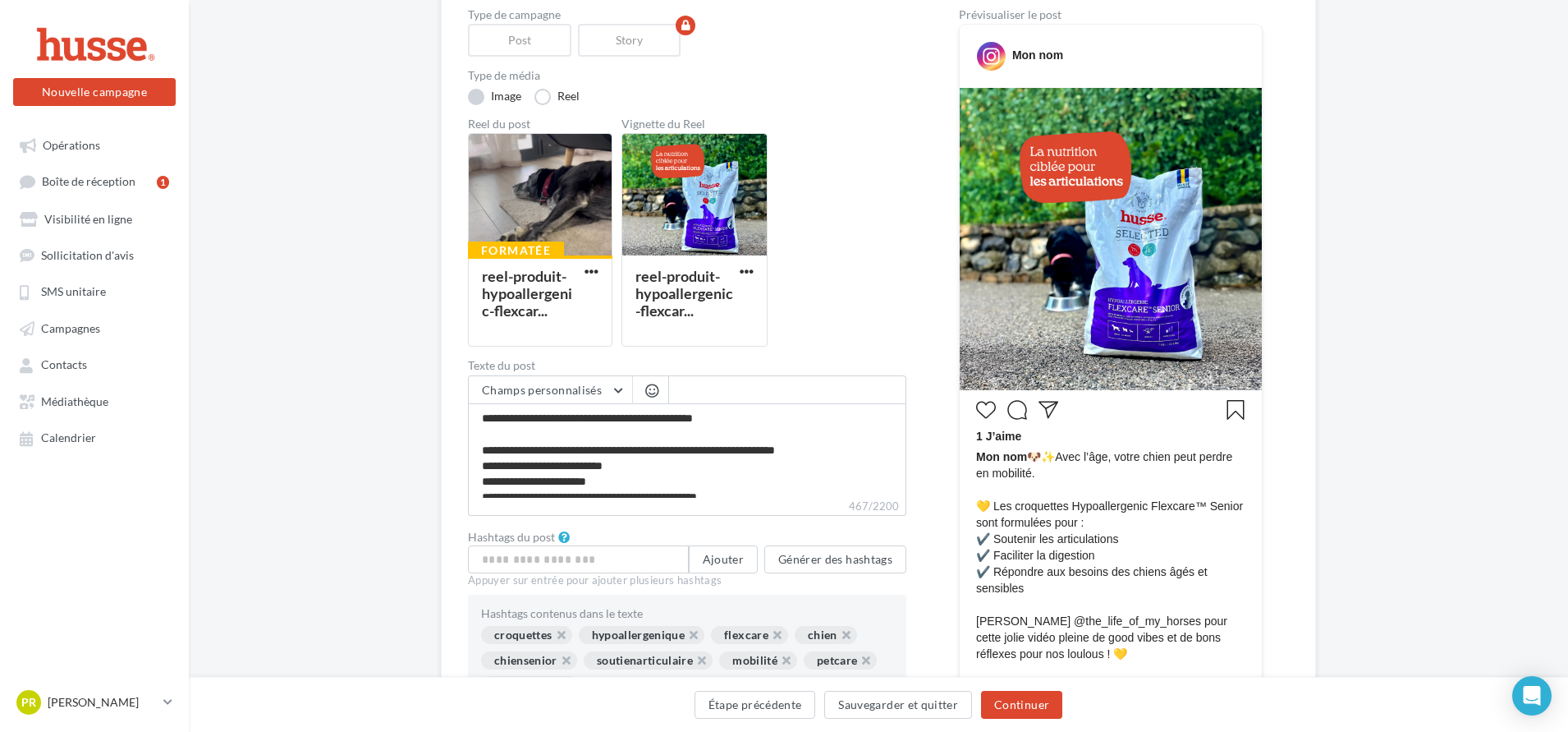
click at [474, 97] on label "Image" at bounding box center [494, 96] width 53 height 16
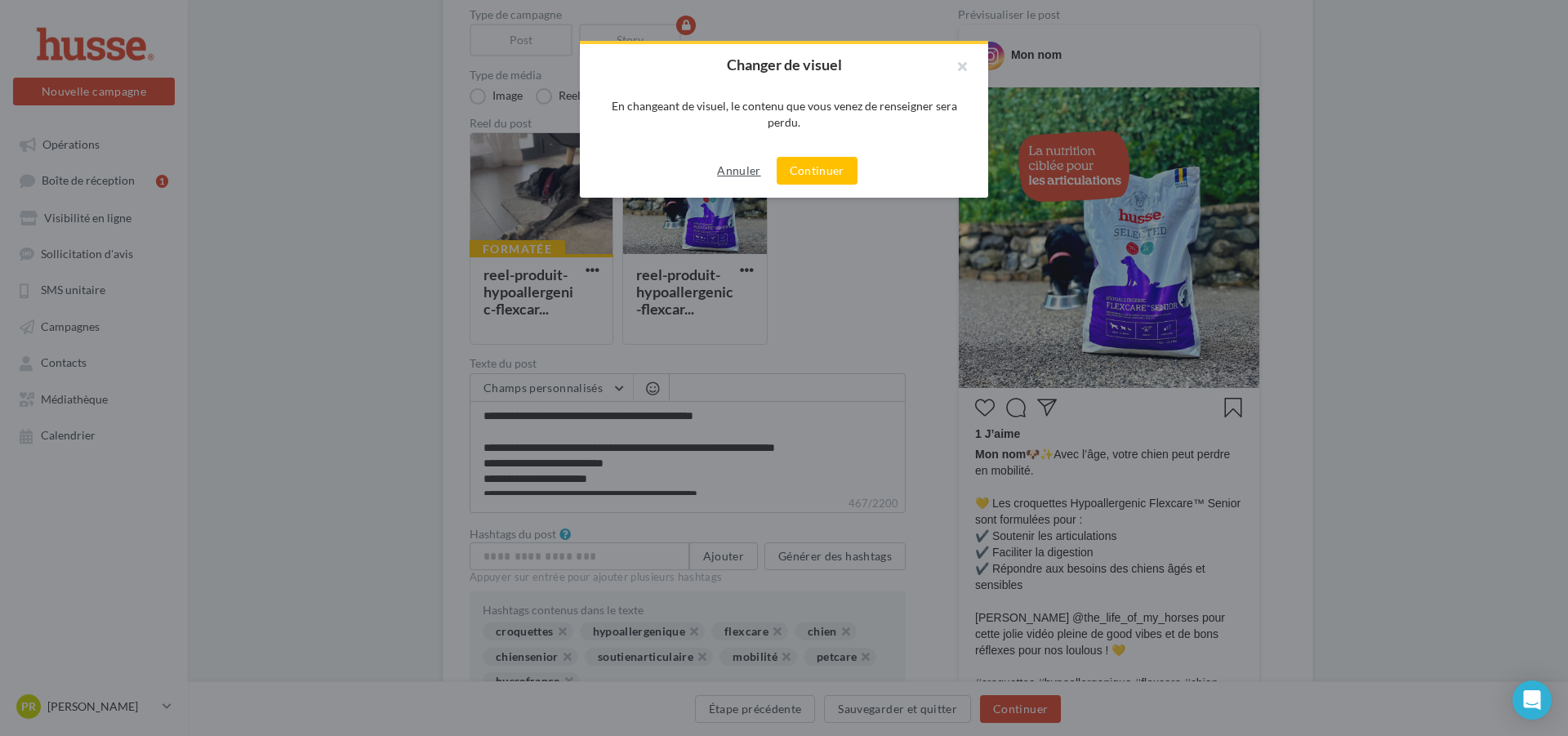
click at [742, 171] on button "Annuler" at bounding box center [739, 170] width 56 height 19
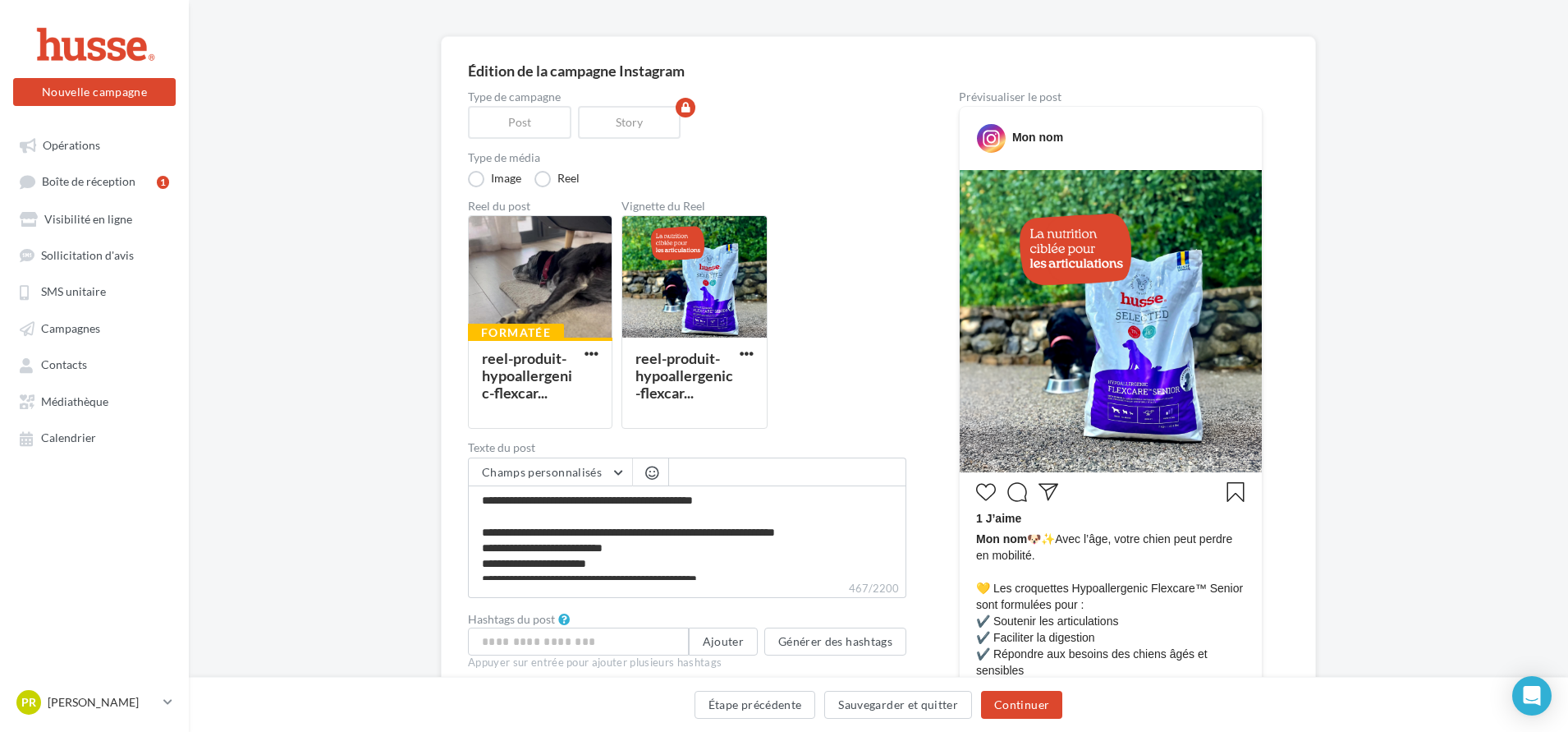
scroll to position [266, 0]
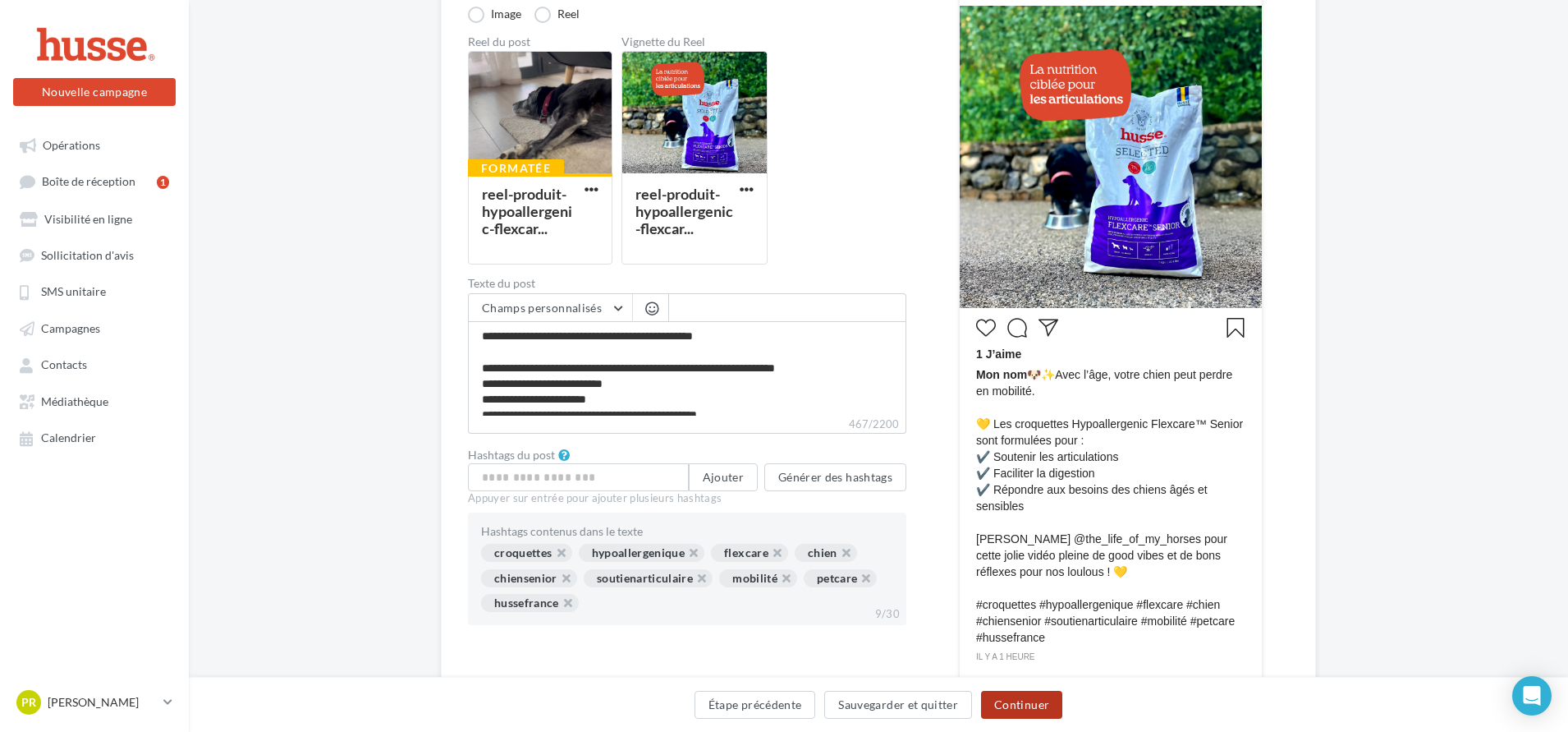
click at [1032, 705] on button "Continuer" at bounding box center [1021, 704] width 82 height 28
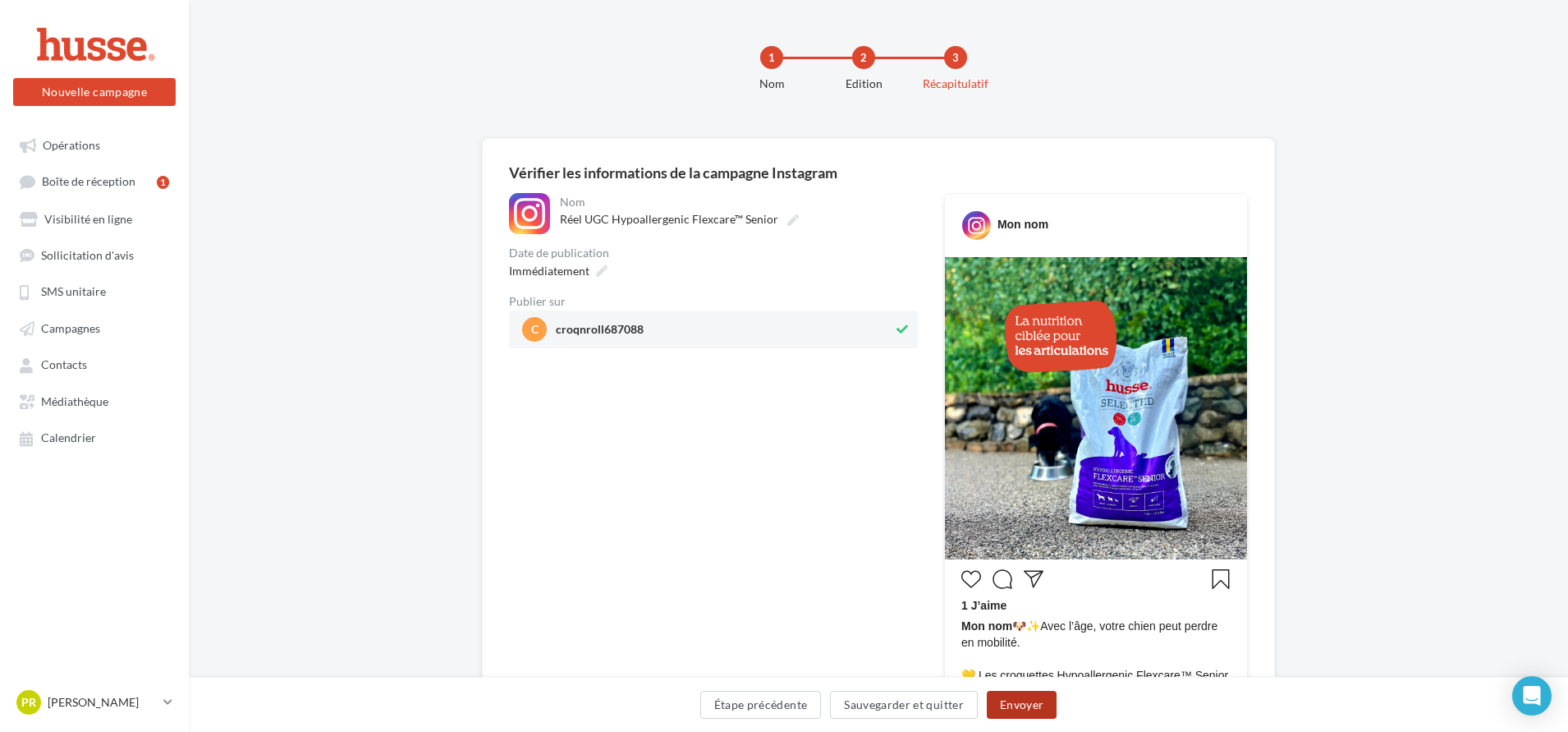
click at [1025, 706] on button "Envoyer" at bounding box center [1021, 704] width 70 height 28
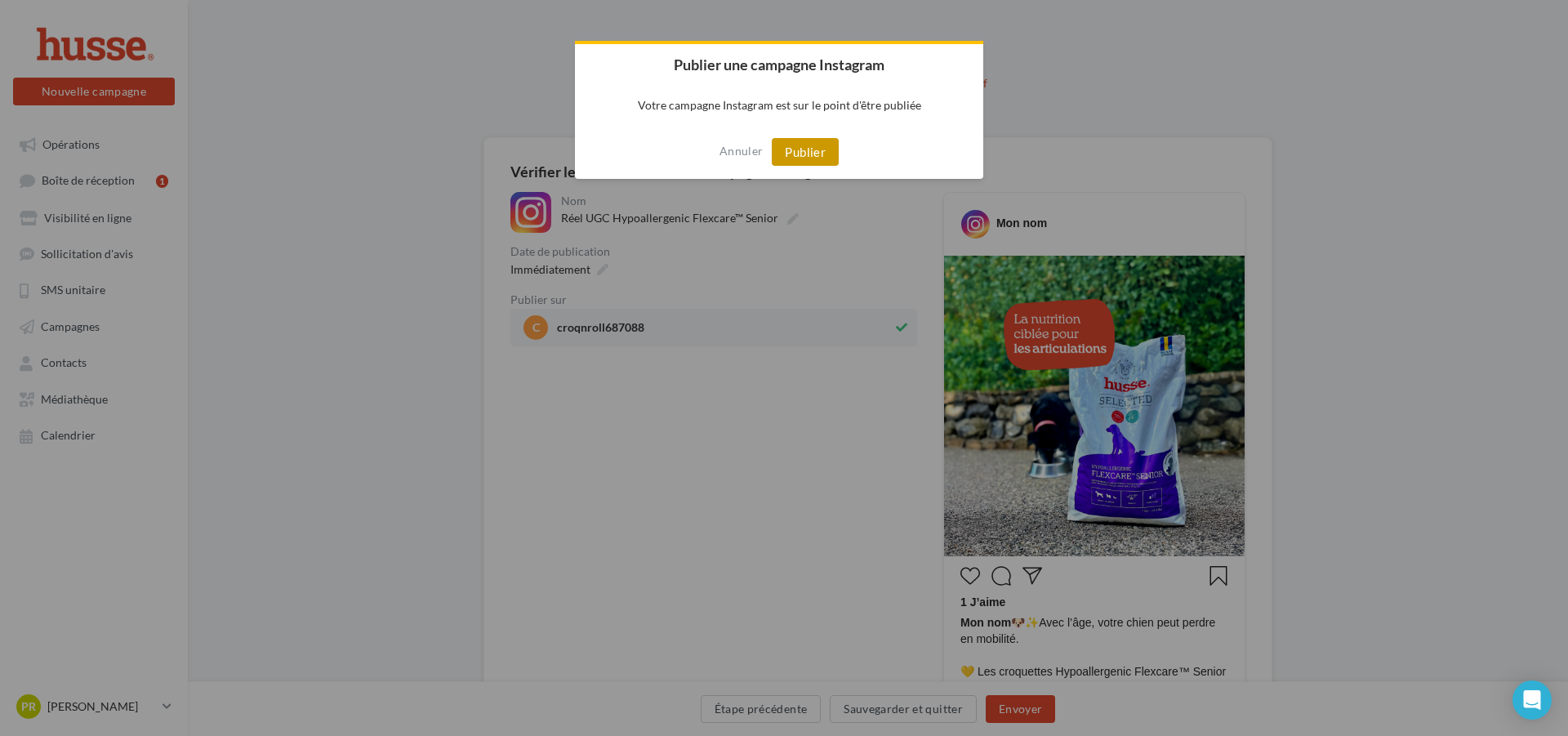
click at [786, 158] on button "Publier" at bounding box center [806, 151] width 67 height 28
